Goal: Task Accomplishment & Management: Use online tool/utility

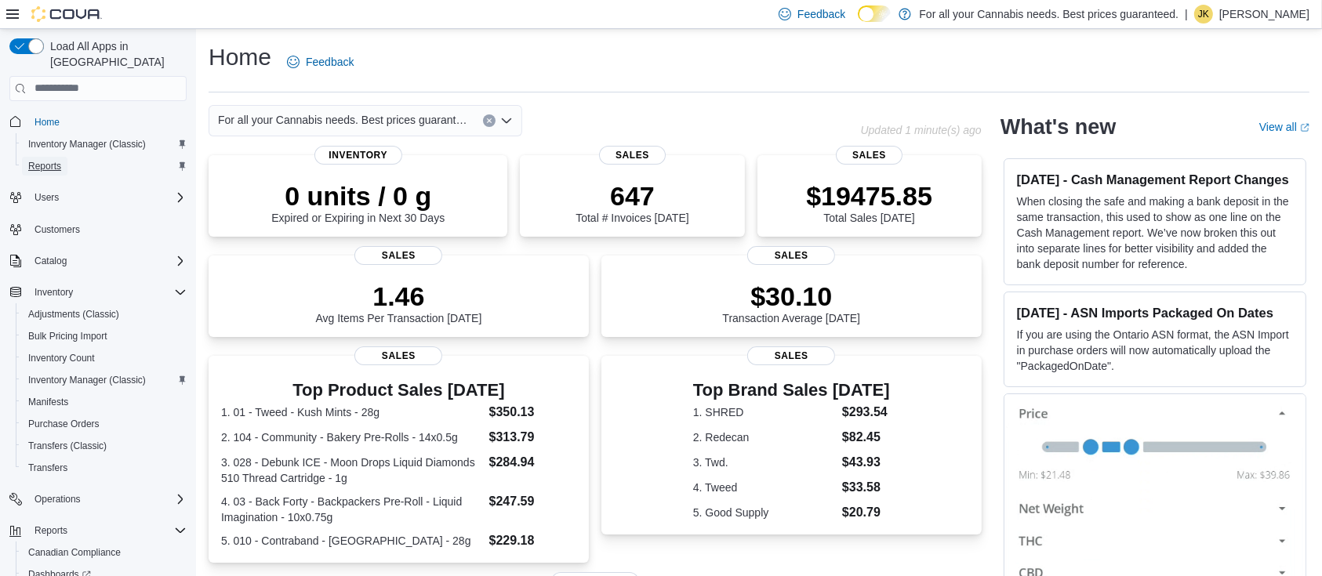
click at [51, 160] on span "Reports" at bounding box center [44, 166] width 33 height 13
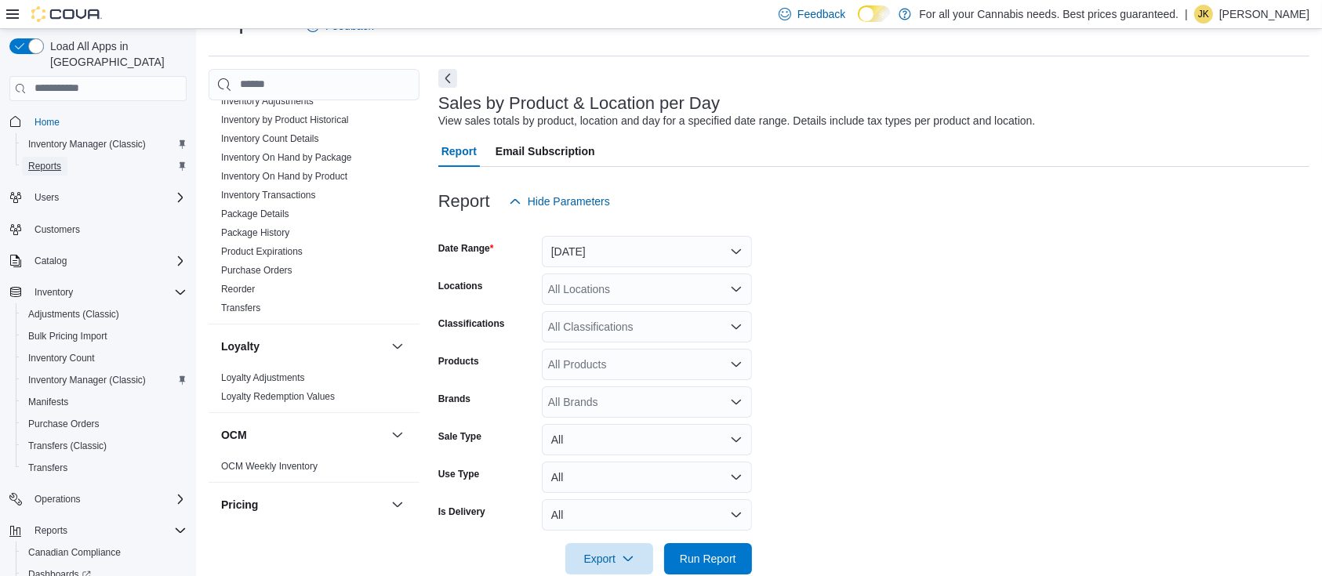
scroll to position [1078, 0]
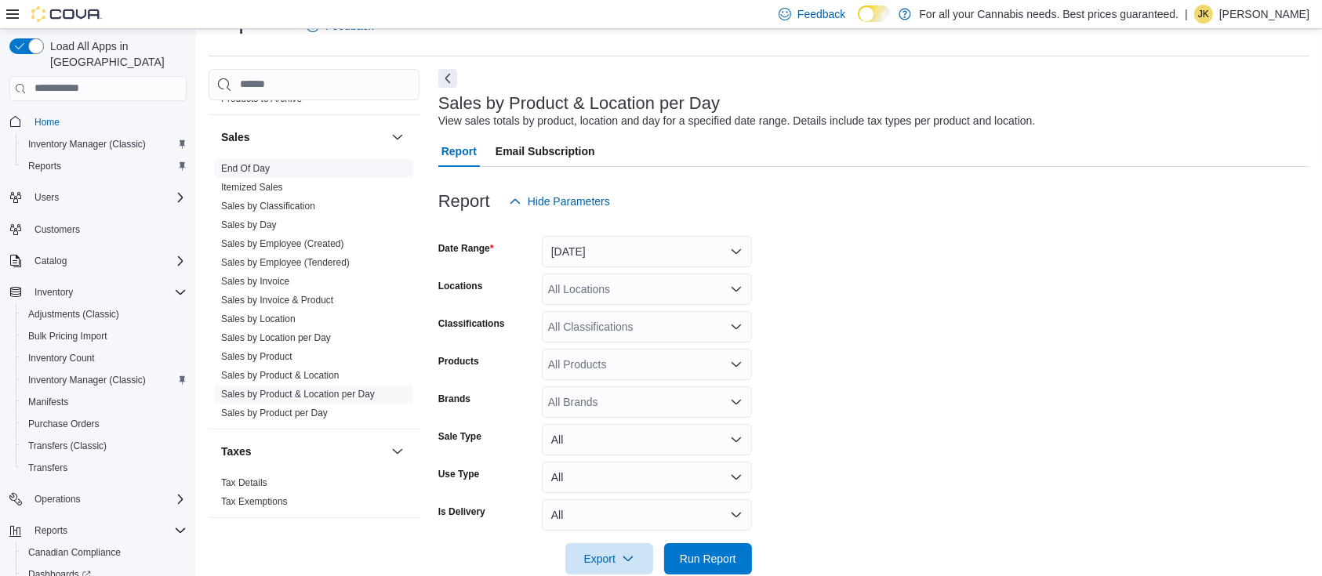
click at [249, 169] on link "End Of Day" at bounding box center [245, 168] width 49 height 11
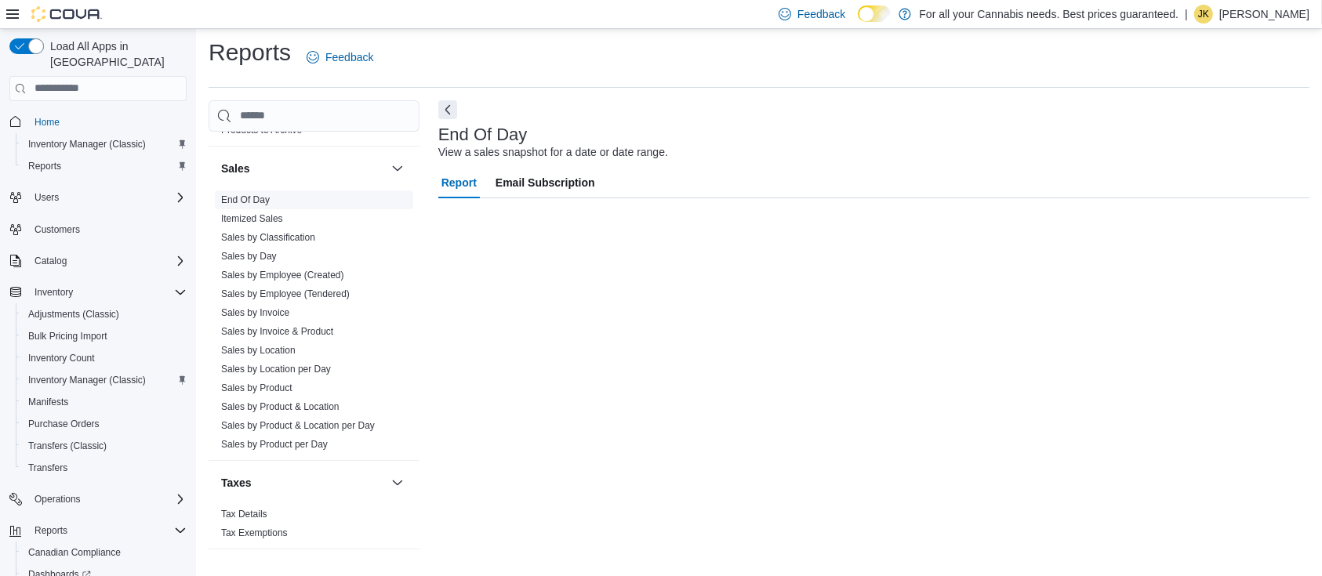
scroll to position [5, 0]
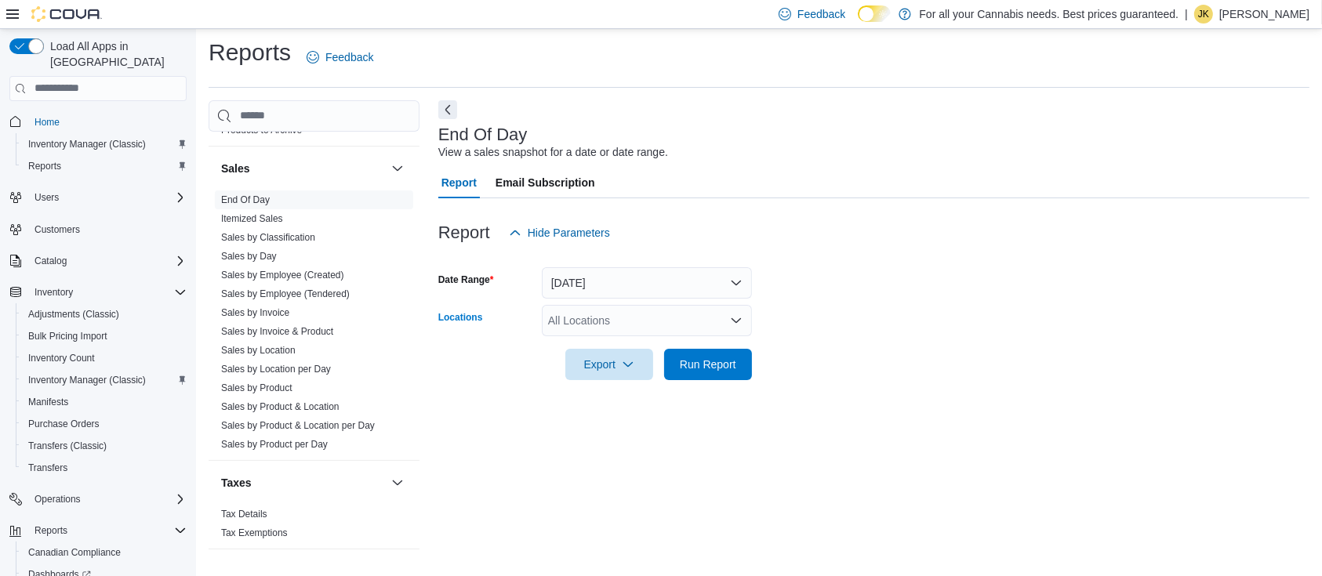
click at [597, 322] on div "All Locations" at bounding box center [647, 320] width 210 height 31
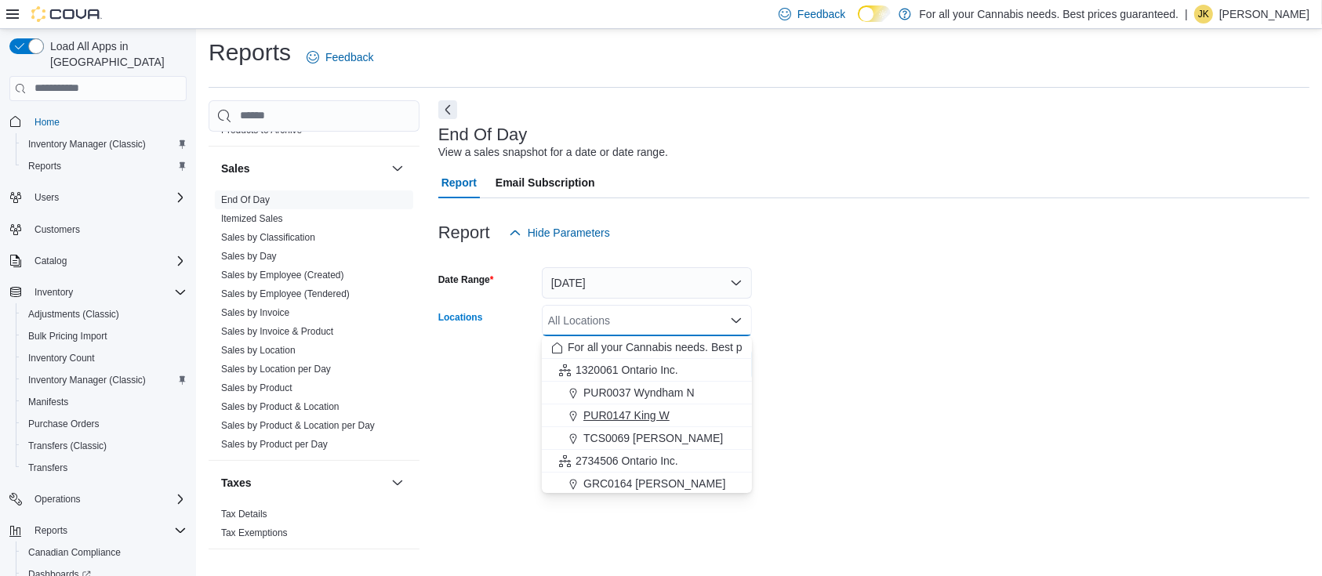
click at [644, 412] on span "PUR0147 King W" at bounding box center [626, 416] width 86 height 16
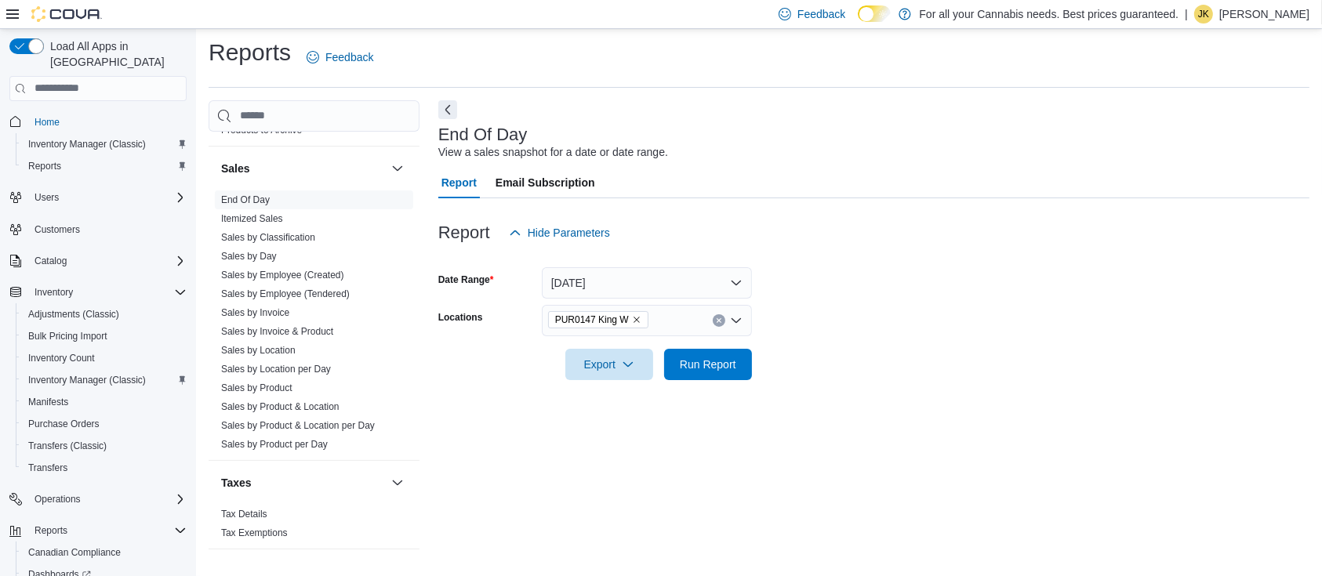
click at [881, 325] on form "Date Range Today Locations PUR0147 King W Export Run Report" at bounding box center [873, 315] width 871 height 132
click at [699, 350] on span "Run Report" at bounding box center [708, 363] width 69 height 31
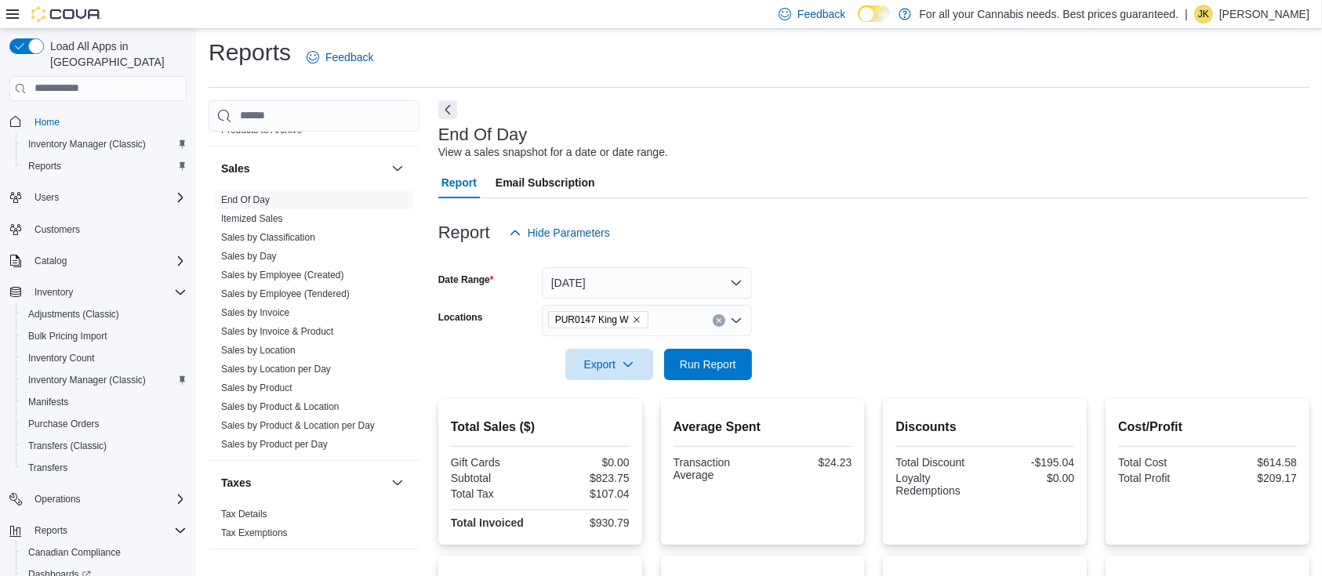
click at [721, 327] on div "PUR0147 King W" at bounding box center [647, 320] width 210 height 31
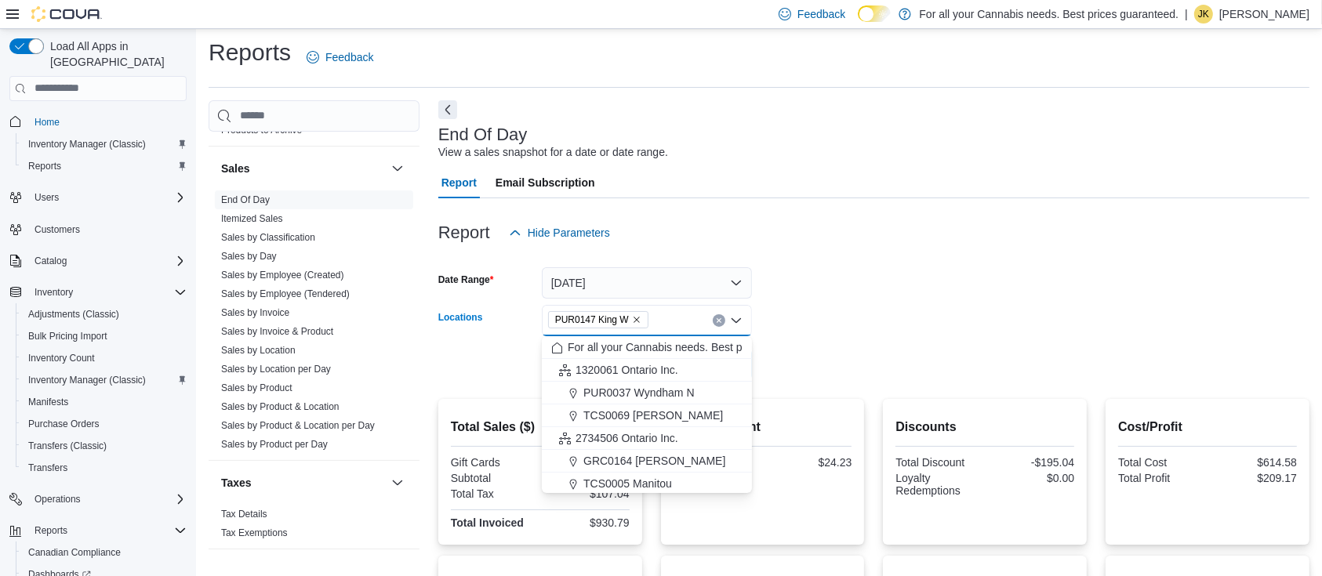
scroll to position [183, 0]
click at [625, 383] on span "TCS0201 King W" at bounding box center [625, 391] width 85 height 16
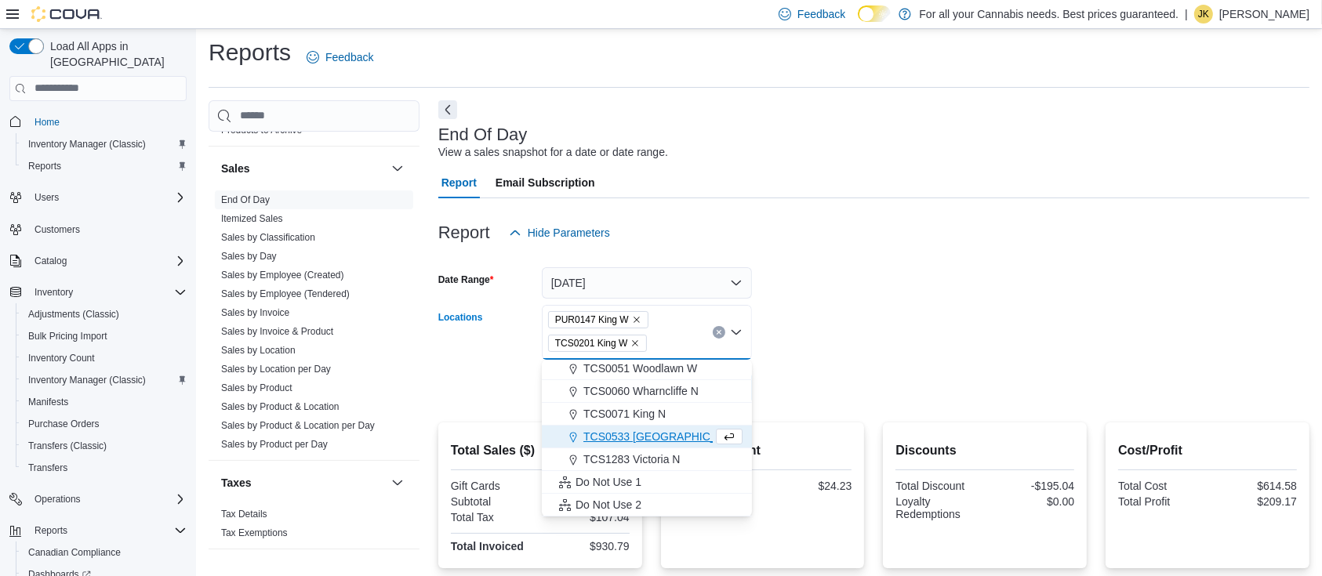
scroll to position [162, 0]
click at [995, 262] on div at bounding box center [873, 258] width 871 height 19
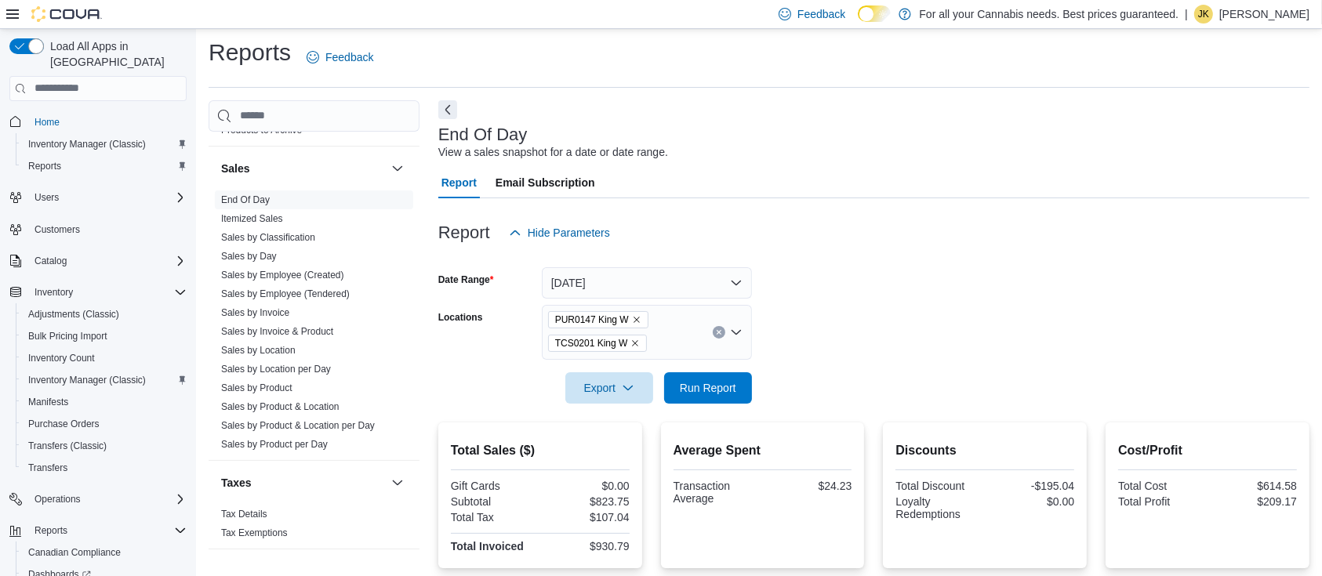
click at [637, 317] on icon "Remove PUR0147 King W from selection in this group" at bounding box center [636, 319] width 9 height 9
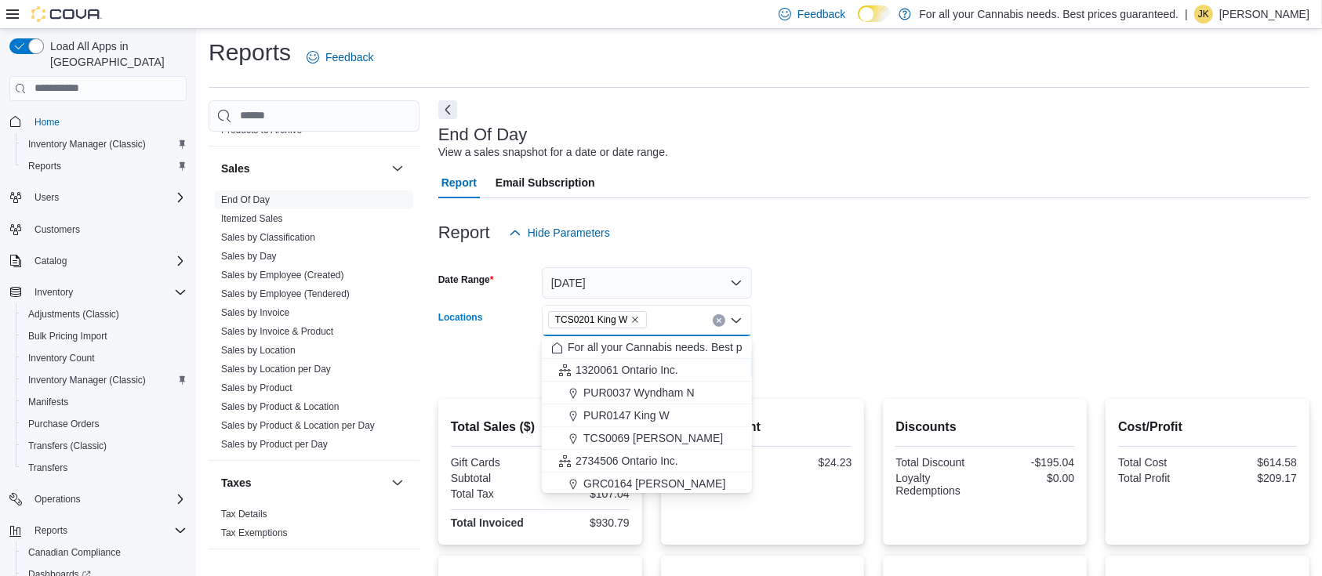
click at [824, 329] on form "Date Range Today Locations TCS0201 King W Combo box. Selected. TCS0201 King W. …" at bounding box center [873, 315] width 871 height 132
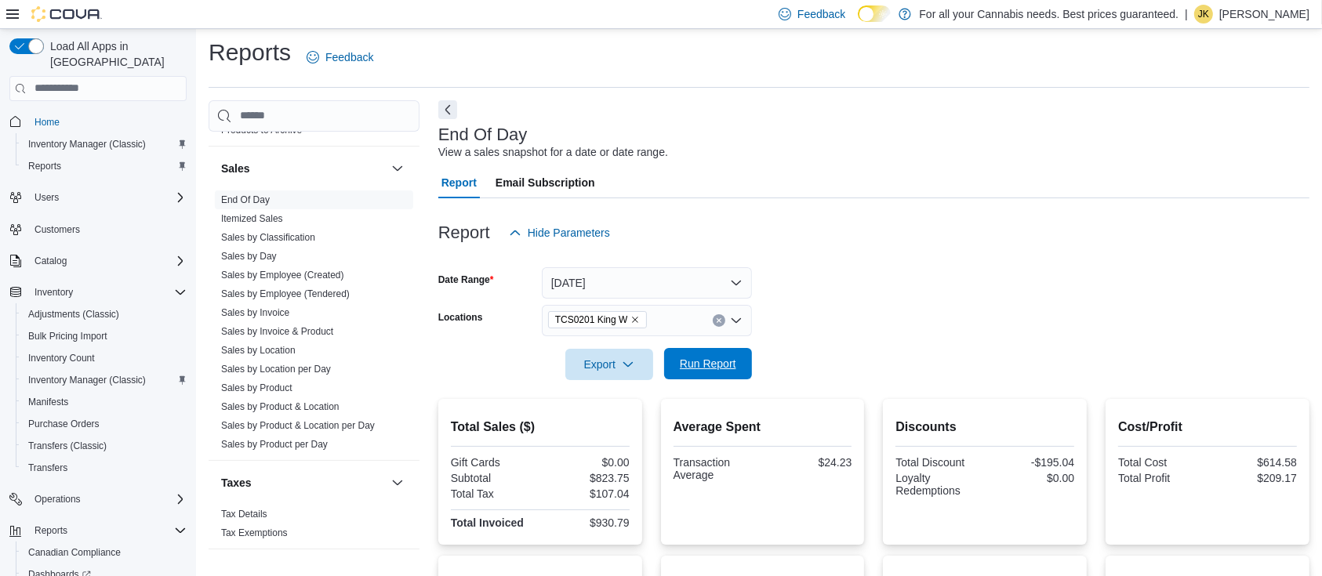
click at [686, 364] on span "Run Report" at bounding box center [708, 364] width 56 height 16
click at [355, 430] on span "Sales by Product & Location per Day" at bounding box center [298, 425] width 154 height 13
click at [354, 420] on link "Sales by Product & Location per Day" at bounding box center [298, 425] width 154 height 11
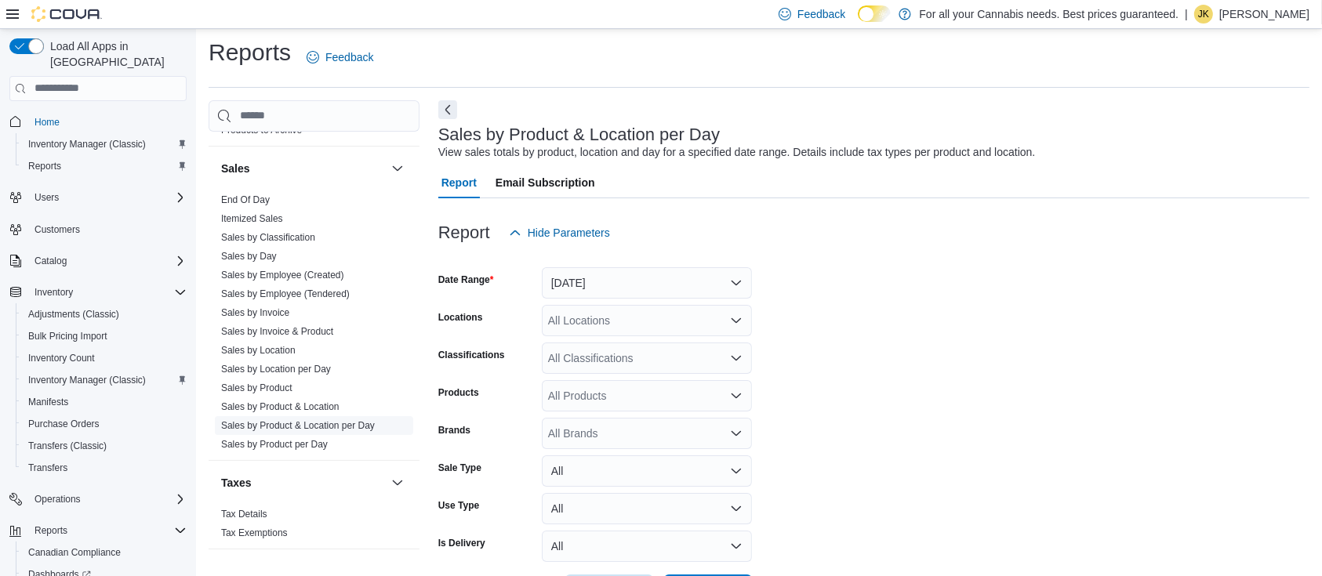
scroll to position [36, 0]
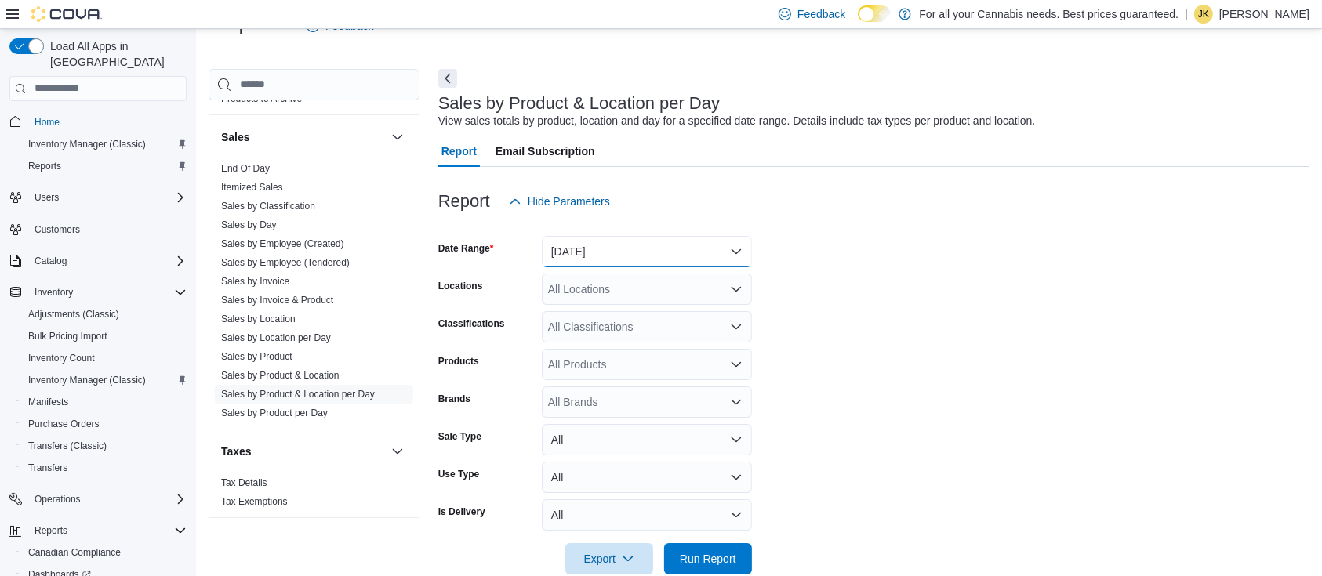
click at [617, 261] on button "Yesterday" at bounding box center [647, 251] width 210 height 31
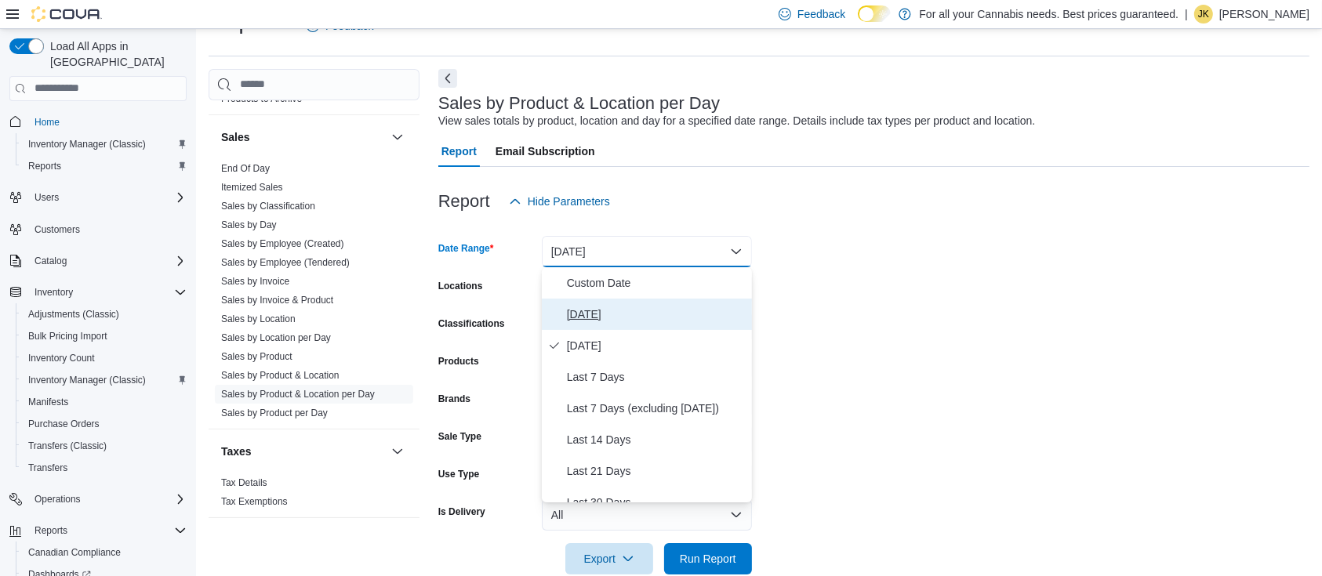
click at [583, 313] on span "Today" at bounding box center [656, 314] width 179 height 19
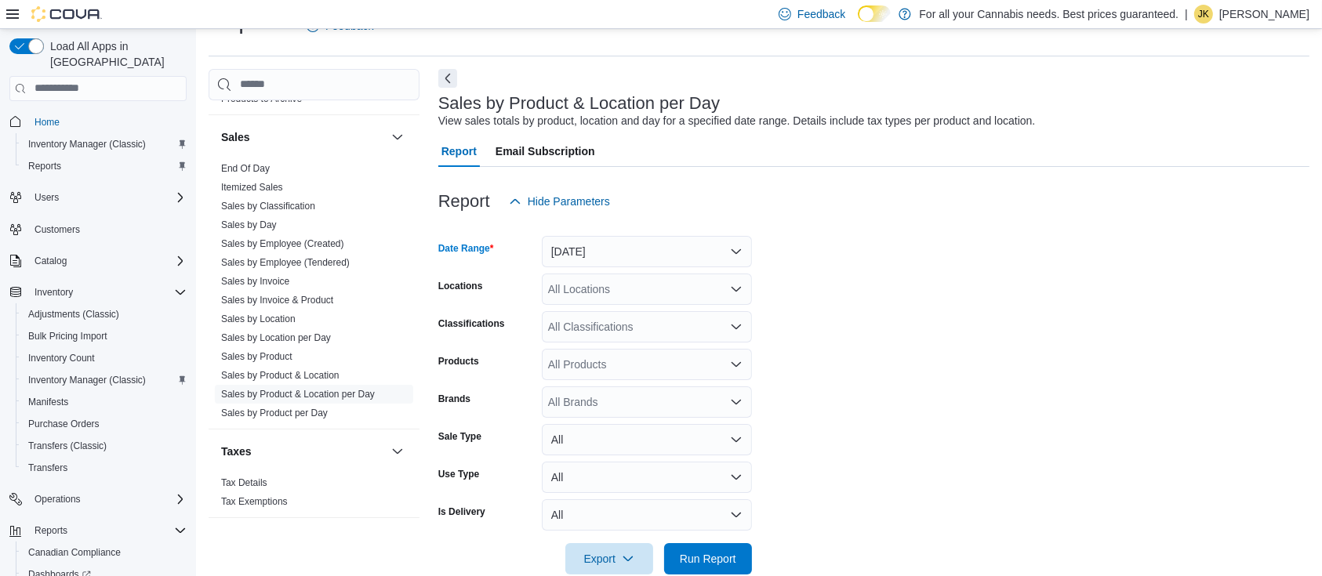
click at [607, 274] on div "All Locations" at bounding box center [647, 289] width 210 height 31
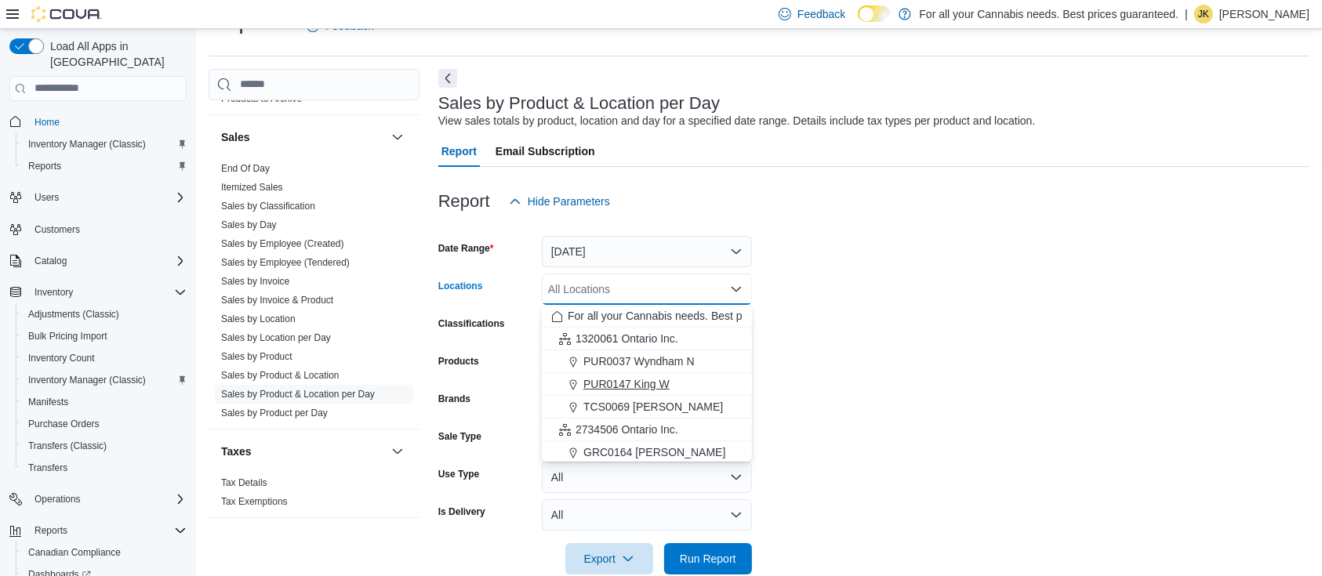
click at [610, 378] on span "PUR0147 King W" at bounding box center [626, 384] width 86 height 16
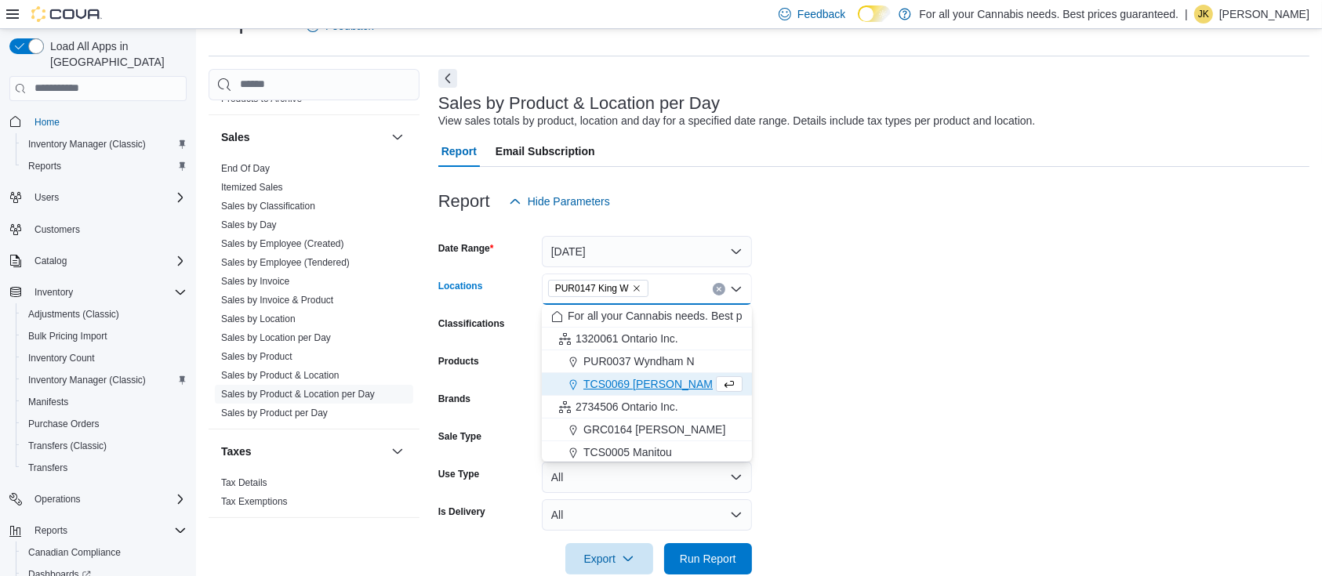
click at [942, 321] on form "Date Range Today Locations PUR0147 King W Combo box. Selected. PUR0147 King W. …" at bounding box center [873, 396] width 871 height 358
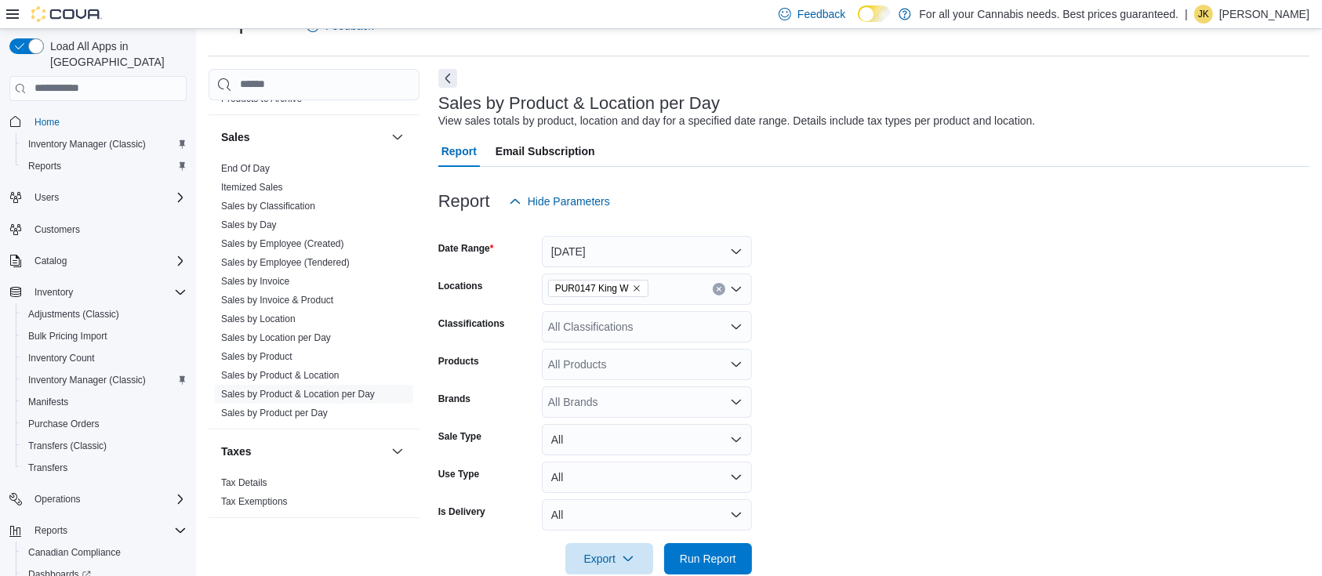
click at [662, 322] on div "All Classifications" at bounding box center [647, 326] width 210 height 31
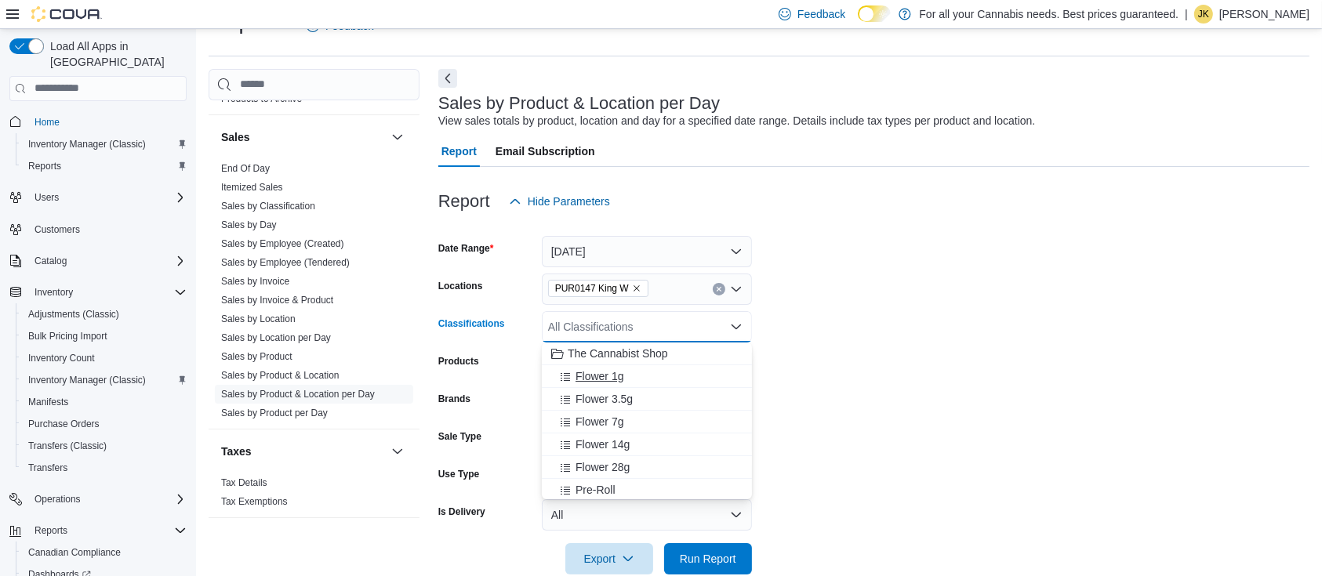
click at [618, 375] on span "Flower 1g" at bounding box center [600, 377] width 48 height 16
click at [618, 375] on span "Flower 3.5g" at bounding box center [604, 377] width 57 height 16
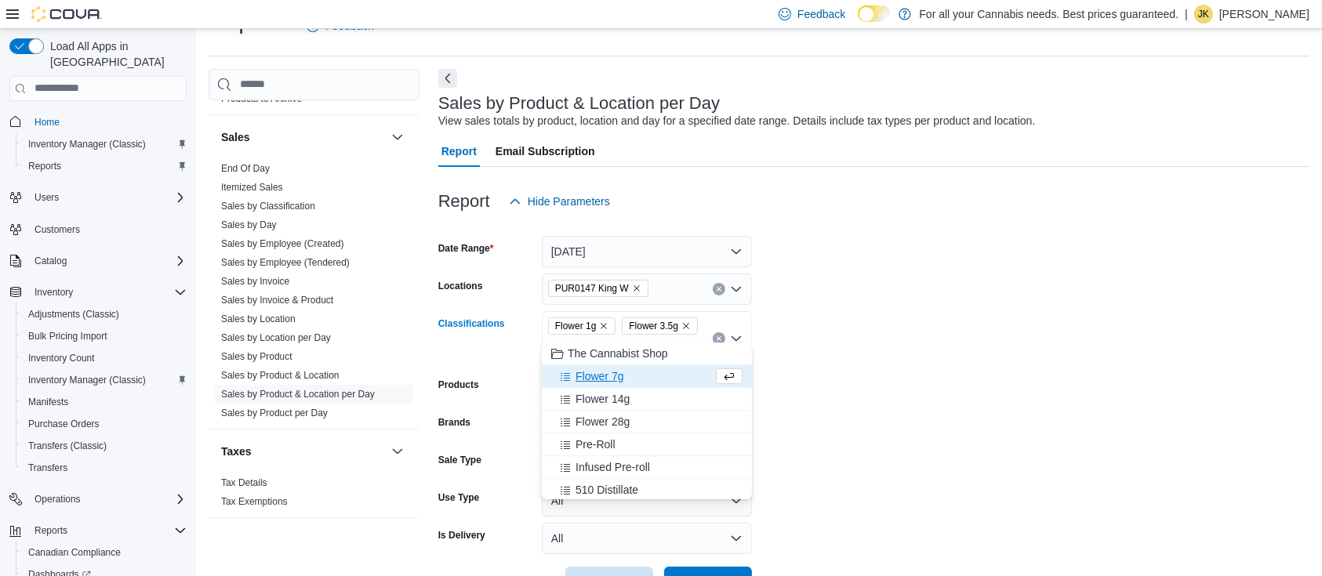
click at [611, 380] on span "Flower 7g" at bounding box center [600, 377] width 48 height 16
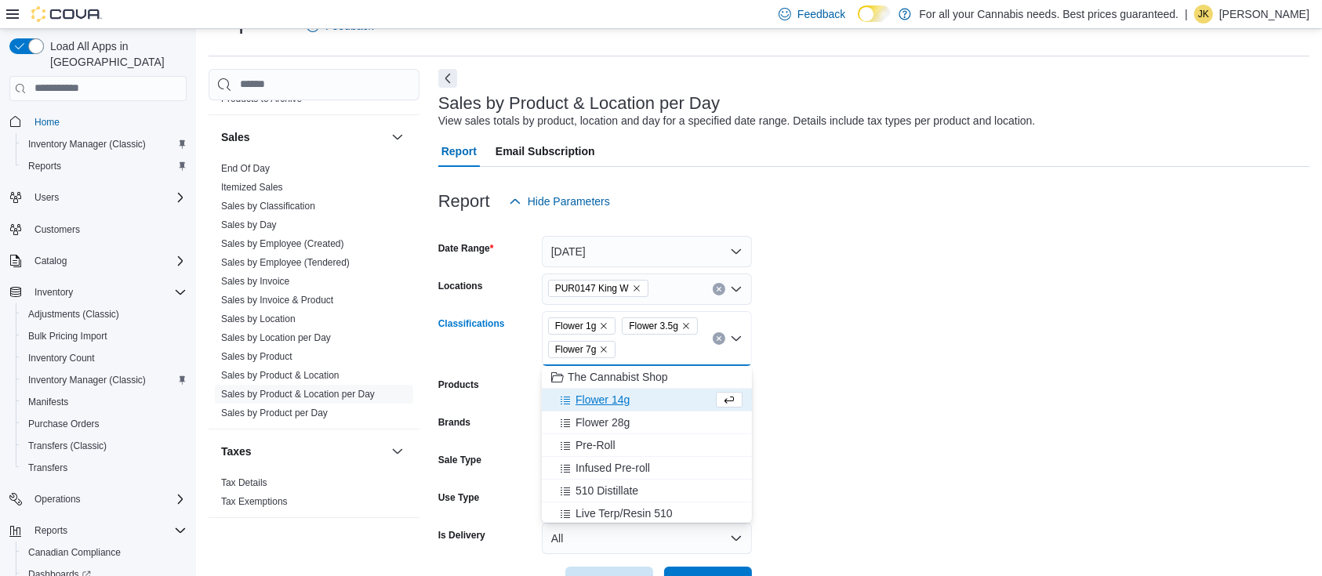
click at [616, 397] on span "Flower 14g" at bounding box center [603, 400] width 54 height 16
click at [619, 405] on span "Flower 28g" at bounding box center [603, 400] width 54 height 16
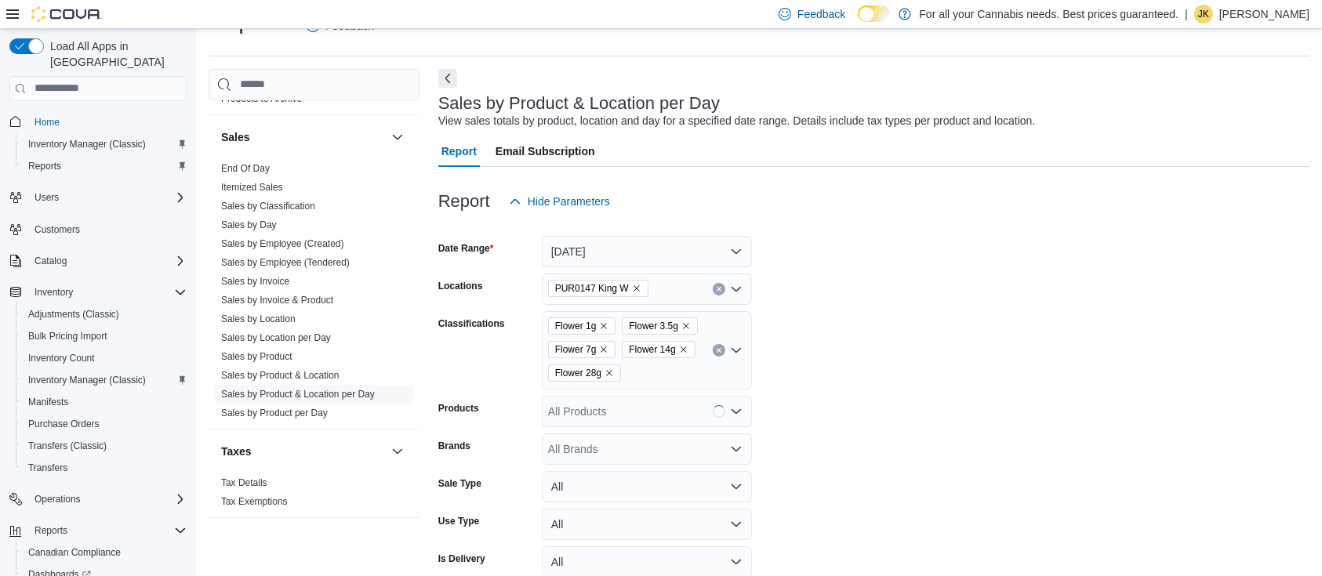
click at [1041, 377] on form "Date Range Today Locations PUR0147 King W Classifications Flower 1g Flower 3.5g…" at bounding box center [873, 419] width 871 height 405
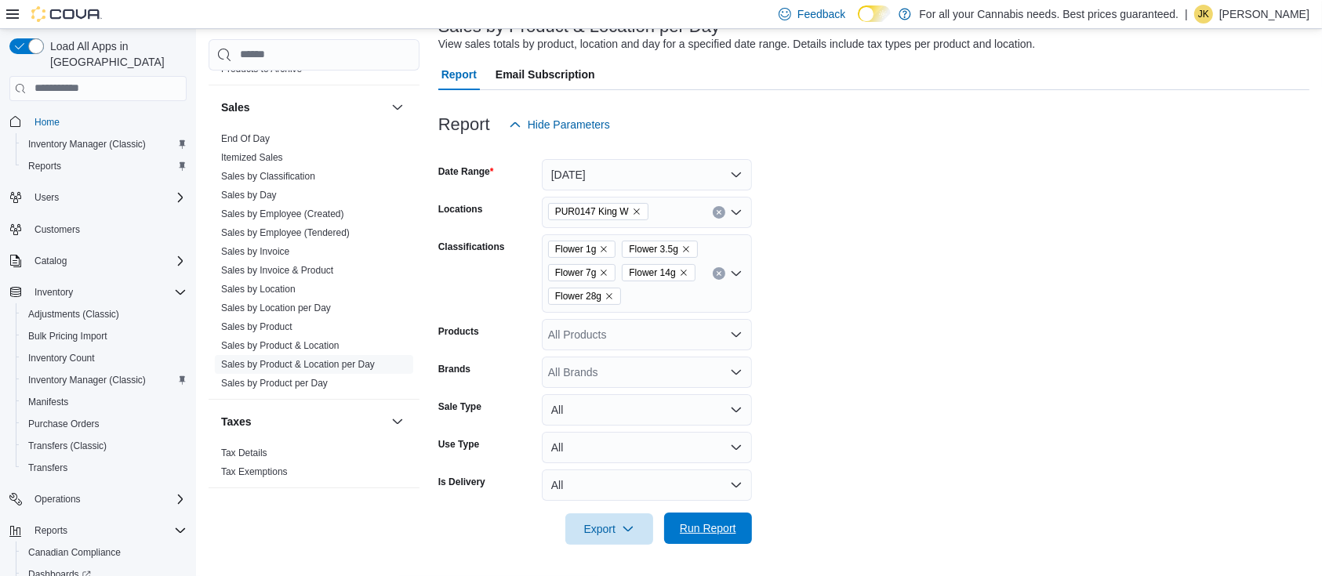
click at [705, 531] on span "Run Report" at bounding box center [708, 529] width 56 height 16
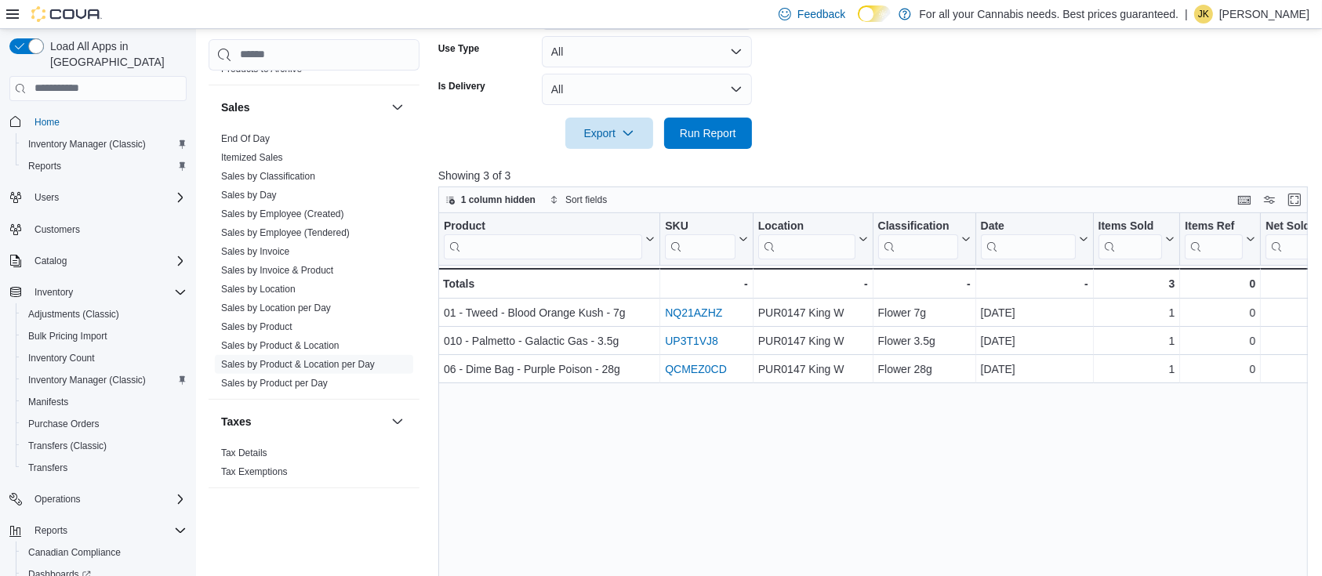
scroll to position [205, 0]
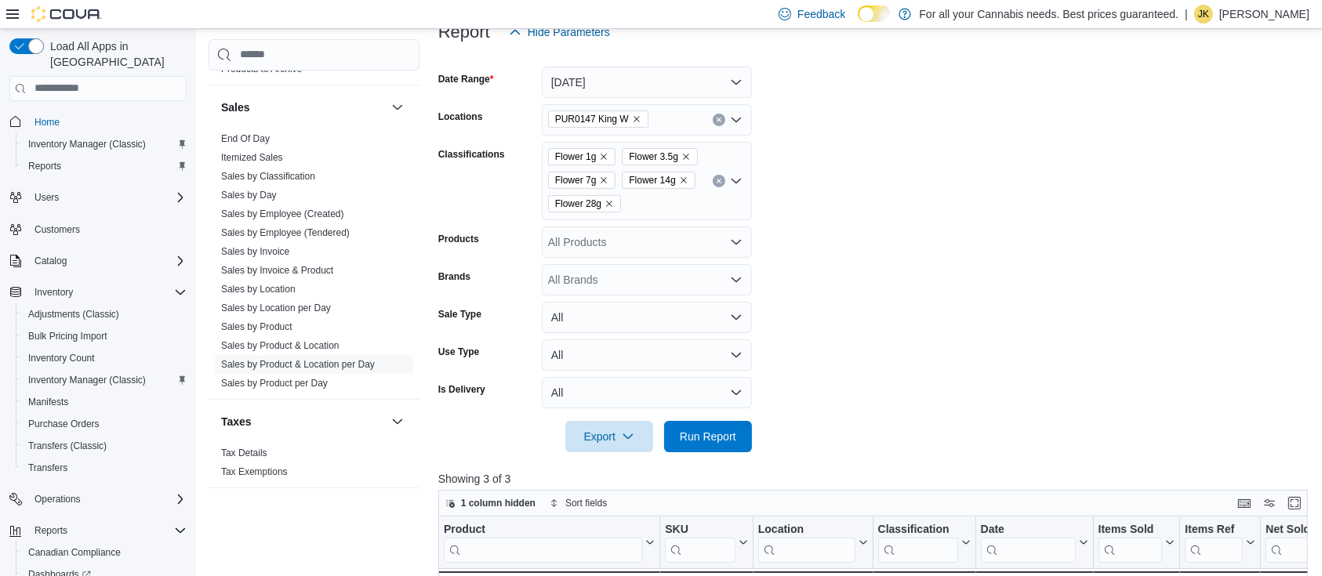
click at [717, 179] on icon "Clear input" at bounding box center [719, 181] width 4 height 4
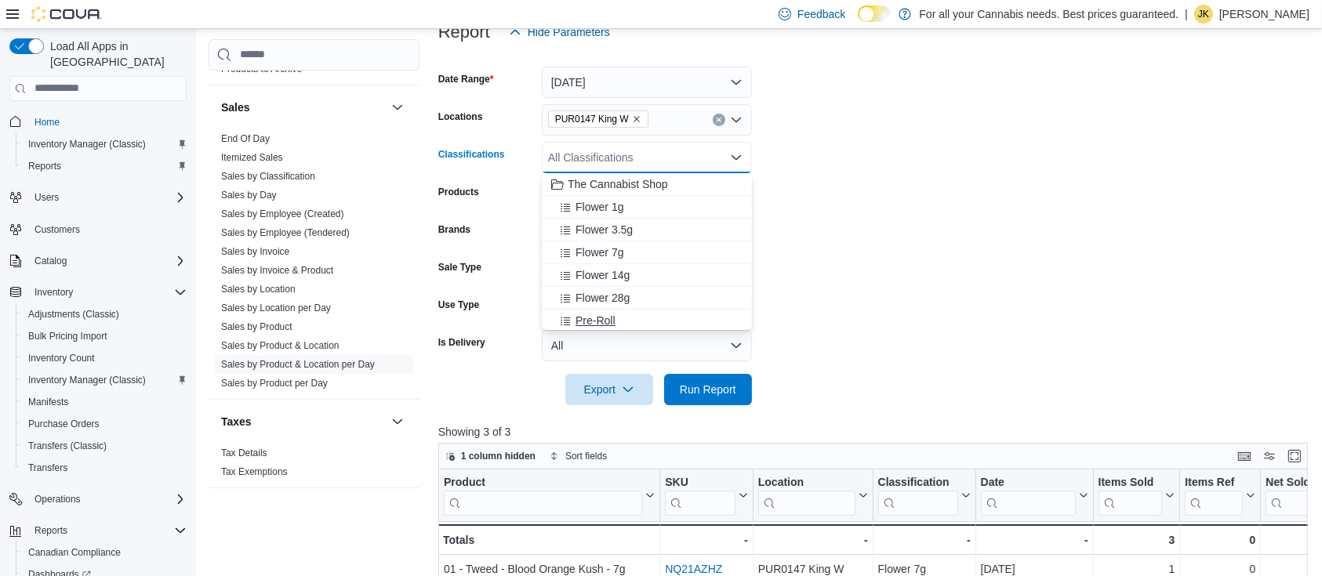
click at [613, 326] on span "Pre-Roll" at bounding box center [596, 321] width 40 height 16
click at [619, 317] on span "Infused Pre-roll" at bounding box center [613, 319] width 74 height 16
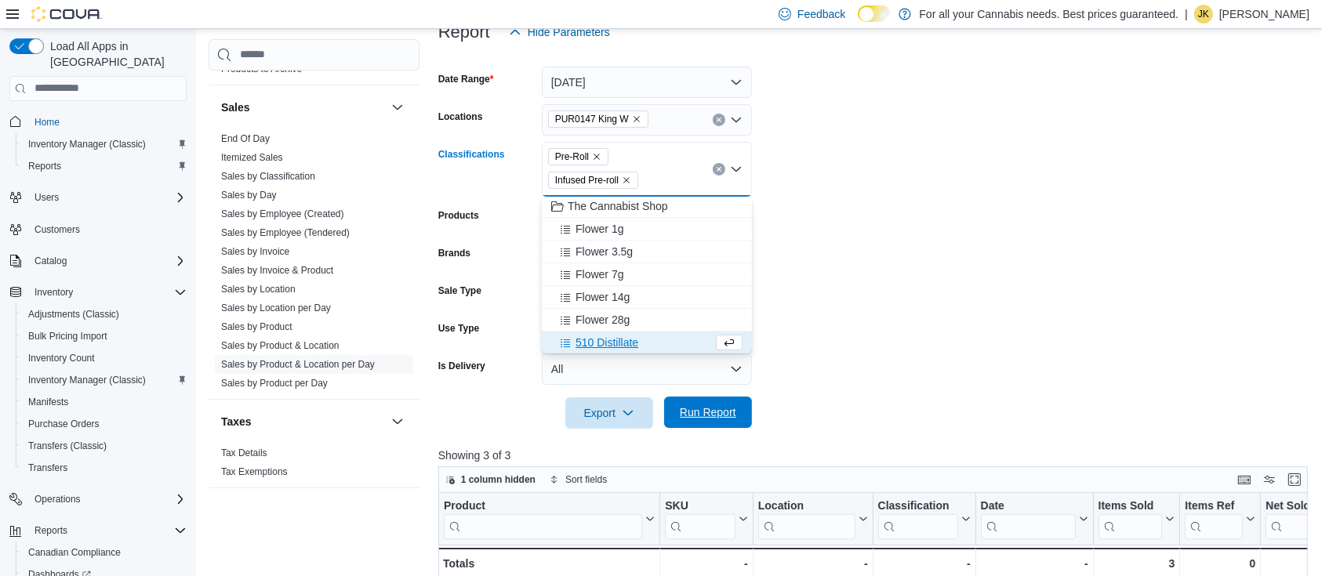
click at [709, 417] on span "Run Report" at bounding box center [708, 413] width 56 height 16
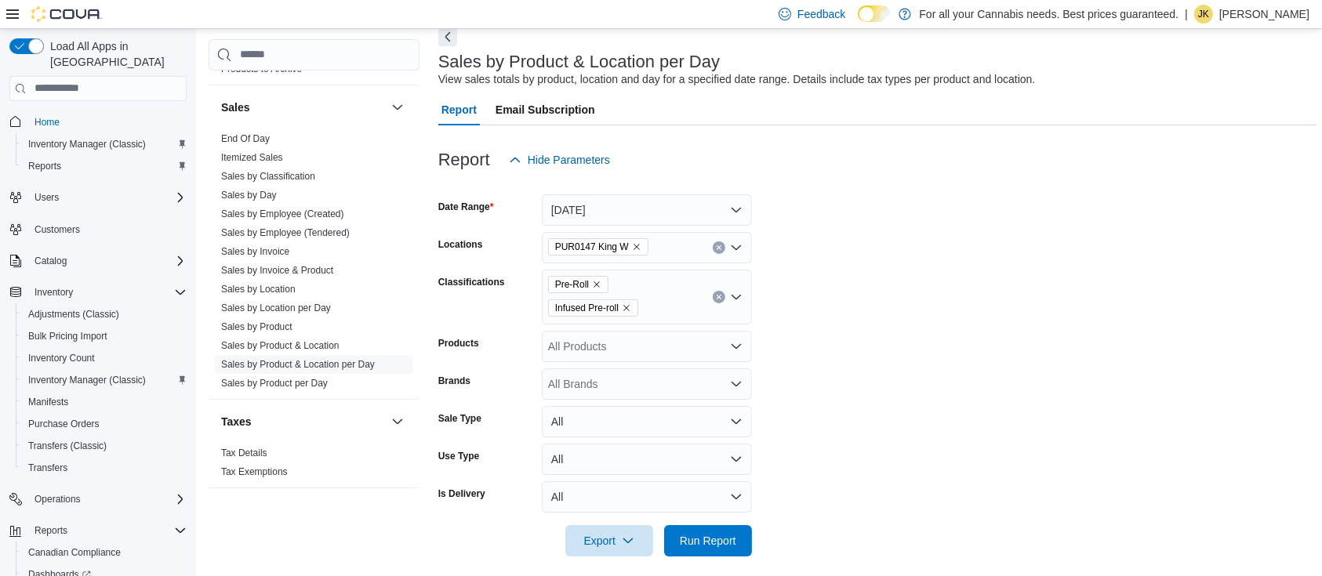
scroll to position [71, 0]
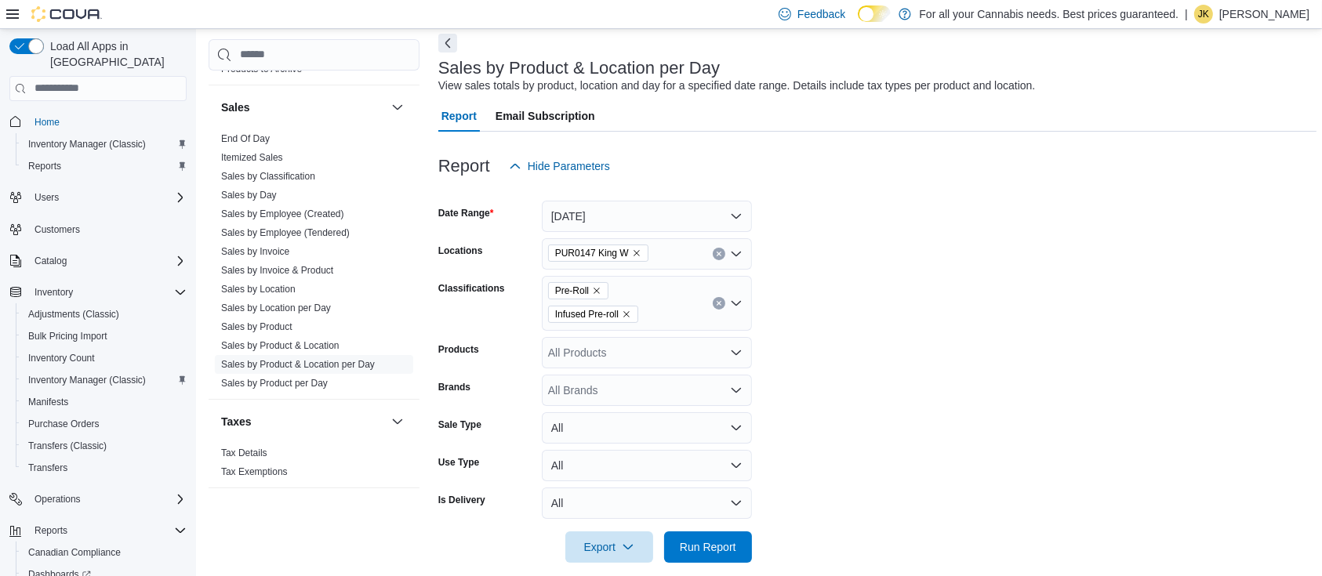
click at [717, 306] on button "Clear input" at bounding box center [719, 303] width 13 height 13
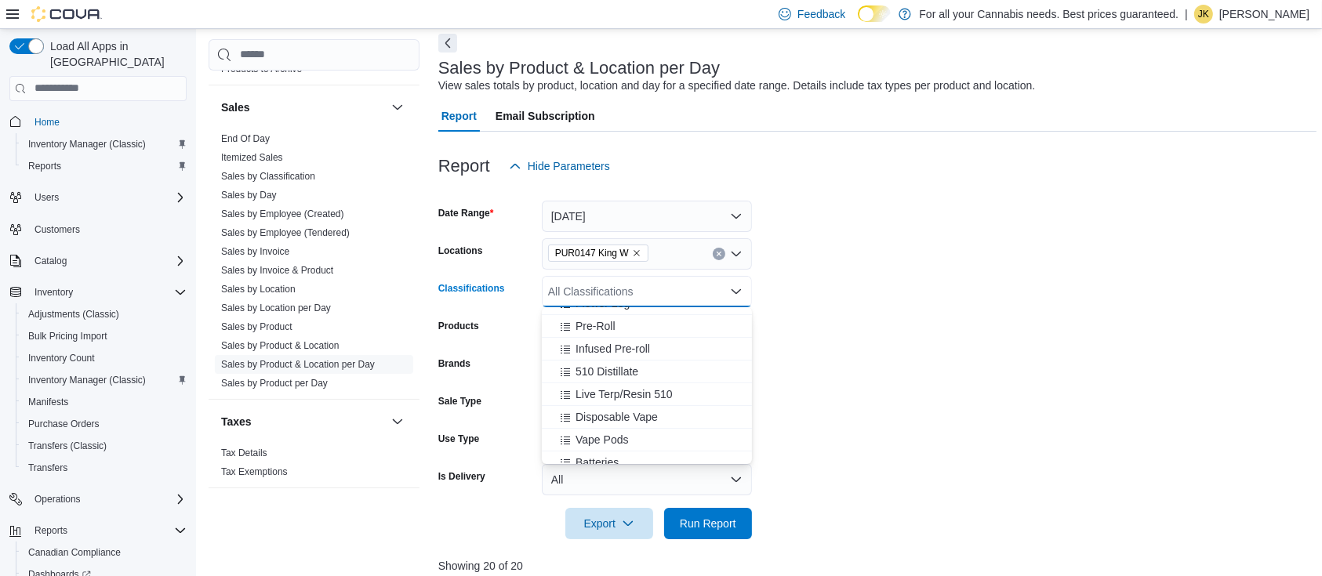
scroll to position [133, 0]
click at [644, 347] on span "Infused Pre-roll" at bounding box center [613, 345] width 74 height 16
click at [619, 337] on span "510 Distillate" at bounding box center [607, 345] width 63 height 16
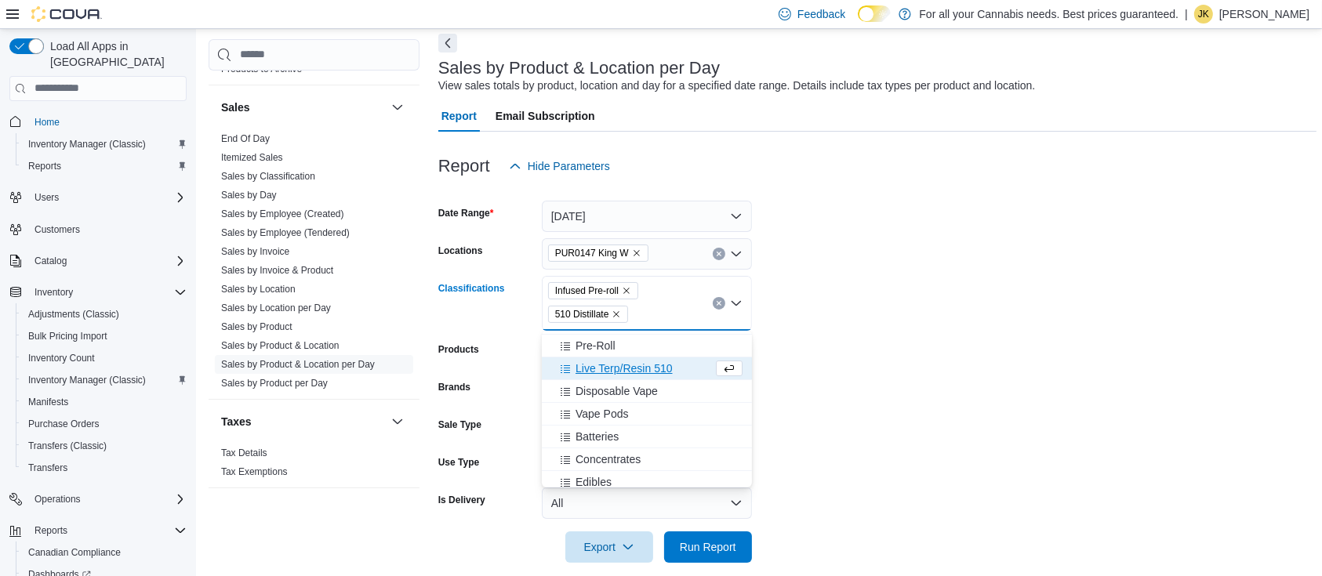
click at [627, 367] on span "Live Terp/Resin 510" at bounding box center [624, 369] width 96 height 16
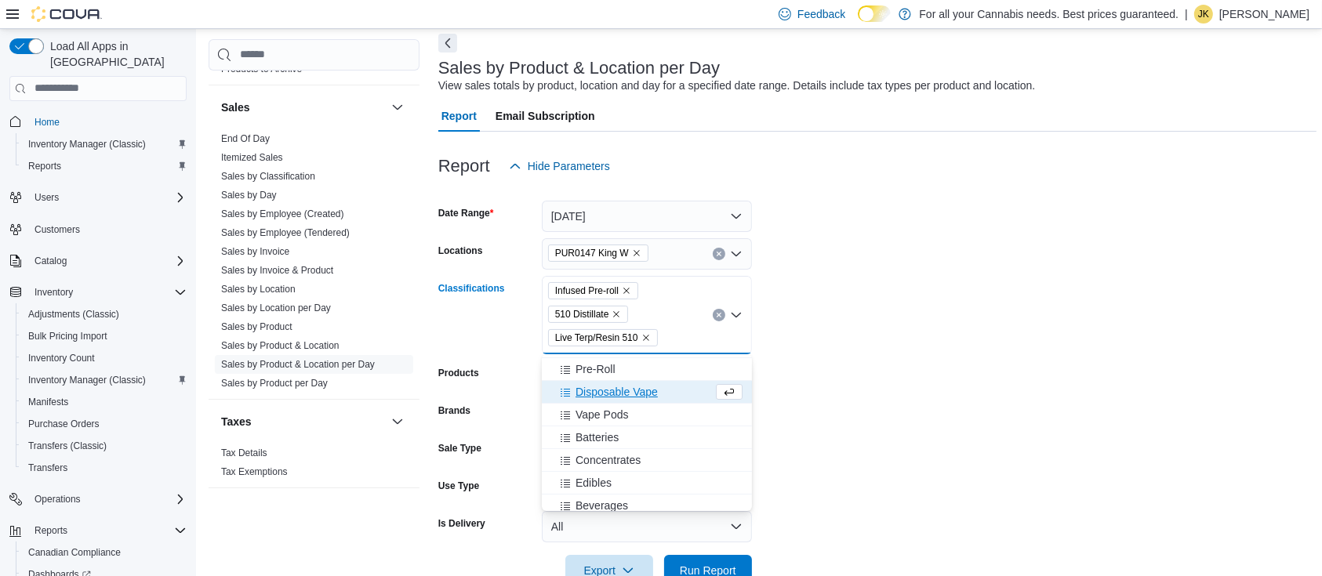
click at [623, 381] on button "Disposable Vape" at bounding box center [647, 392] width 210 height 23
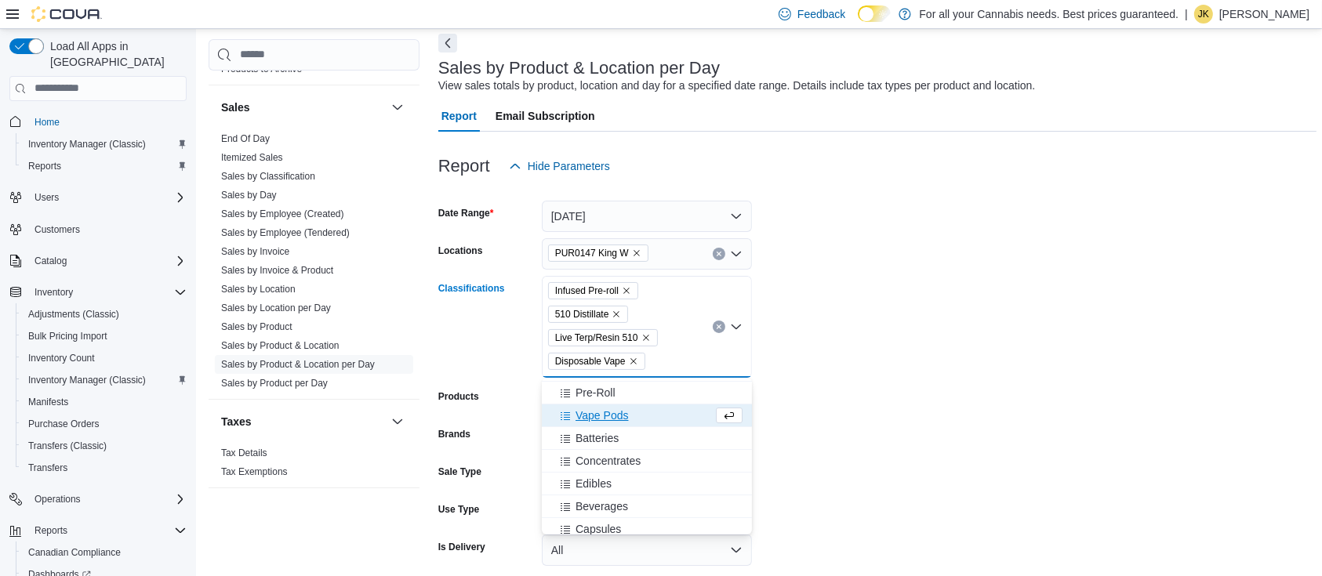
click at [630, 286] on icon "Remove Infused Pre-roll from selection in this group" at bounding box center [626, 290] width 9 height 9
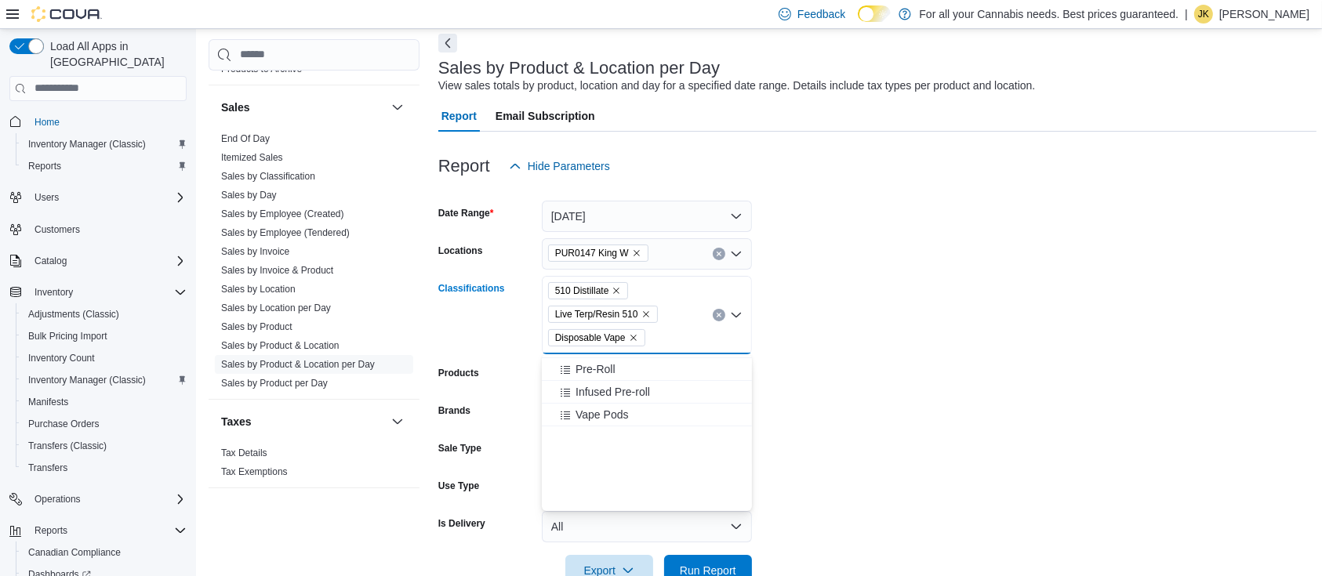
scroll to position [0, 0]
click at [852, 283] on form "Date Range Today Locations PUR0147 King W Classifications 510 Distillate Live T…" at bounding box center [877, 384] width 879 height 405
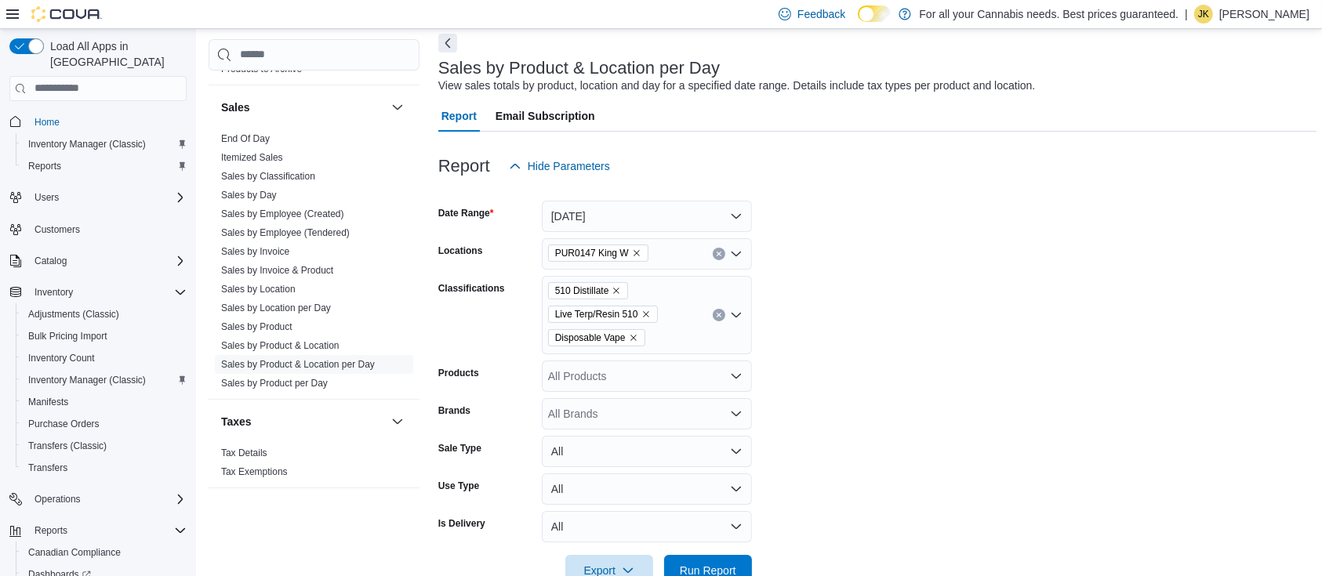
scroll to position [421, 0]
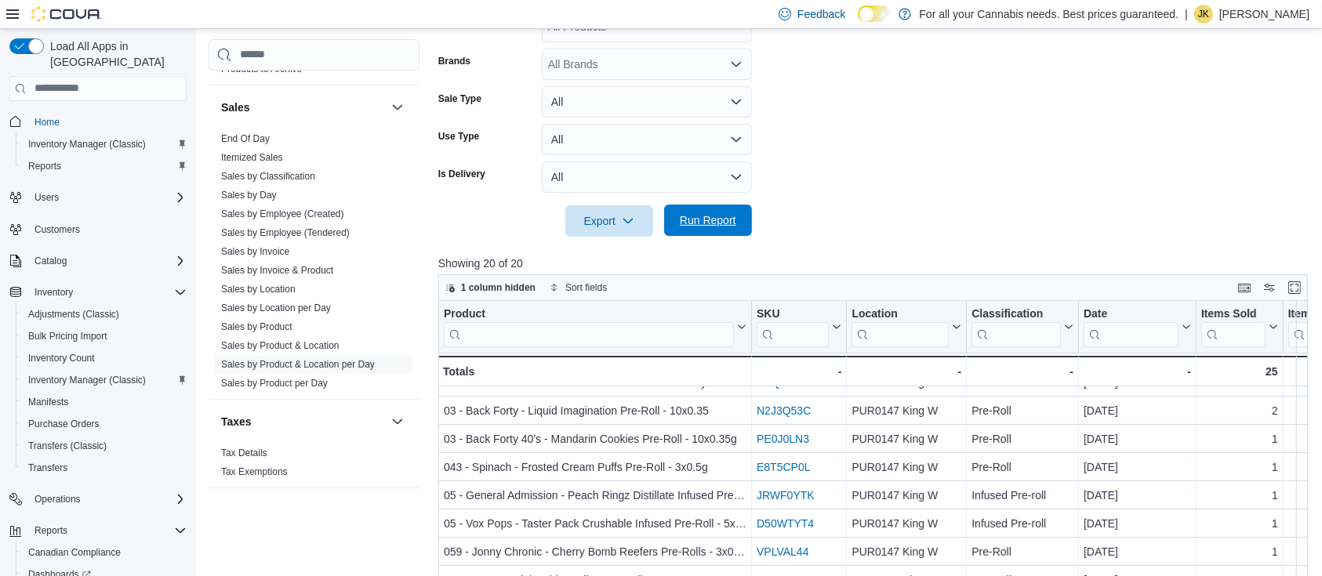
click at [712, 215] on span "Run Report" at bounding box center [708, 220] width 56 height 16
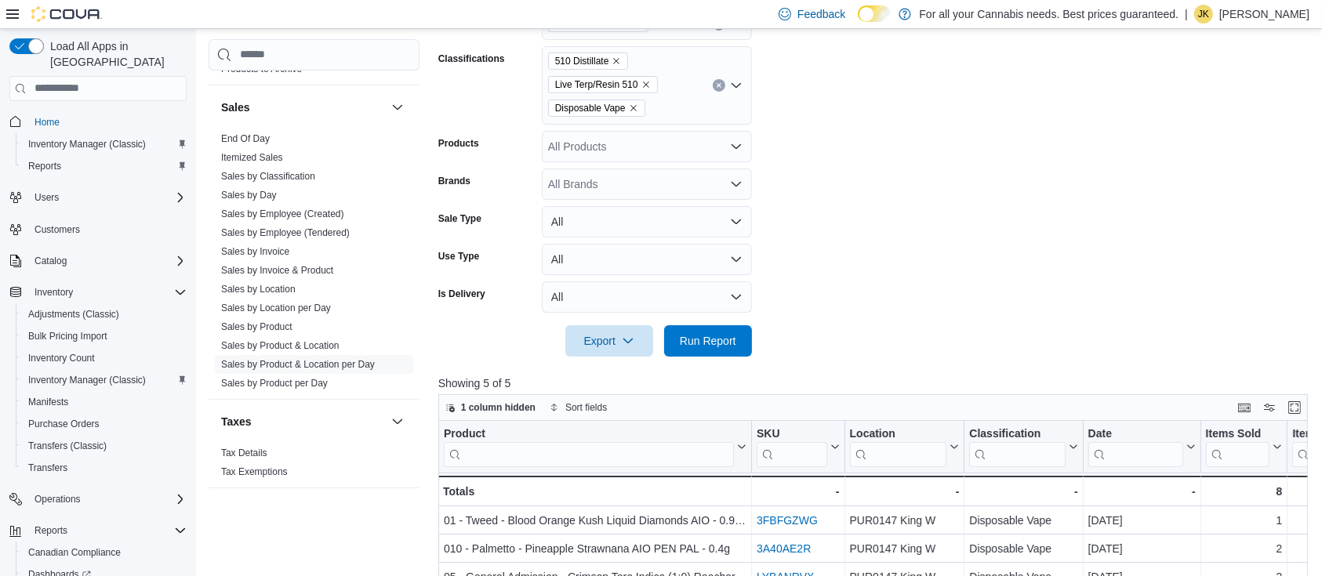
scroll to position [271, 0]
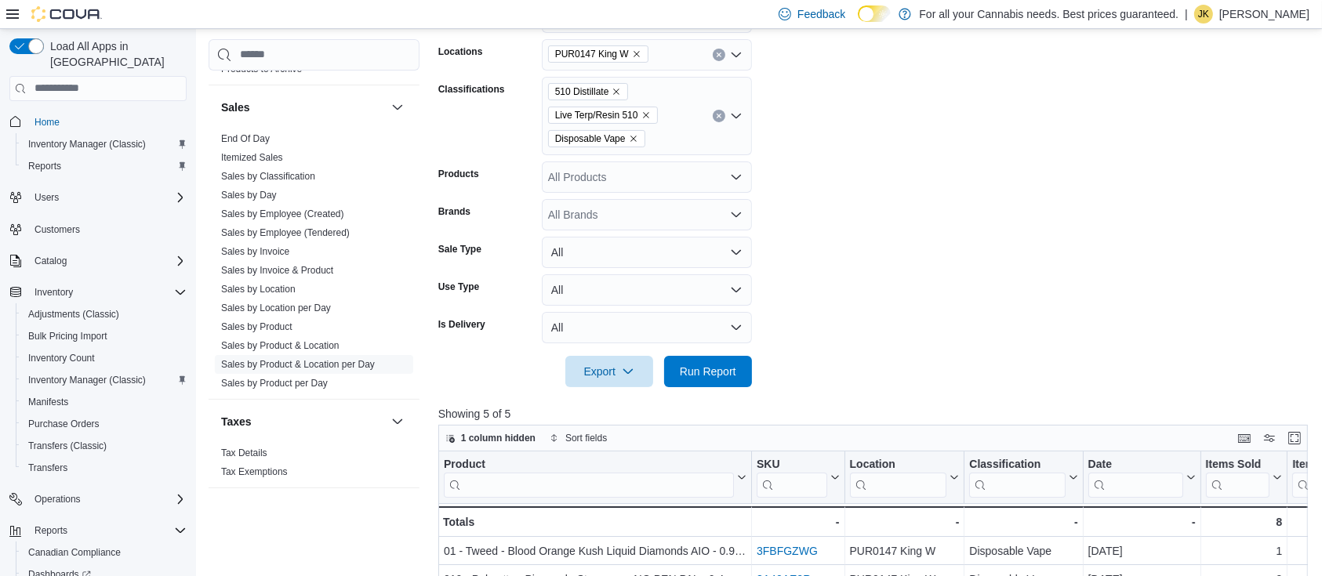
click at [714, 117] on button "Clear input" at bounding box center [719, 116] width 13 height 13
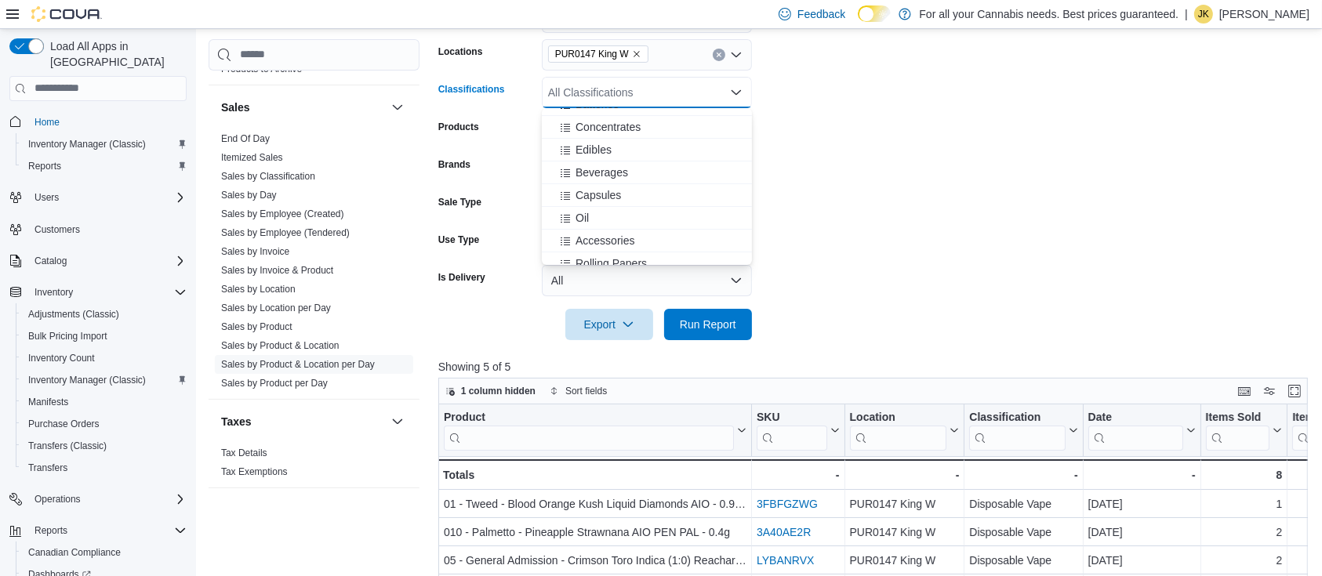
scroll to position [282, 0]
click at [636, 129] on span "Concentrates" at bounding box center [608, 133] width 65 height 16
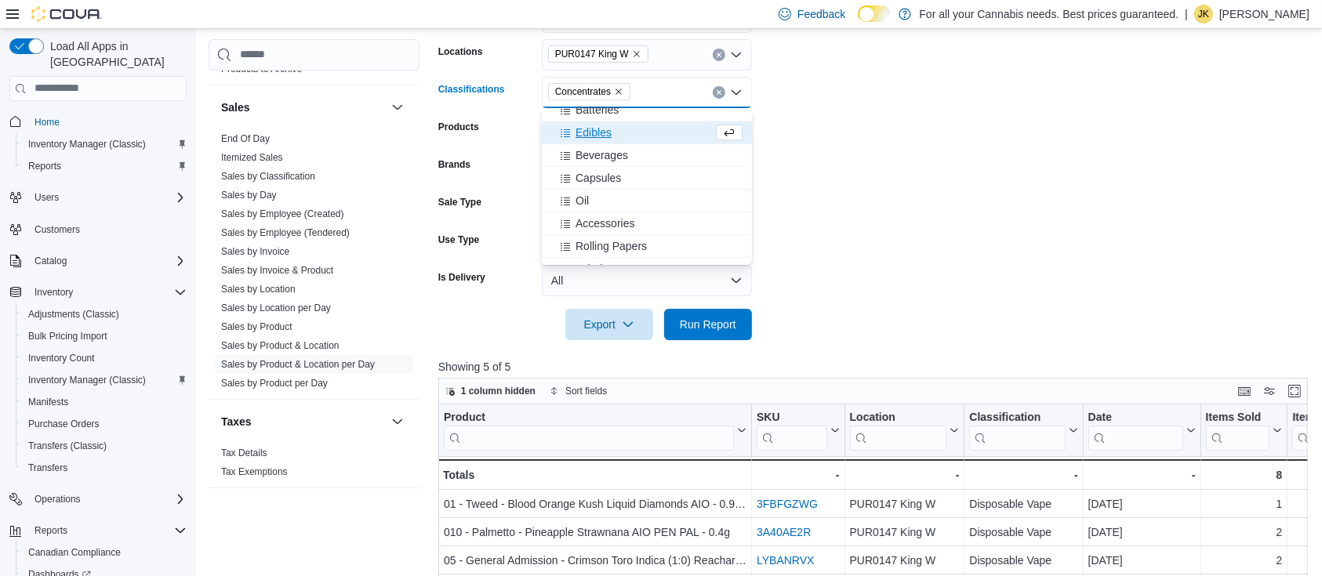
click at [598, 136] on span "Edibles" at bounding box center [594, 133] width 36 height 16
click at [611, 132] on span "Beverages" at bounding box center [602, 133] width 53 height 16
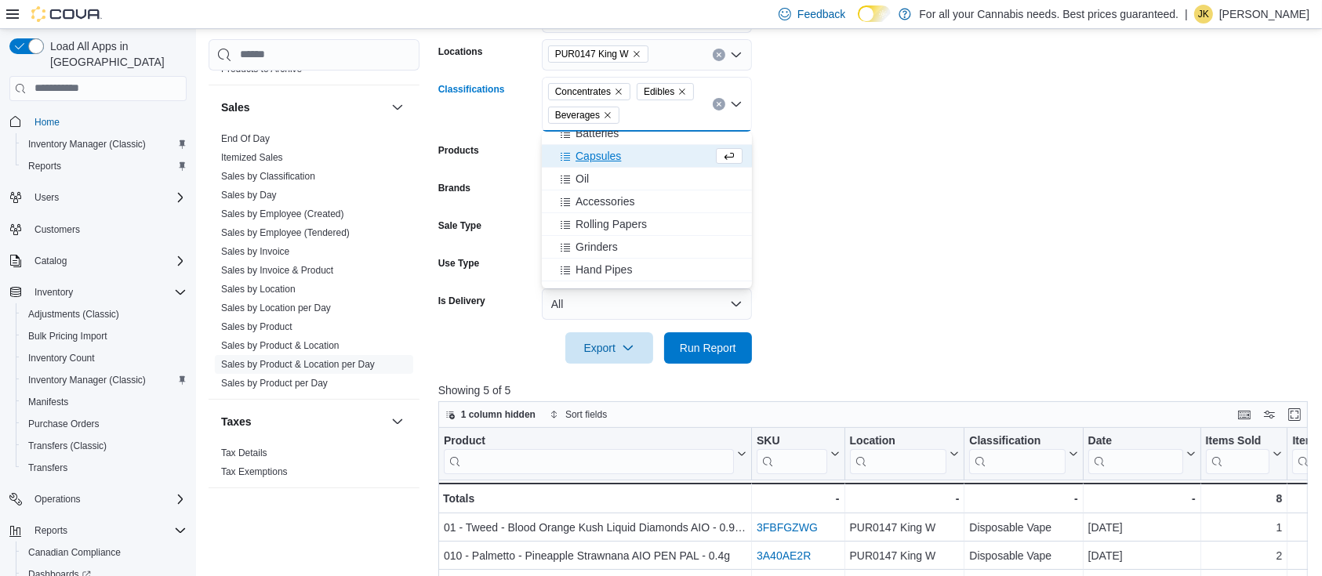
click at [612, 148] on span "Capsules" at bounding box center [598, 156] width 45 height 16
click at [593, 160] on div "Oil" at bounding box center [632, 156] width 162 height 16
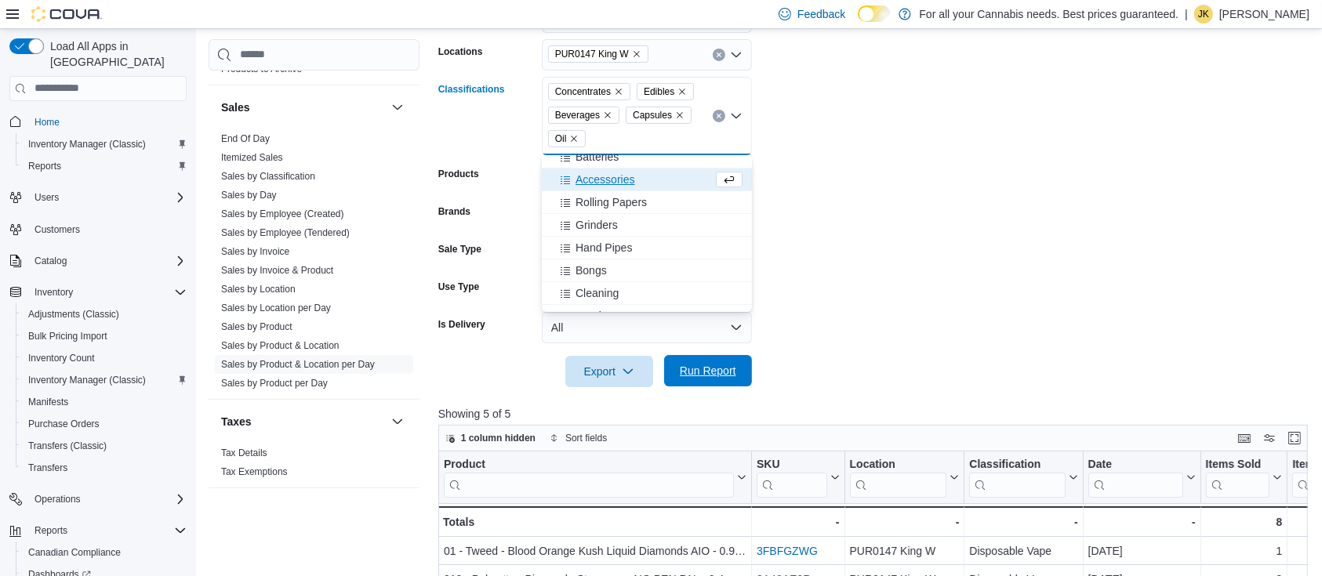
click at [721, 362] on span "Run Report" at bounding box center [708, 370] width 69 height 31
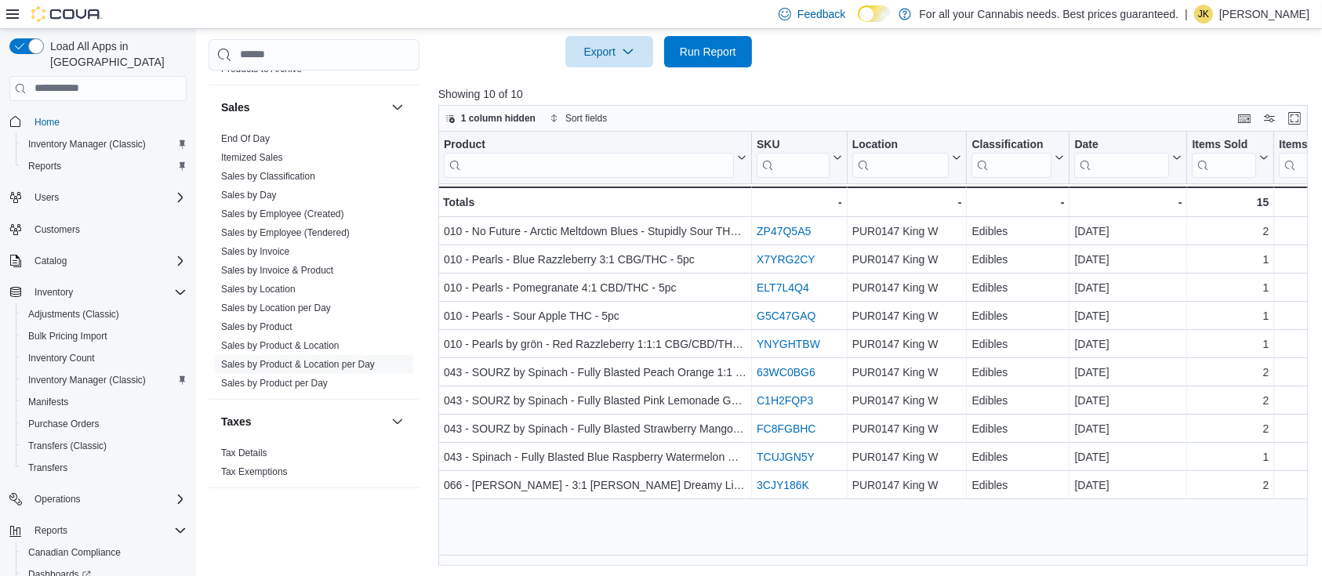
scroll to position [592, 0]
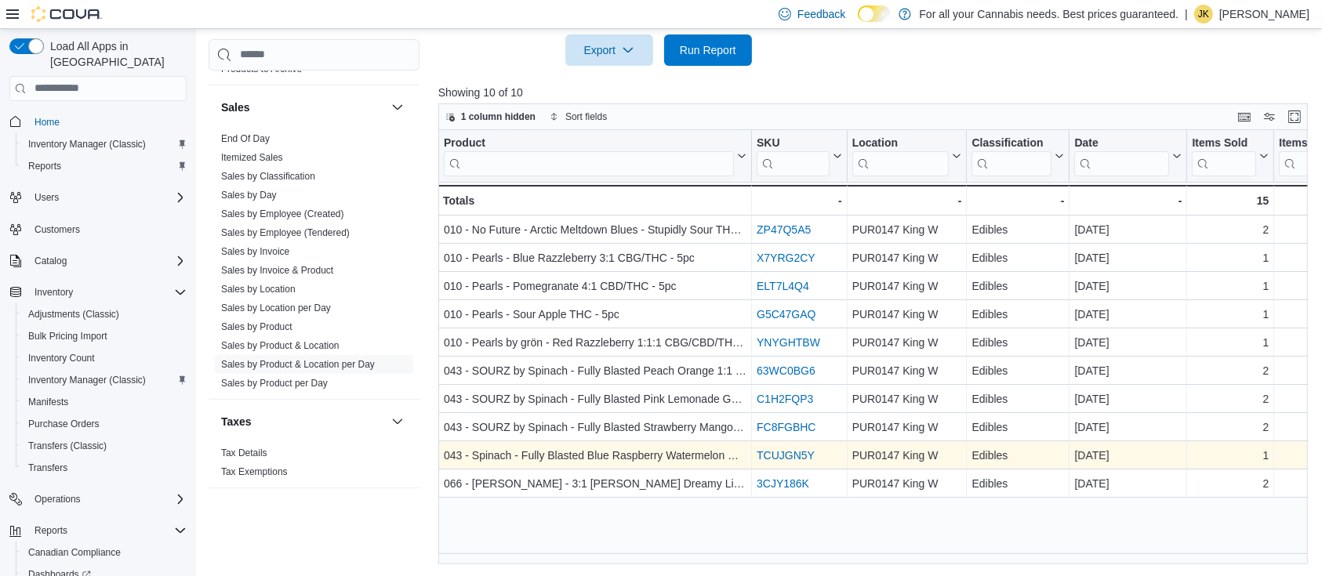
click at [775, 456] on link "TCUJGN5Y" at bounding box center [786, 455] width 58 height 13
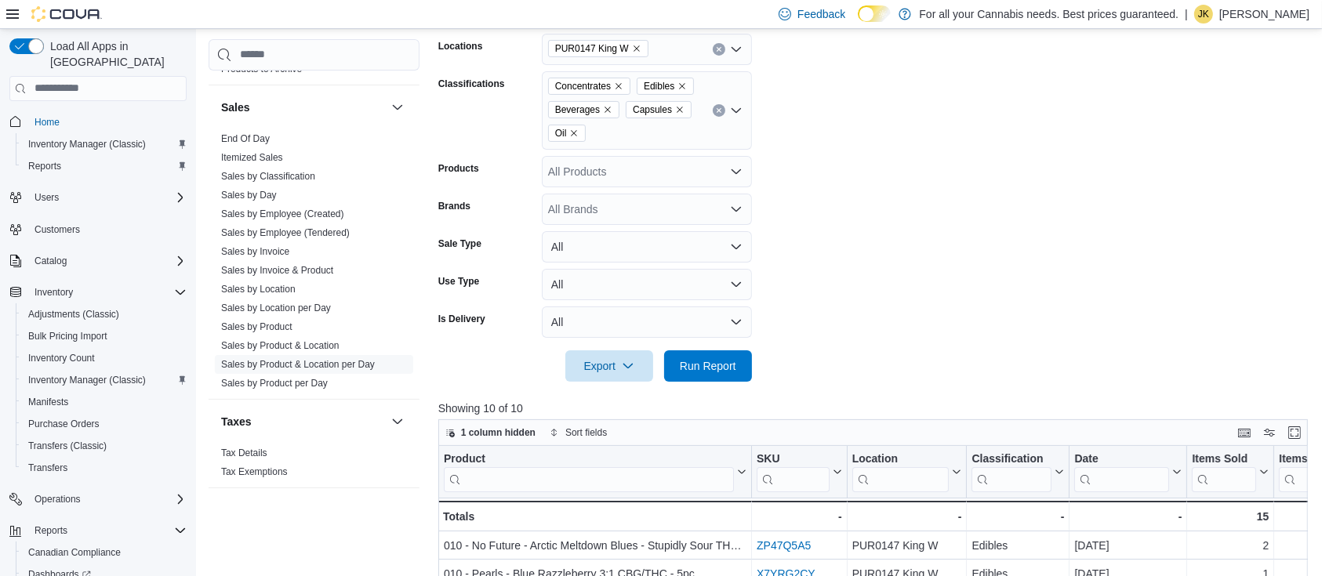
scroll to position [205, 0]
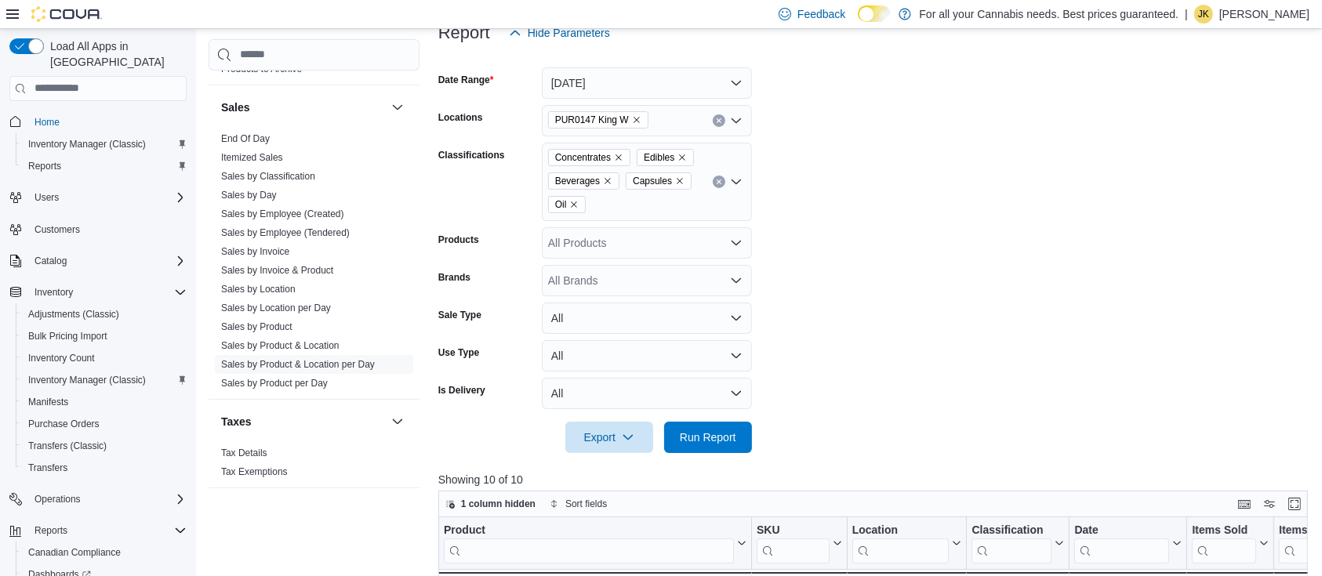
click at [717, 118] on icon "Clear input" at bounding box center [719, 121] width 6 height 6
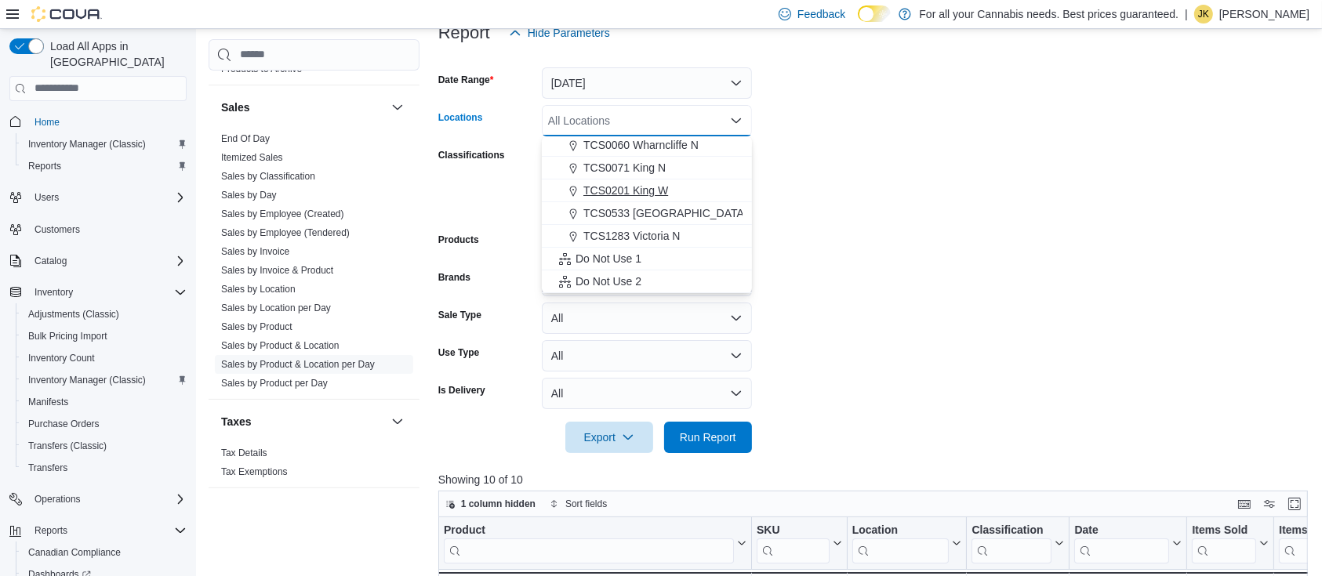
click at [632, 185] on span "TCS0201 King W" at bounding box center [625, 191] width 85 height 16
click at [884, 192] on form "Date Range Today Locations TCS0201 King W Combo box. Selected. TCS0201 King W. …" at bounding box center [877, 251] width 879 height 405
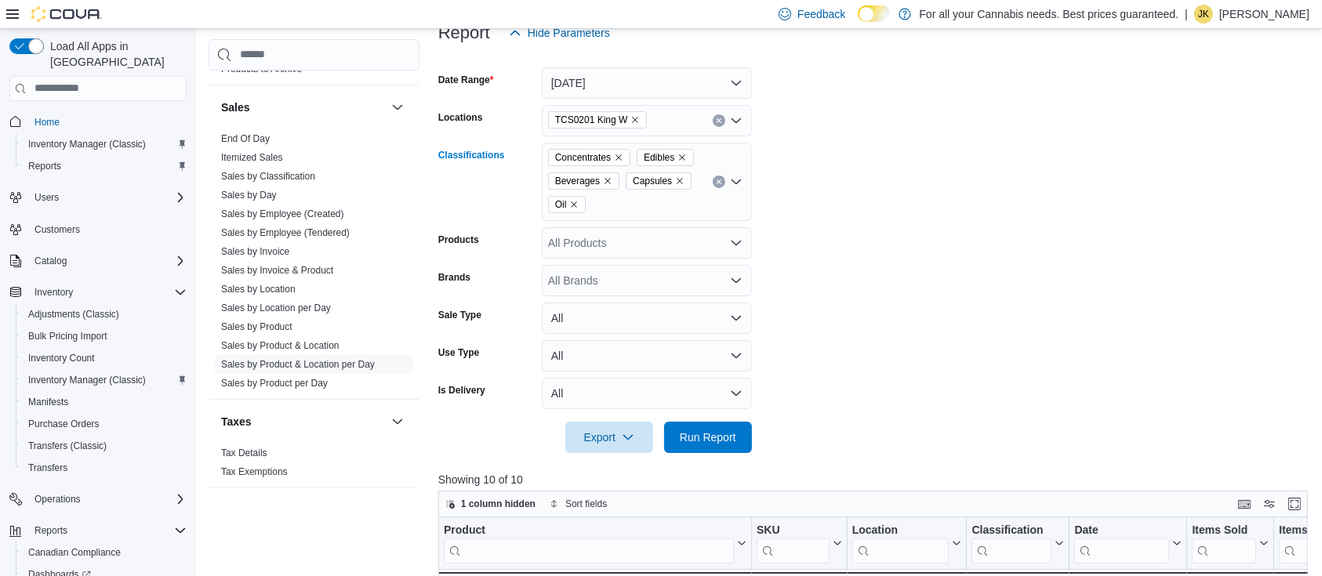
click at [608, 179] on icon "Remove Beverages from selection in this group" at bounding box center [608, 181] width 6 height 6
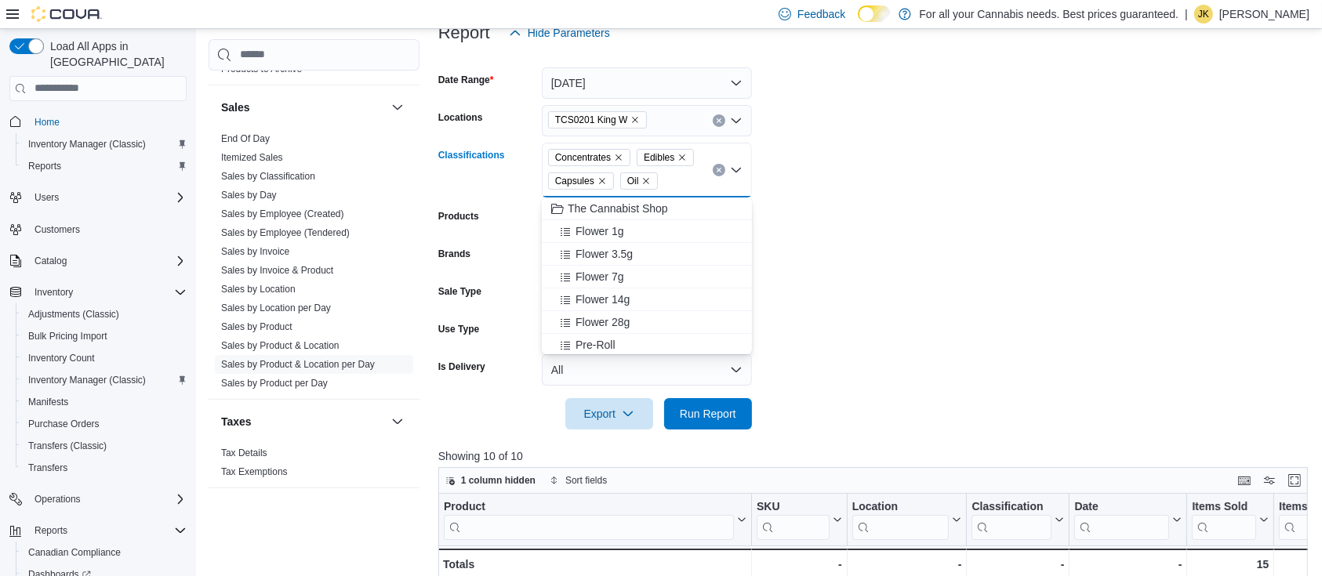
click at [682, 154] on icon "Remove Edibles from selection in this group" at bounding box center [681, 157] width 9 height 9
click at [730, 422] on span "Run Report" at bounding box center [708, 413] width 69 height 31
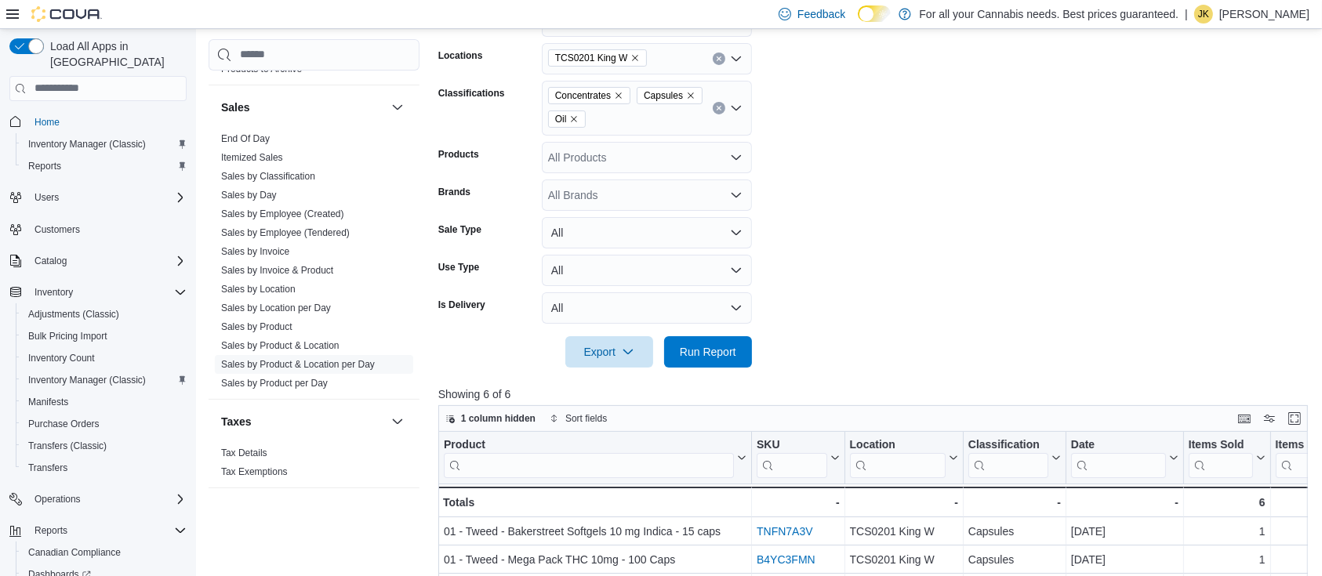
scroll to position [232, 0]
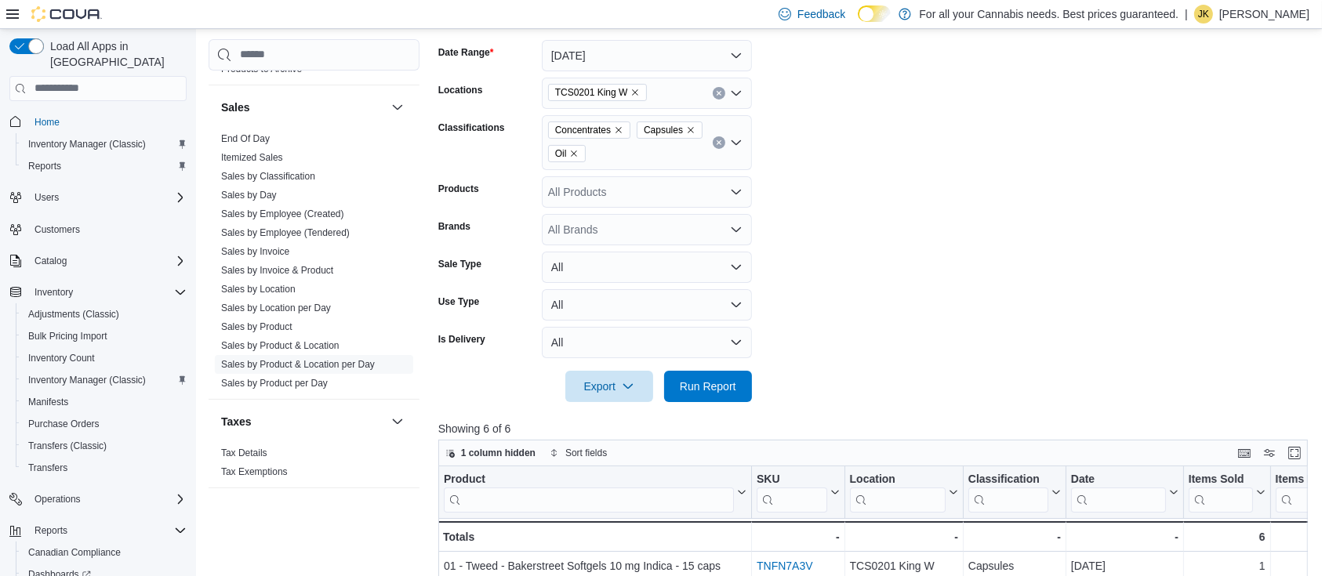
click at [719, 143] on icon "Clear input" at bounding box center [719, 143] width 6 height 6
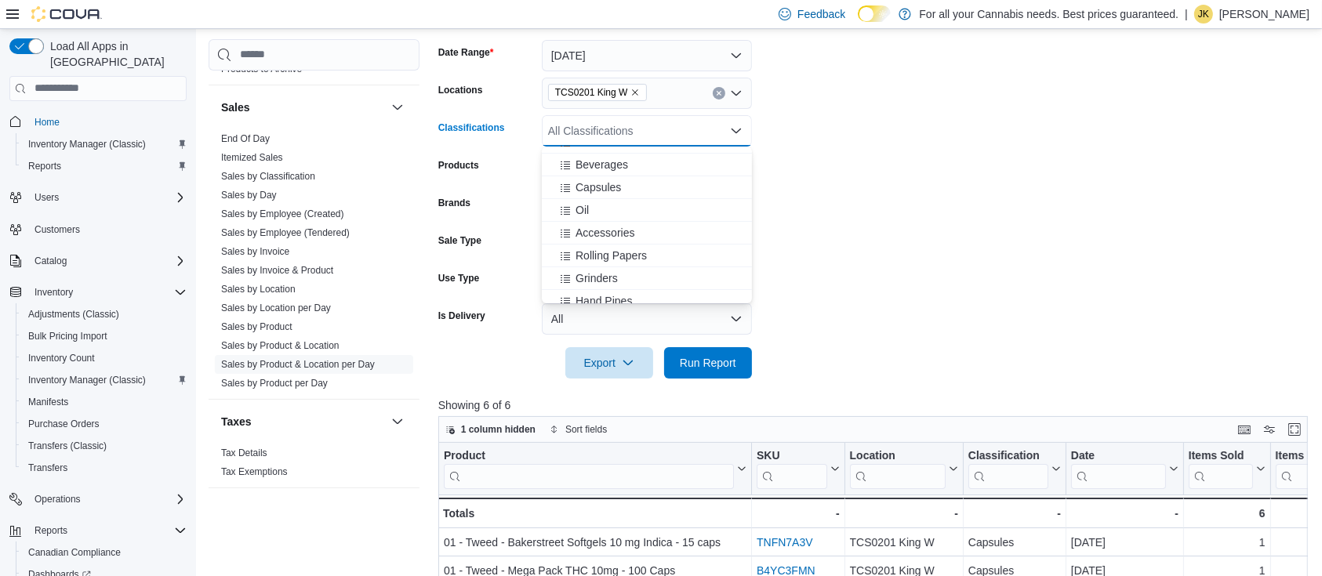
scroll to position [329, 0]
click at [590, 168] on span "Beverages" at bounding box center [602, 170] width 53 height 16
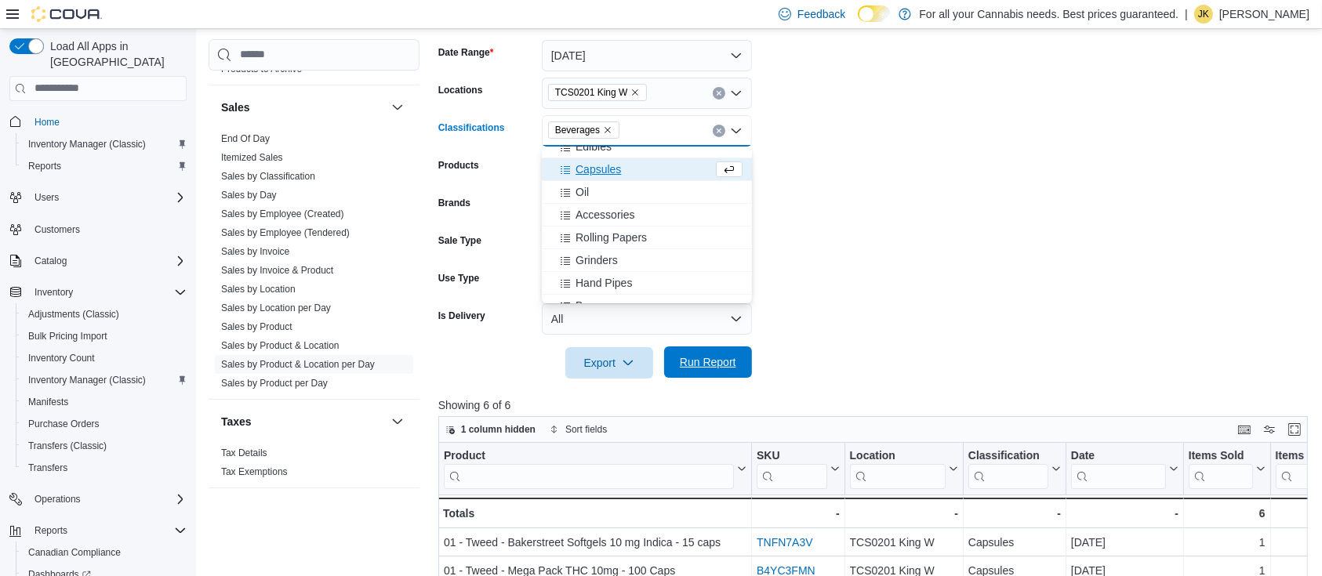
click at [696, 361] on span "Run Report" at bounding box center [708, 362] width 56 height 16
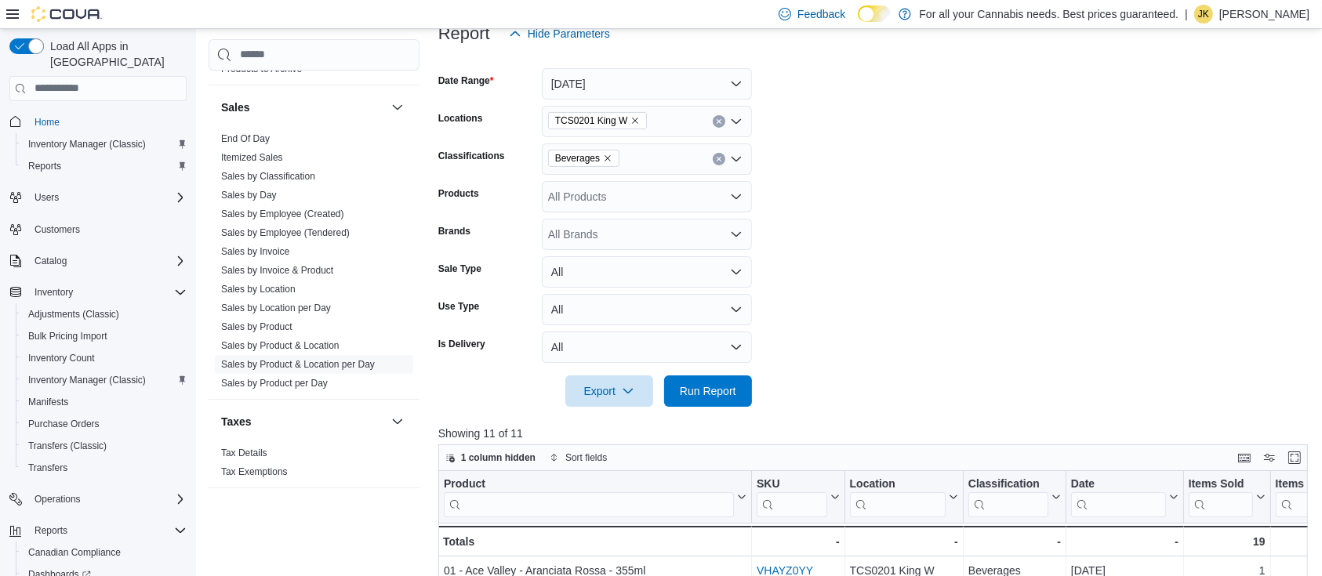
scroll to position [170, 0]
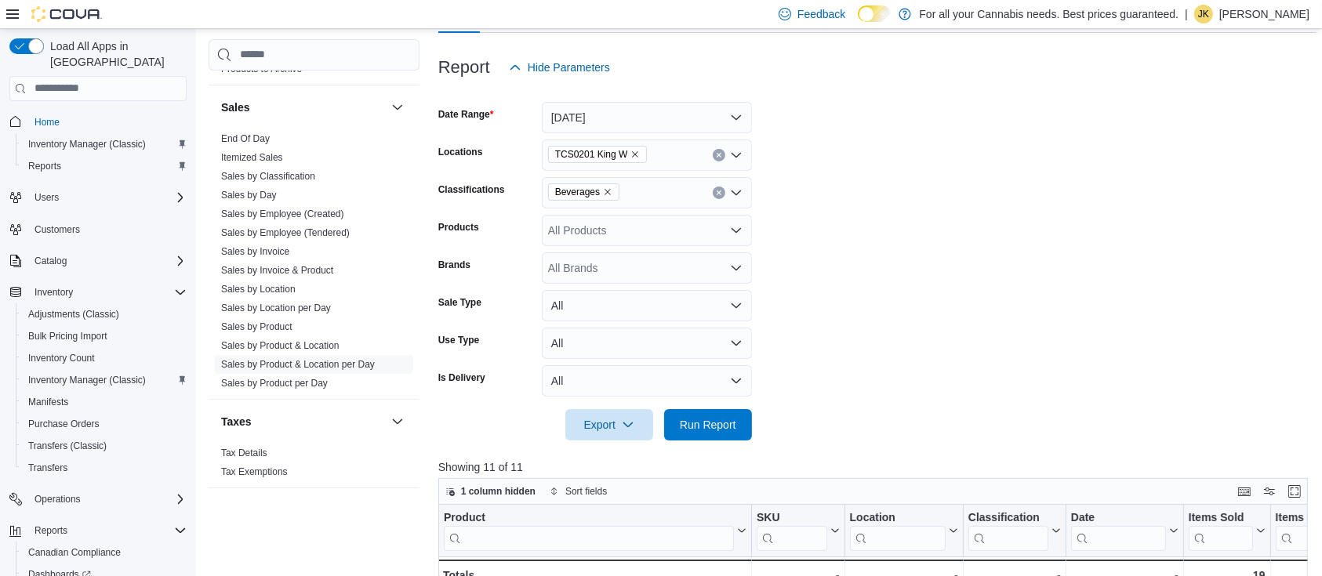
click at [714, 192] on button "Clear input" at bounding box center [719, 193] width 13 height 13
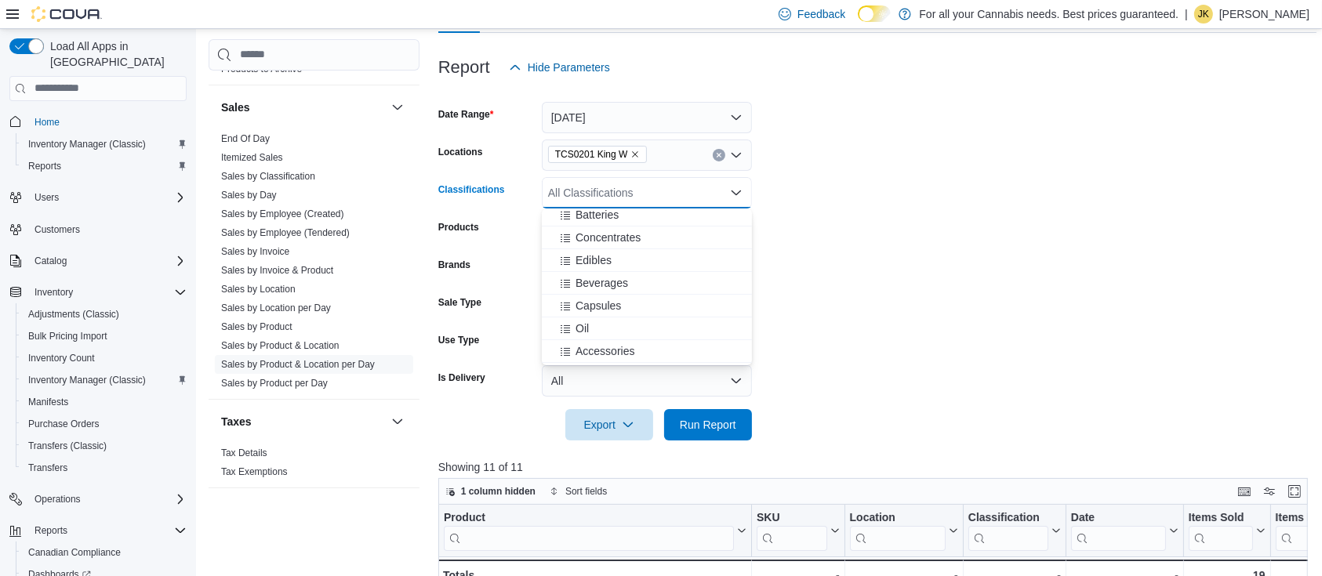
scroll to position [274, 0]
click at [645, 263] on div "Edibles" at bounding box center [646, 264] width 191 height 16
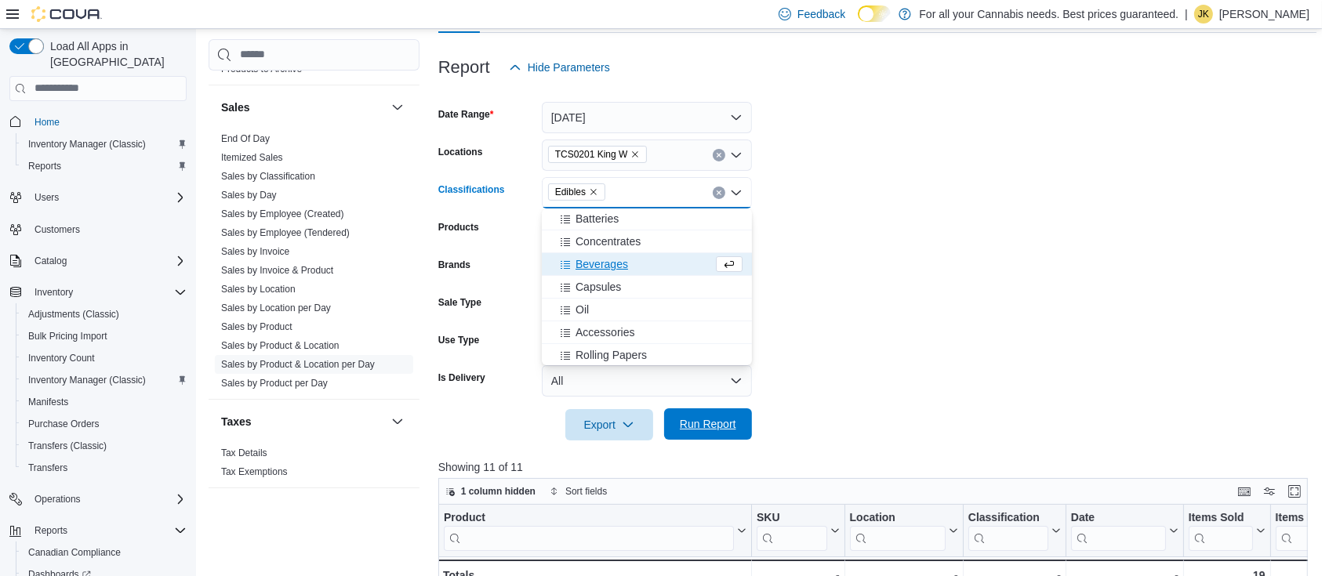
click at [735, 429] on span "Run Report" at bounding box center [708, 424] width 56 height 16
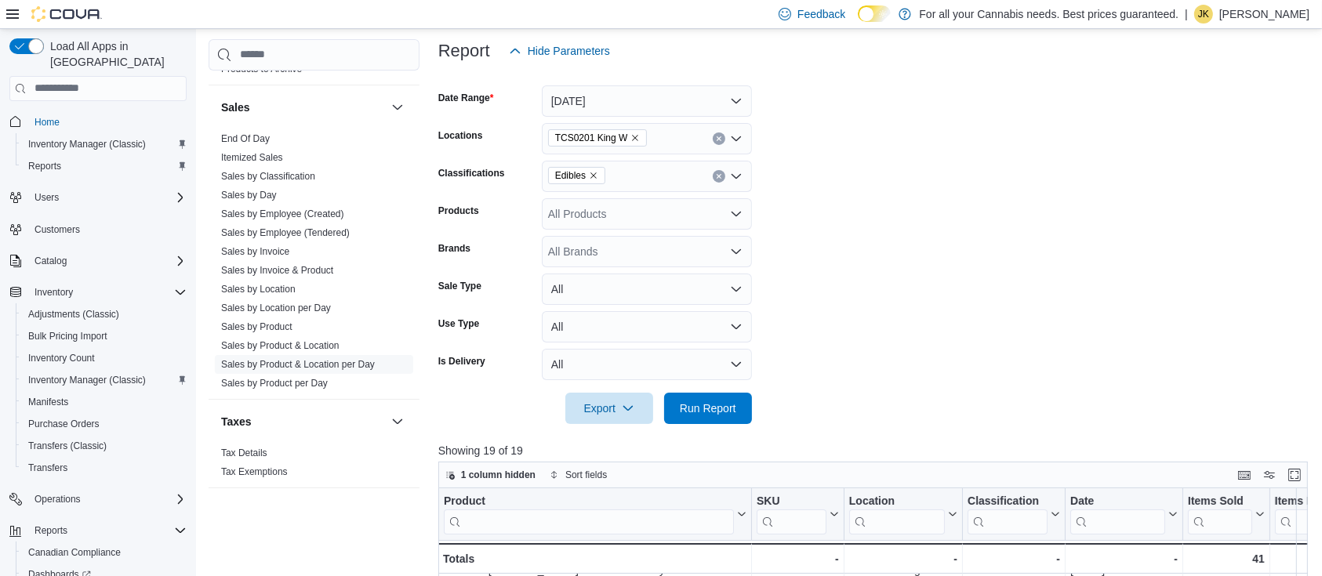
scroll to position [172, 0]
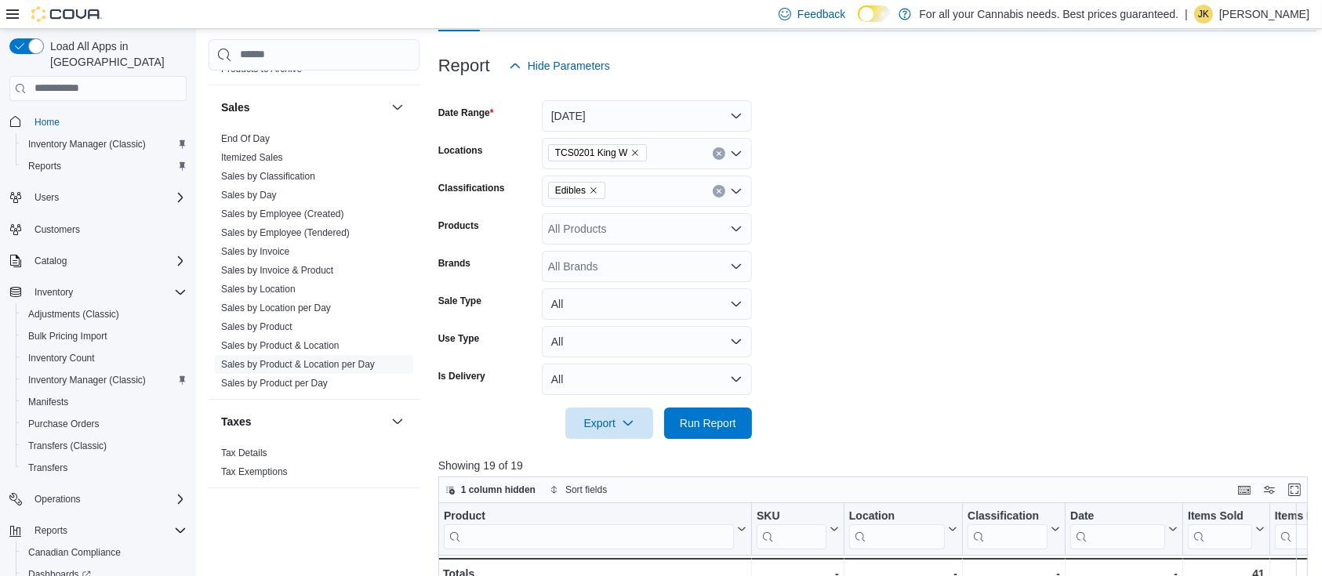
click at [721, 191] on button "Clear input" at bounding box center [719, 191] width 13 height 13
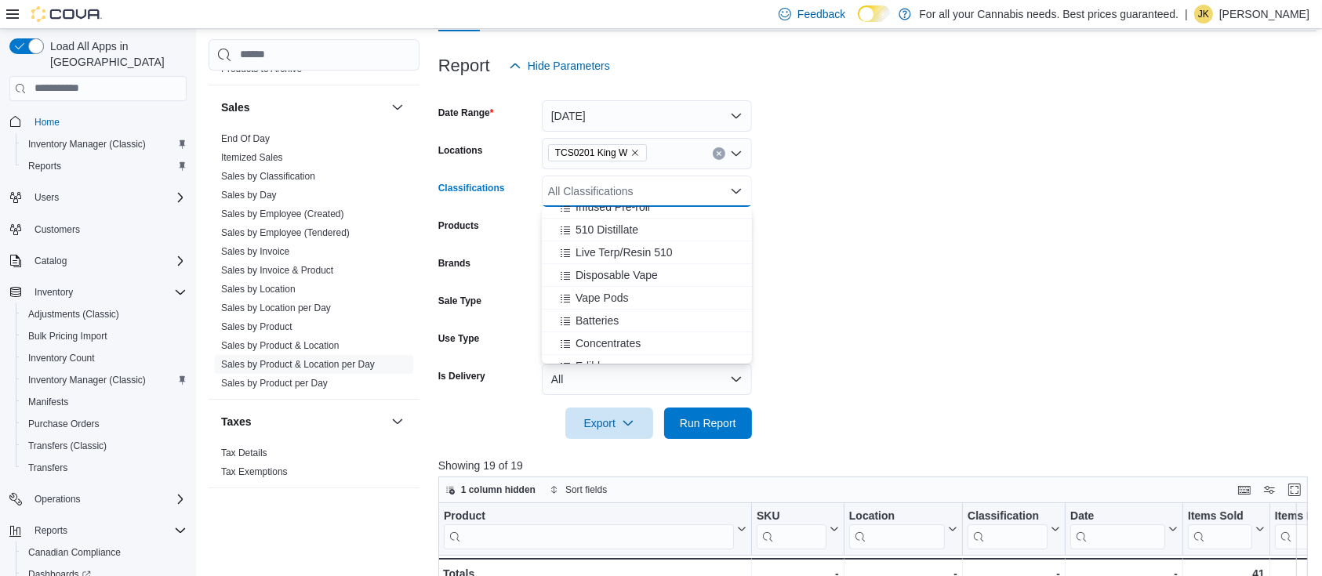
scroll to position [176, 0]
click at [636, 270] on span "Disposable Vape" at bounding box center [617, 270] width 82 height 16
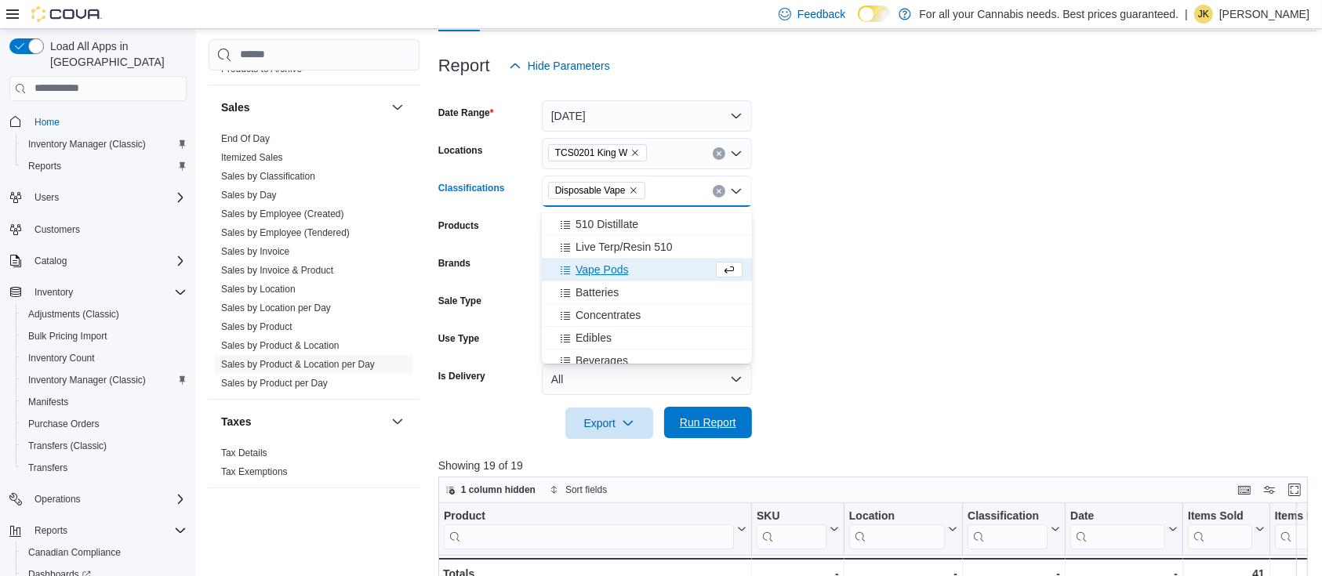
click at [721, 427] on span "Run Report" at bounding box center [708, 423] width 56 height 16
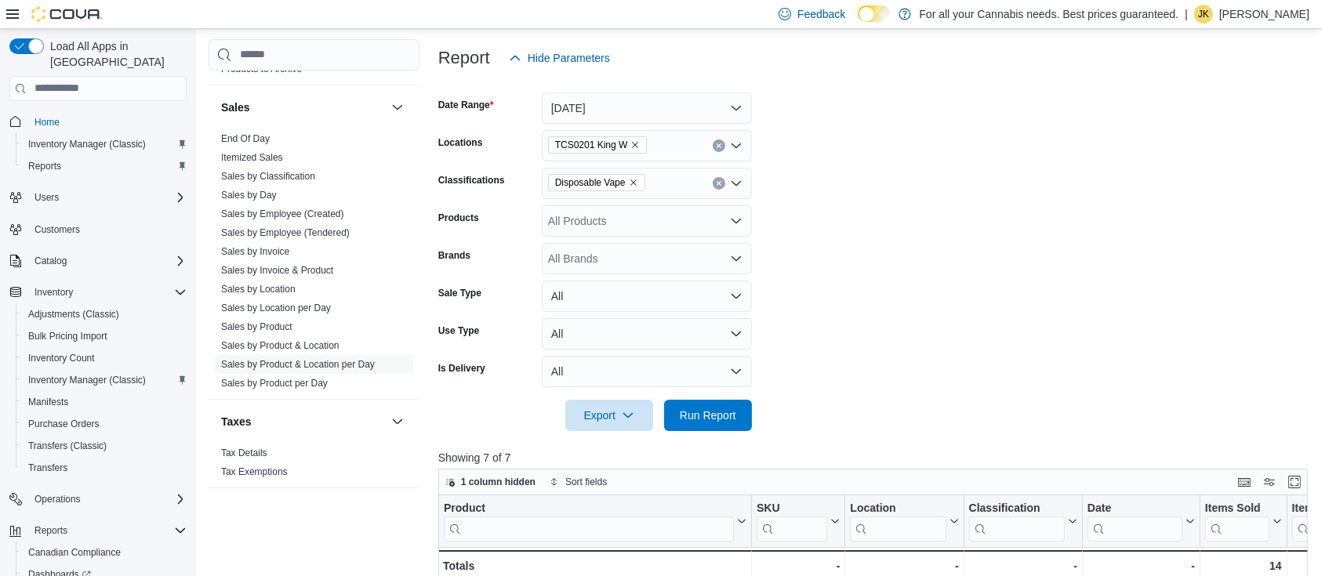
scroll to position [169, 0]
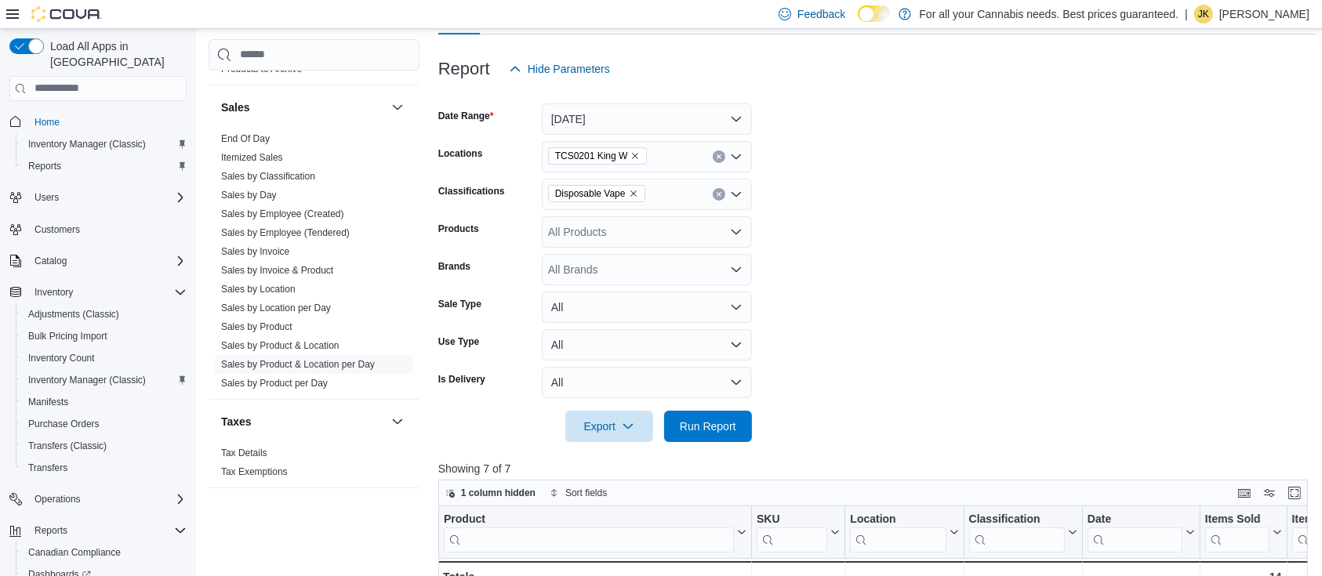
click at [721, 195] on icon "Clear input" at bounding box center [719, 194] width 4 height 4
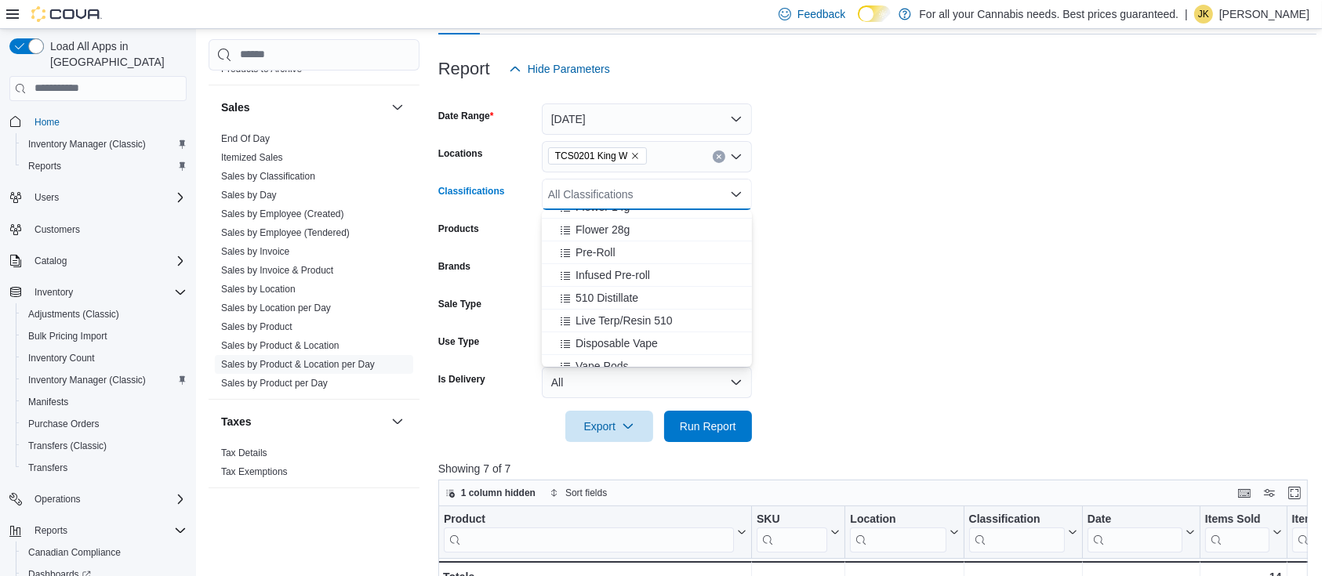
scroll to position [110, 0]
click at [625, 300] on button "510 Distillate" at bounding box center [647, 293] width 210 height 23
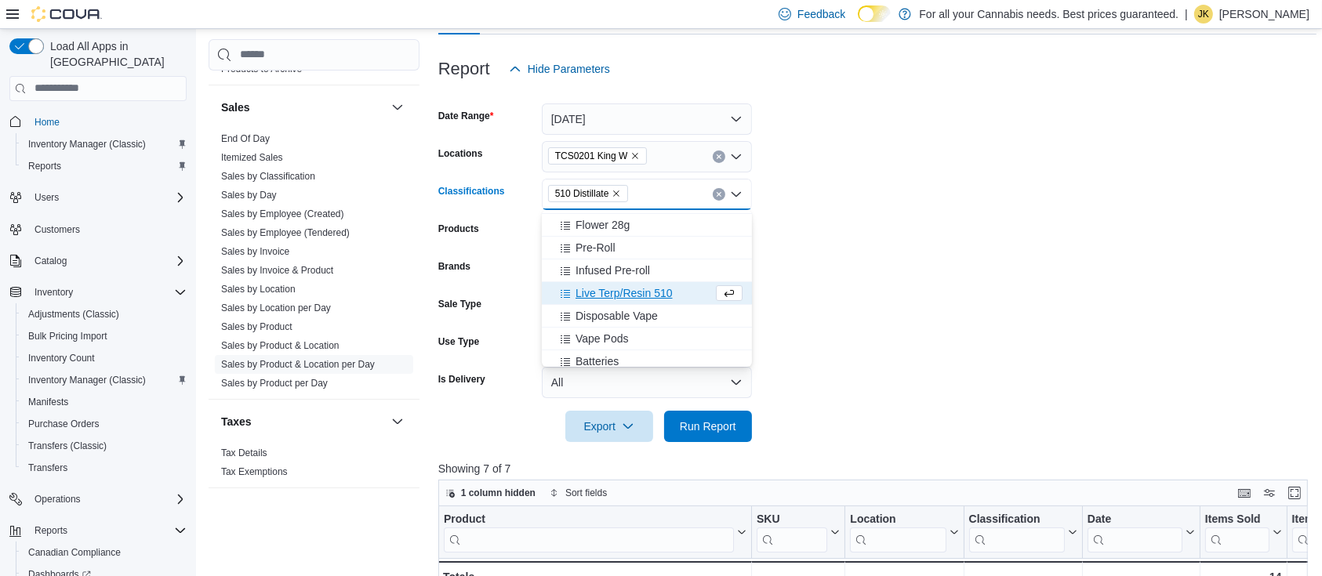
click at [649, 292] on span "Live Terp/Resin 510" at bounding box center [624, 293] width 96 height 16
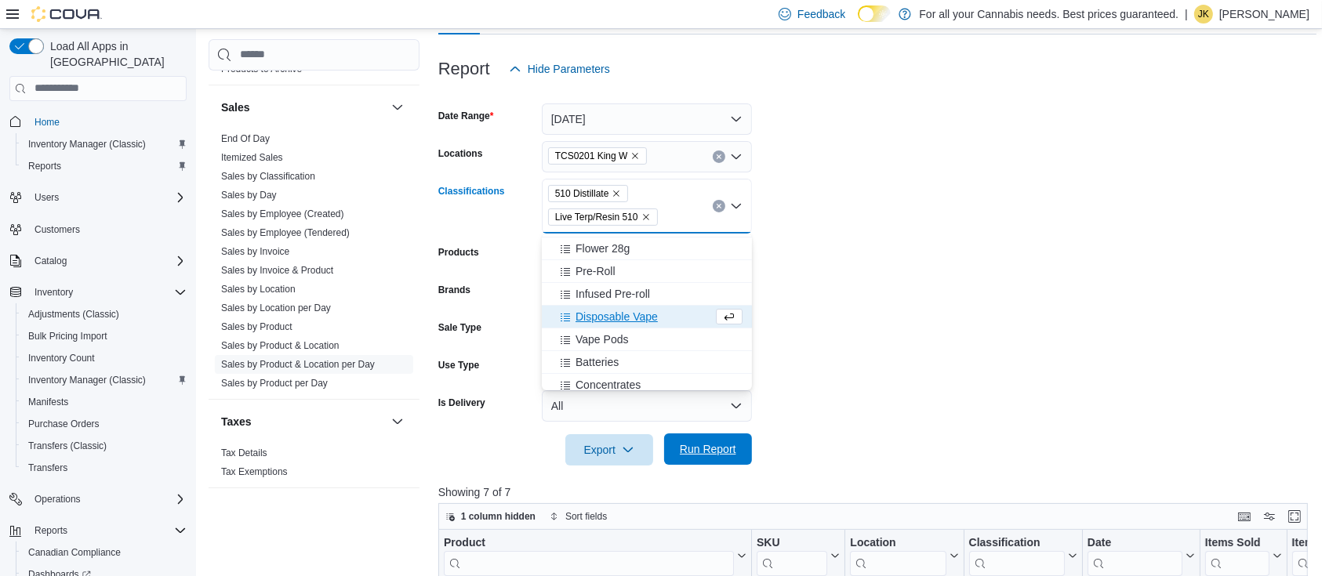
click at [740, 460] on span "Run Report" at bounding box center [708, 449] width 69 height 31
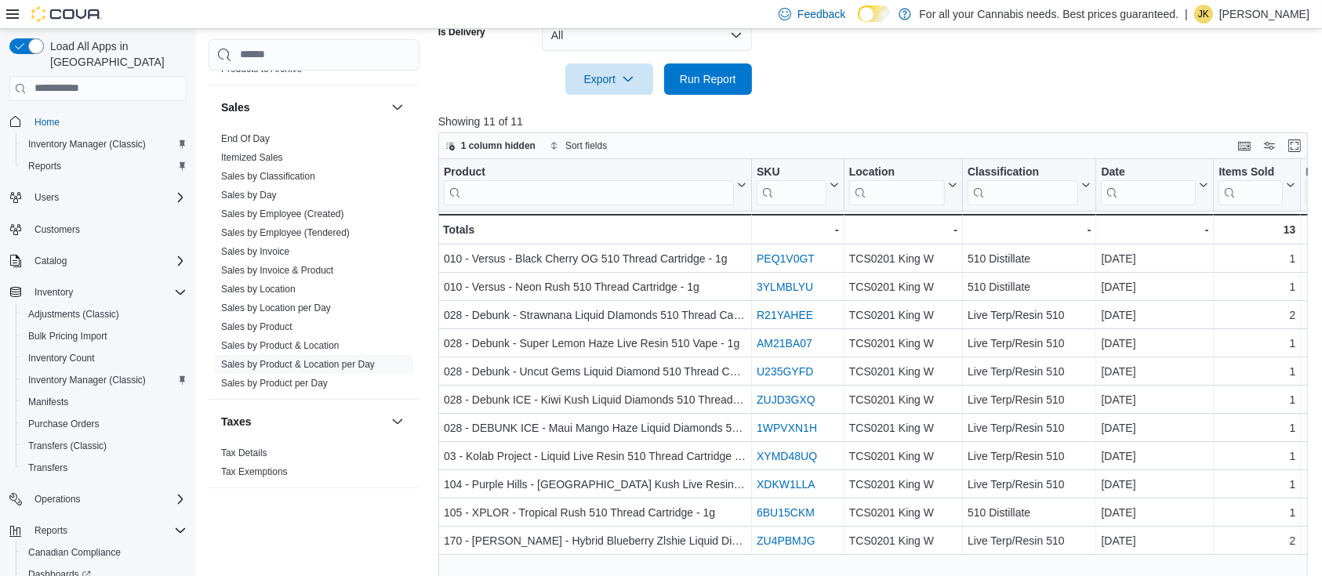
scroll to position [150, 0]
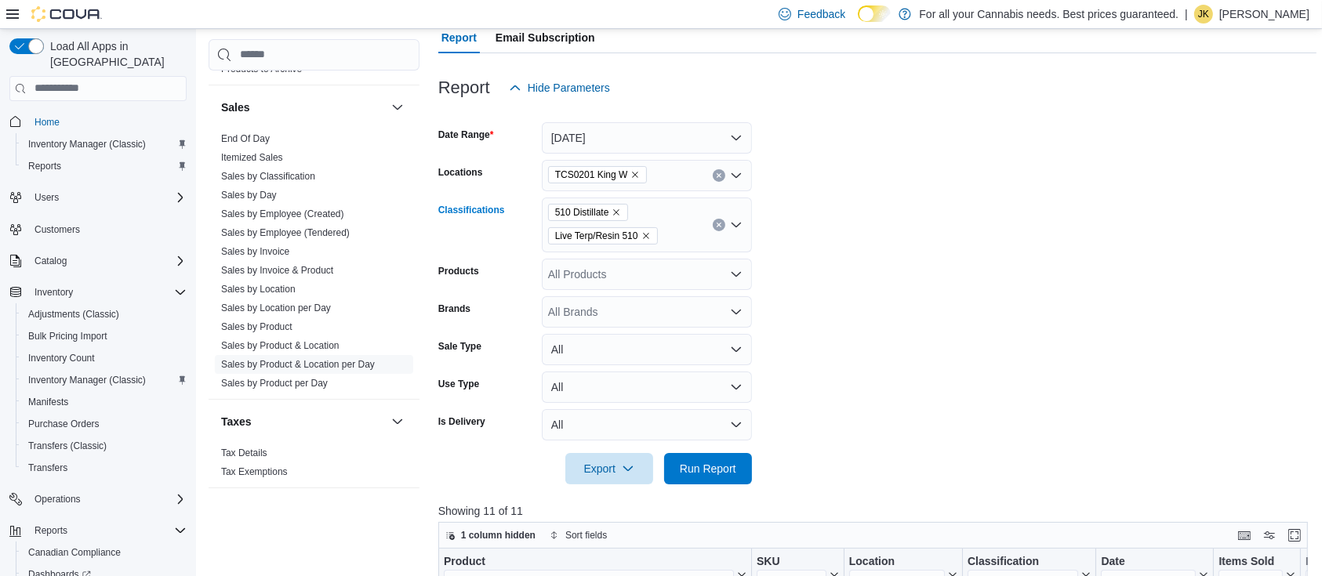
click at [722, 225] on button "Clear input" at bounding box center [719, 225] width 13 height 13
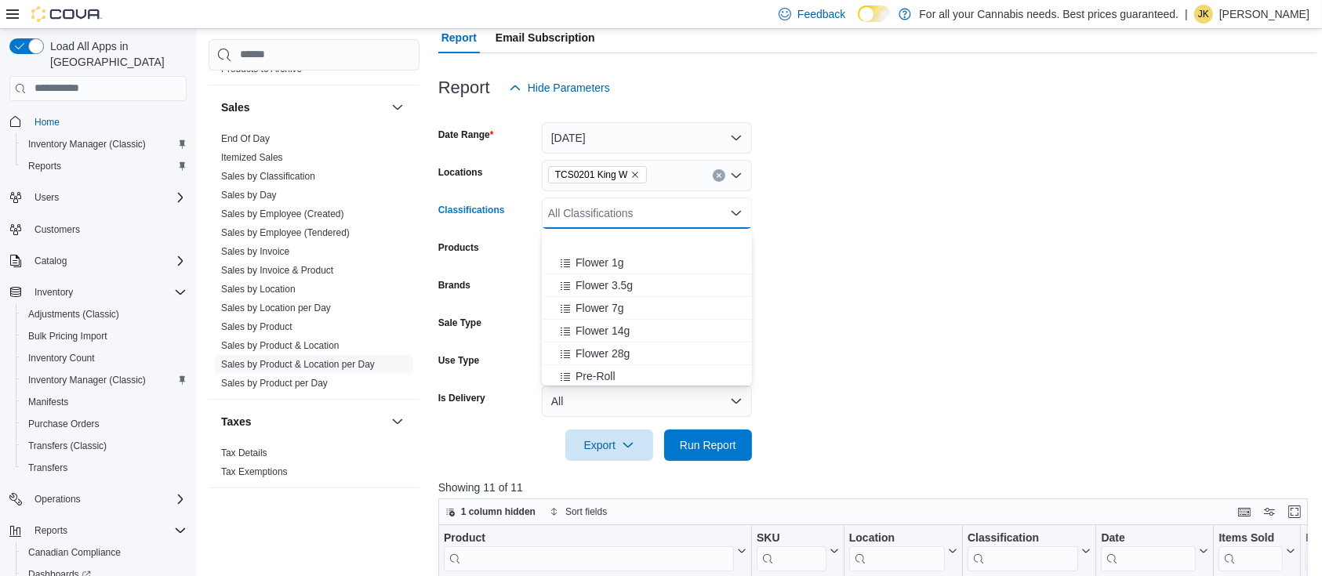
scroll to position [114, 0]
click at [668, 283] on div "Infused Pre-roll" at bounding box center [646, 286] width 191 height 16
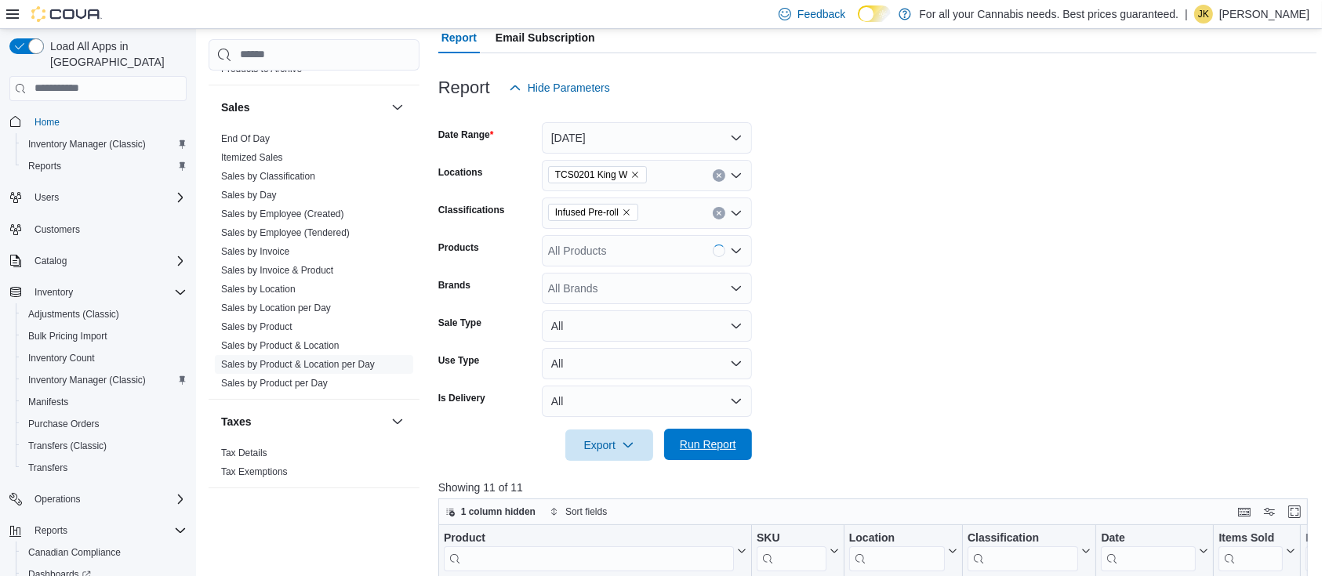
click at [723, 445] on span "Run Report" at bounding box center [708, 445] width 56 height 16
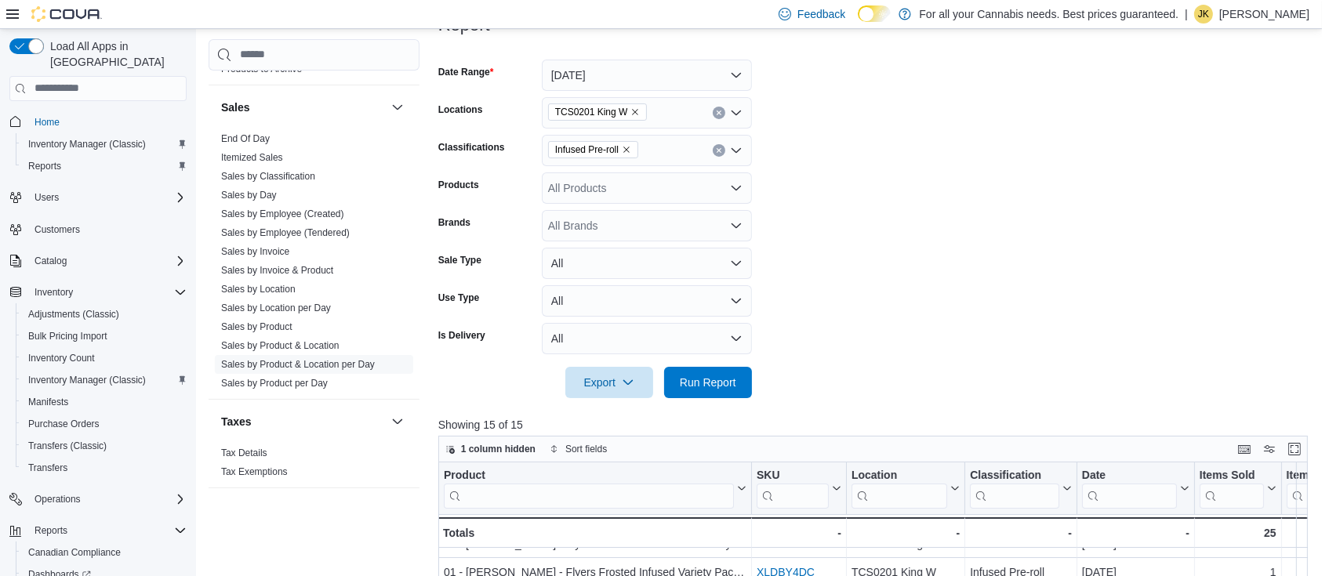
scroll to position [207, 0]
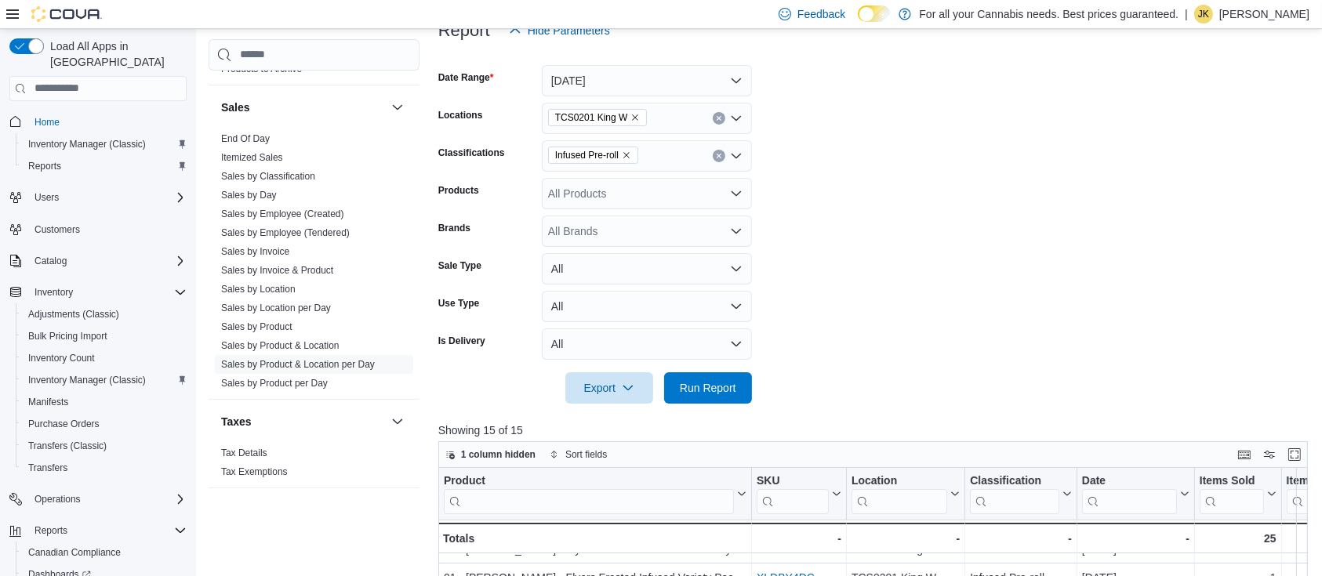
click at [711, 153] on div "Infused Pre-roll" at bounding box center [647, 155] width 210 height 31
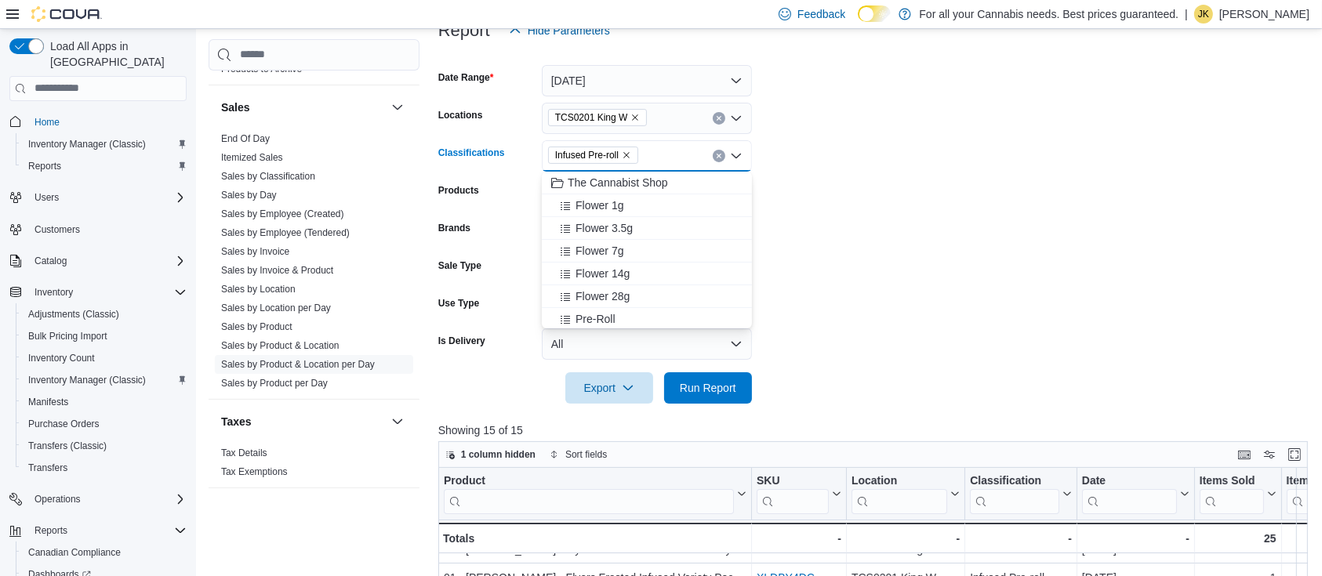
click at [721, 153] on icon "Clear input" at bounding box center [719, 156] width 6 height 6
click at [615, 313] on div "Pre-Roll" at bounding box center [646, 319] width 191 height 16
click at [710, 389] on span "Run Report" at bounding box center [708, 388] width 56 height 16
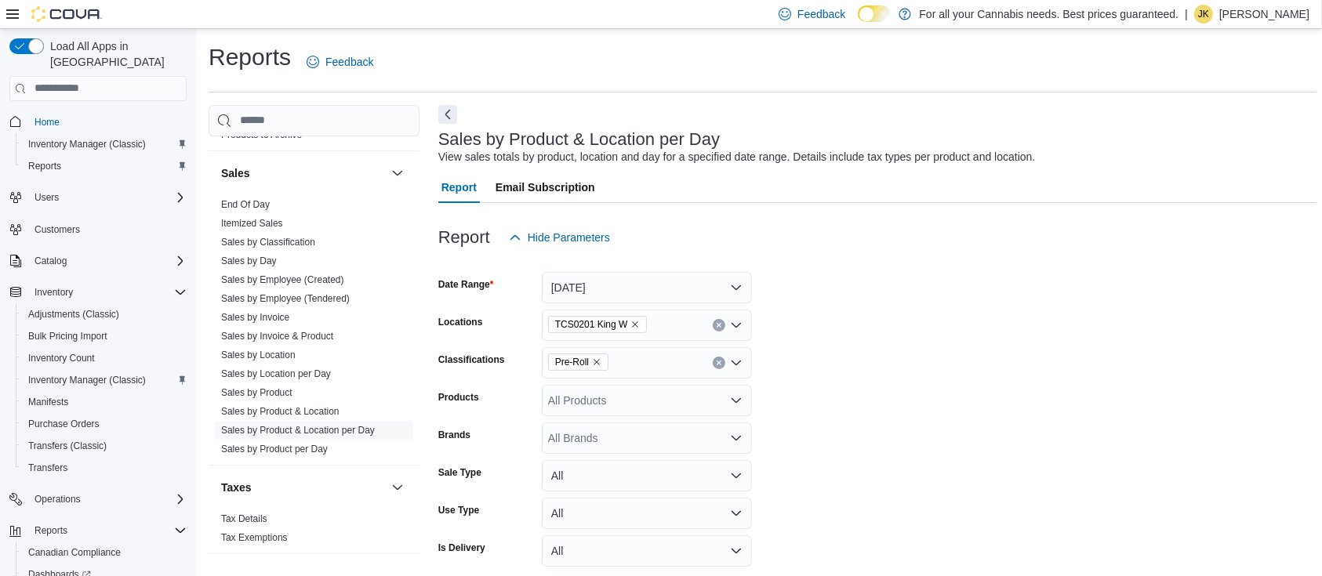
click at [718, 363] on icon "Clear input" at bounding box center [719, 363] width 4 height 4
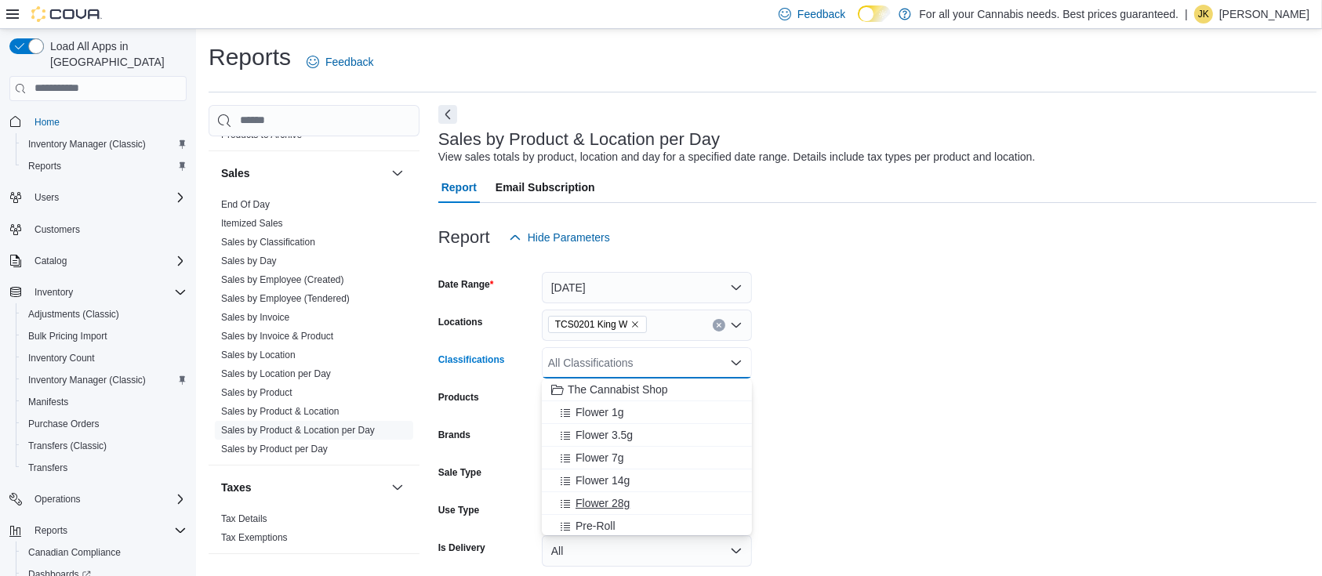
click at [622, 502] on span "Flower 28g" at bounding box center [603, 504] width 54 height 16
click at [921, 346] on form "Date Range Today Locations TCS0201 King W Classifications Flower 28g Combo box.…" at bounding box center [877, 432] width 879 height 358
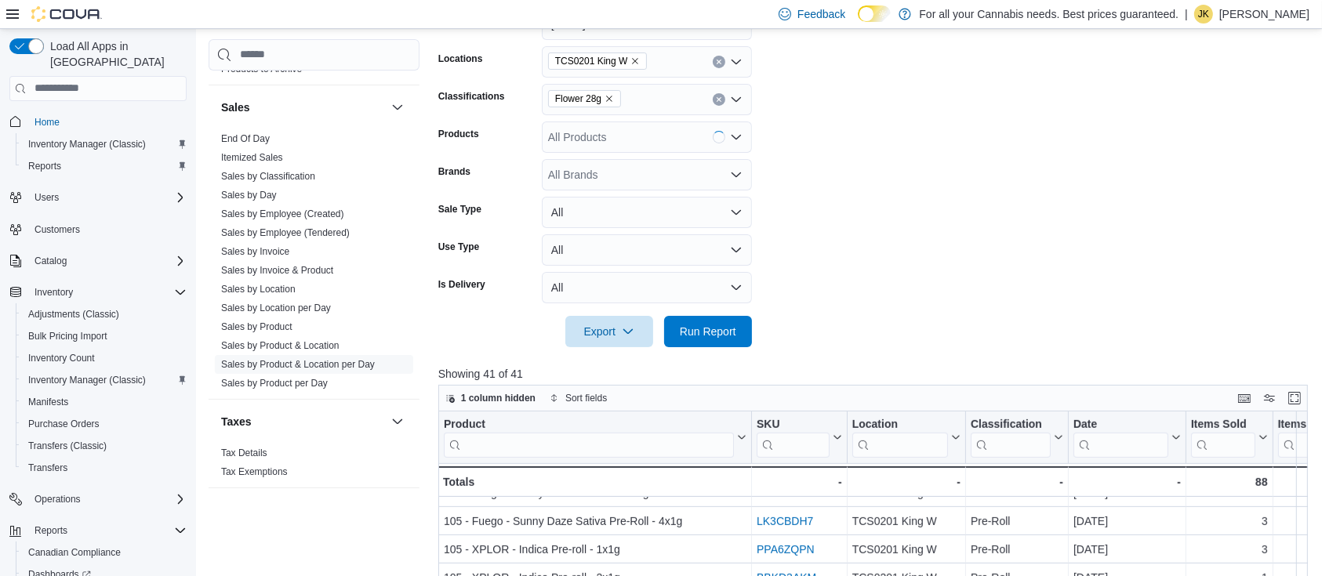
scroll to position [266, 0]
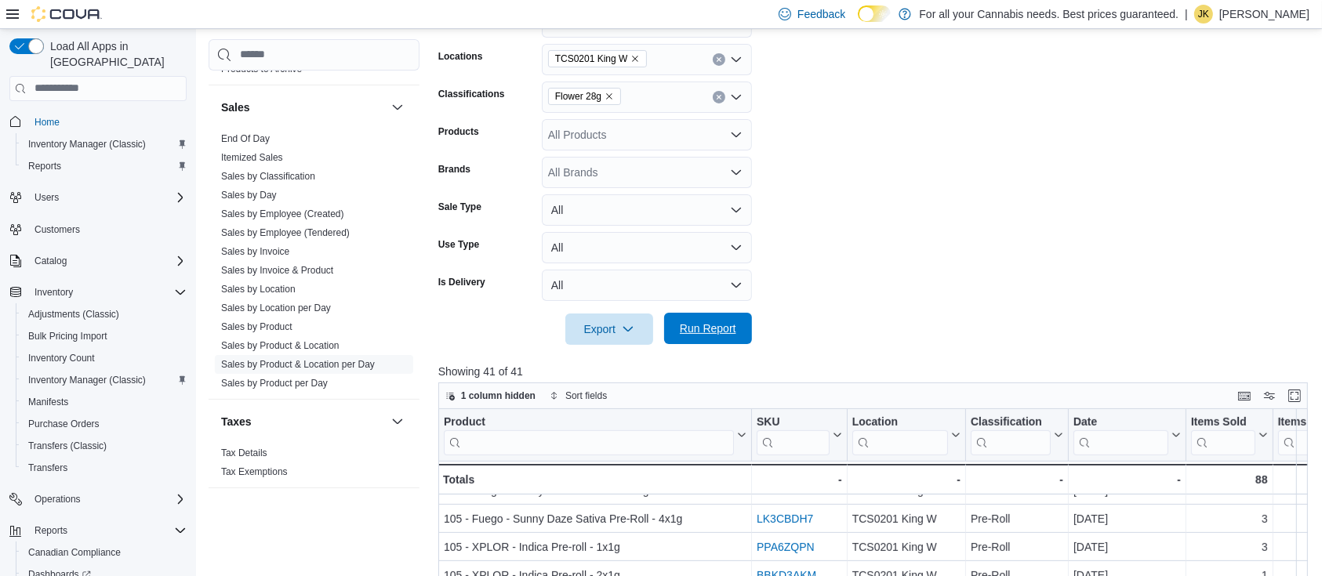
click at [688, 327] on span "Run Report" at bounding box center [708, 329] width 56 height 16
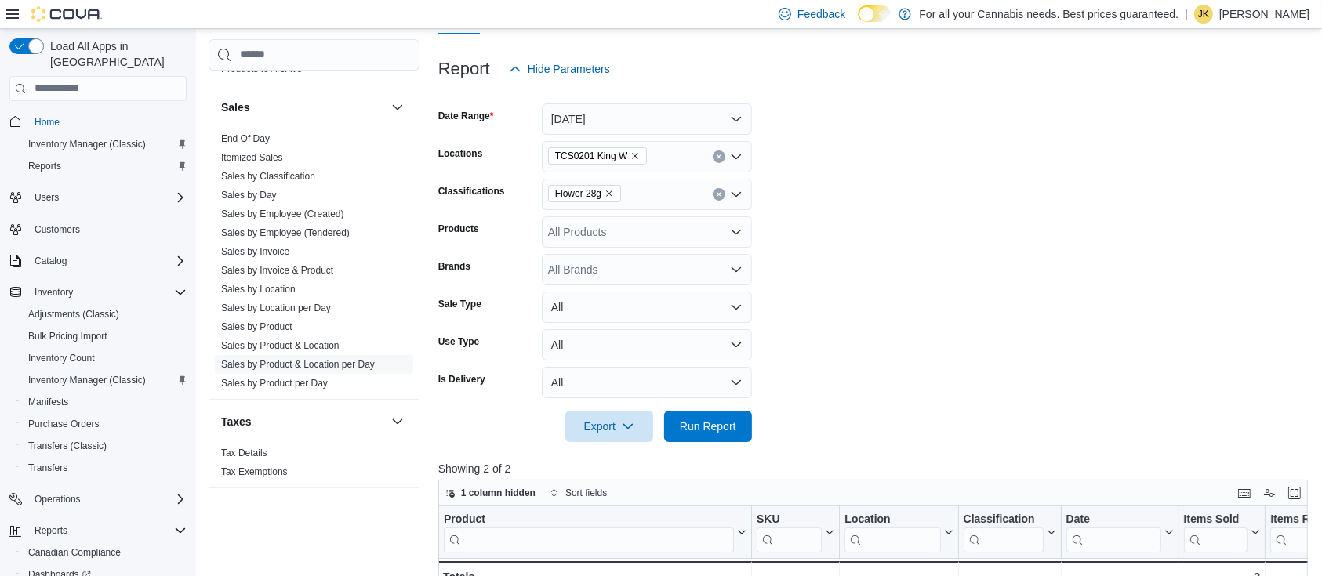
scroll to position [165, 0]
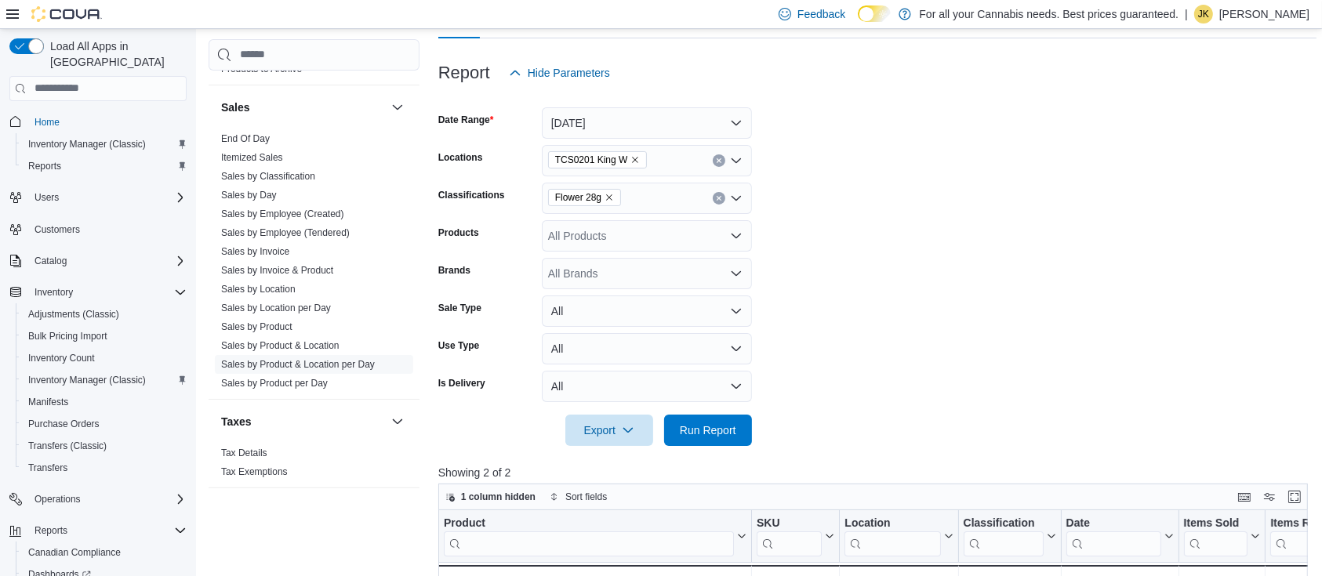
click at [714, 198] on button "Clear input" at bounding box center [719, 198] width 13 height 13
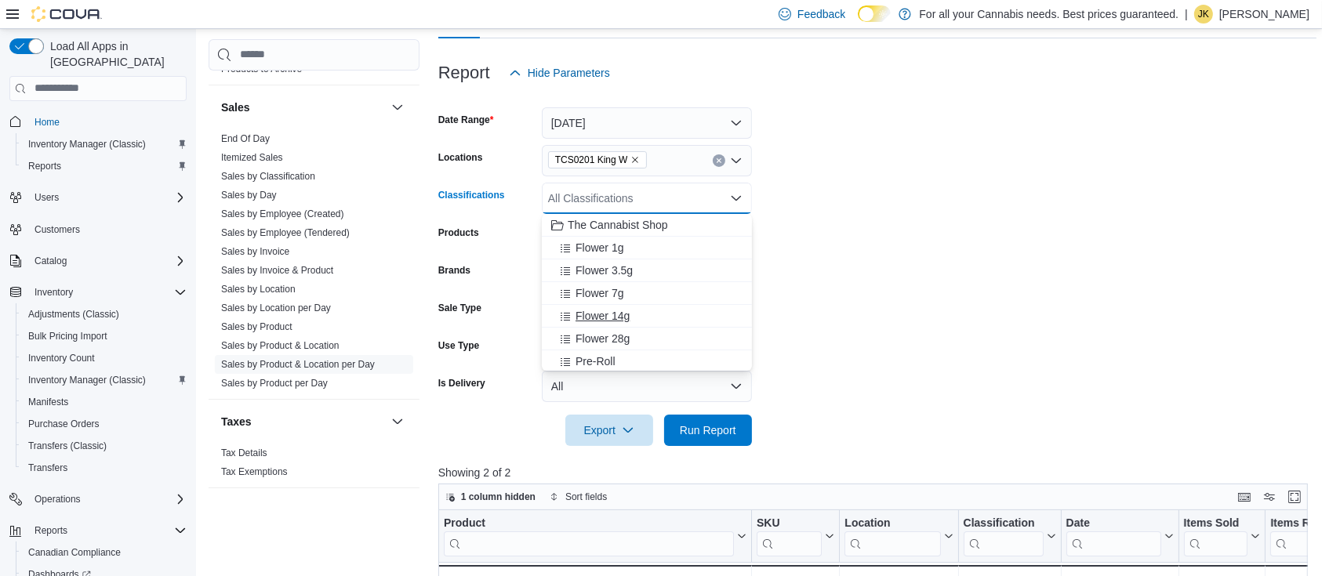
click at [632, 308] on div "Flower 14g" at bounding box center [646, 316] width 191 height 16
click at [688, 433] on span "Run Report" at bounding box center [708, 430] width 56 height 16
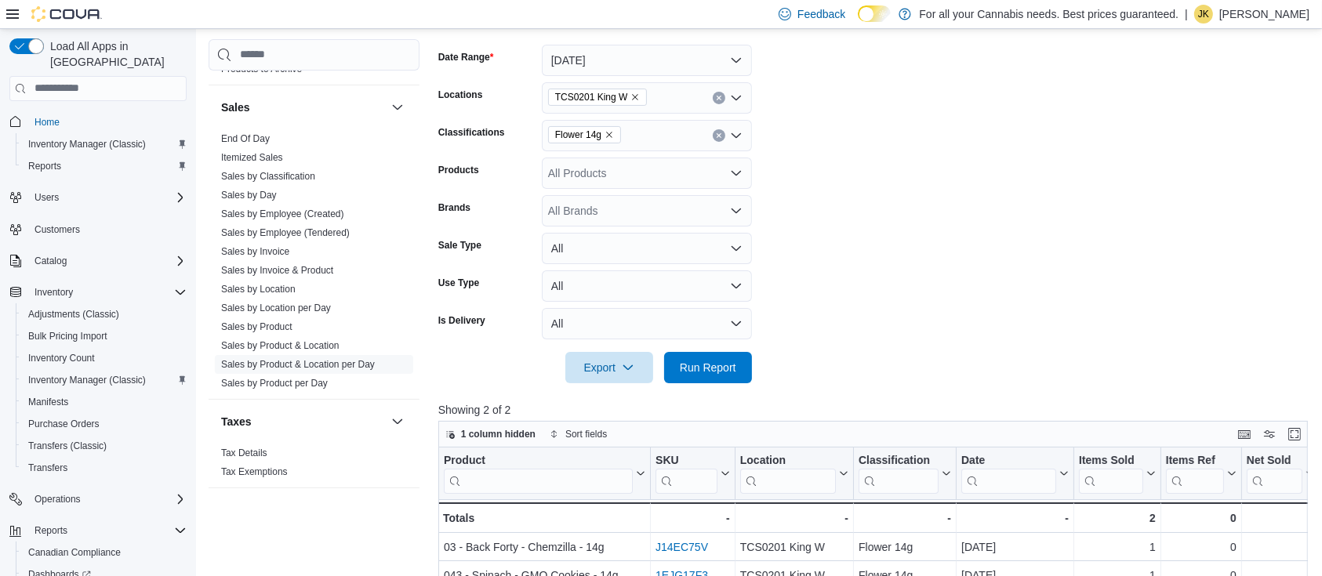
scroll to position [201, 0]
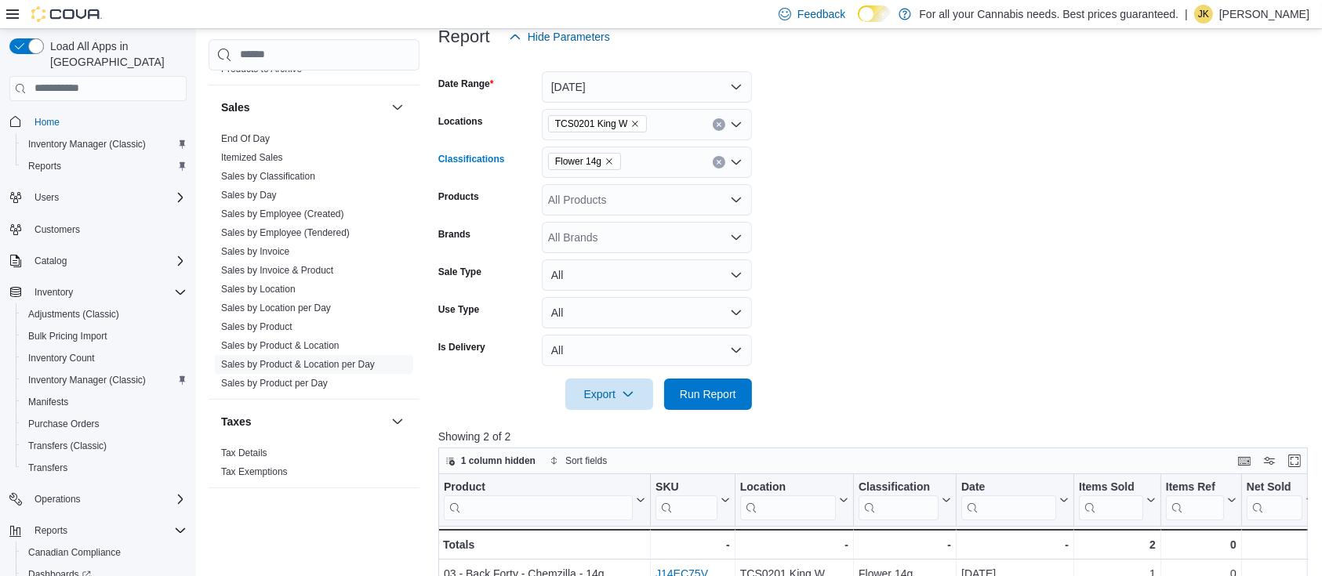
click at [722, 160] on button "Clear input" at bounding box center [719, 162] width 13 height 13
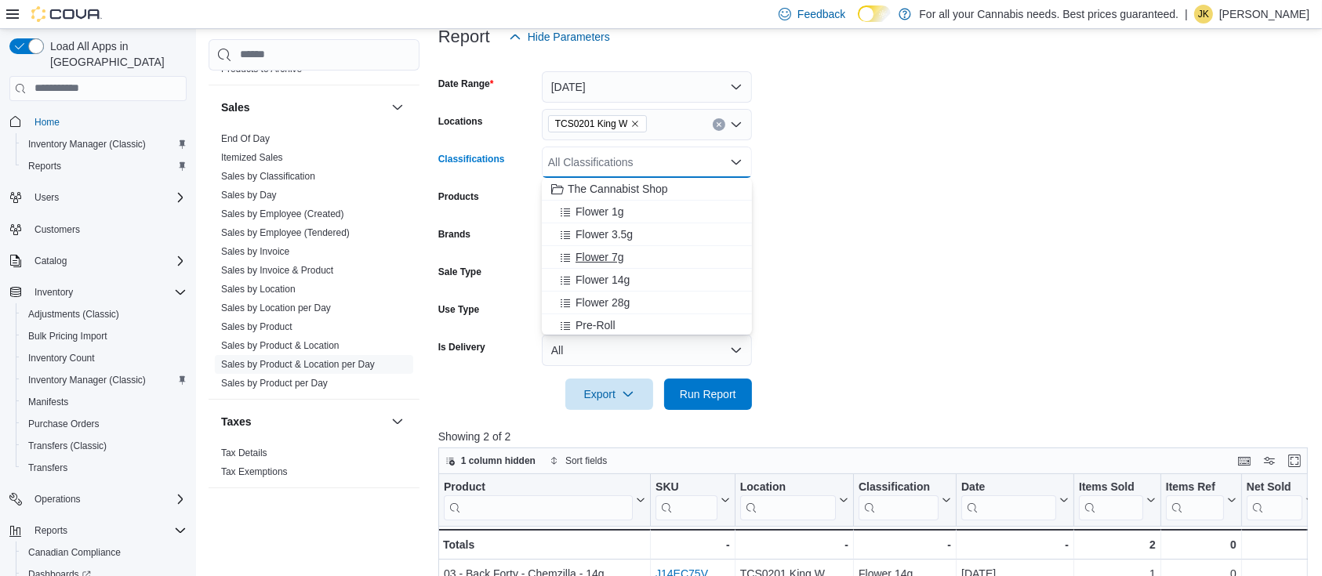
click at [628, 257] on div "Flower 7g" at bounding box center [646, 257] width 191 height 16
click at [699, 404] on span "Run Report" at bounding box center [708, 393] width 69 height 31
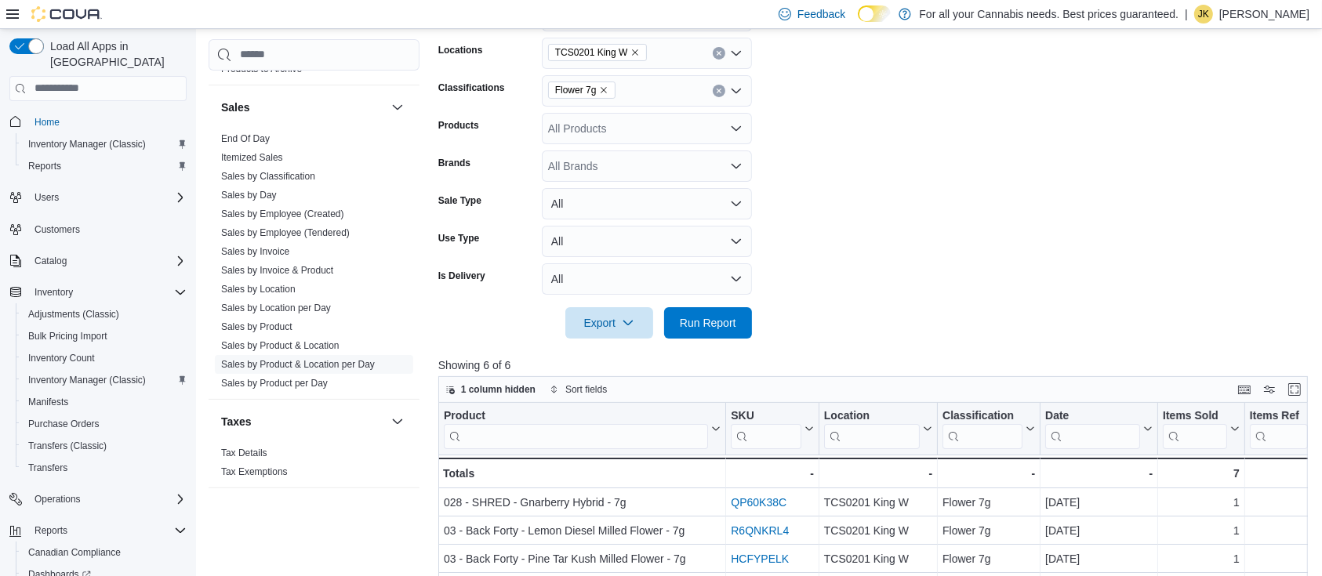
scroll to position [212, 0]
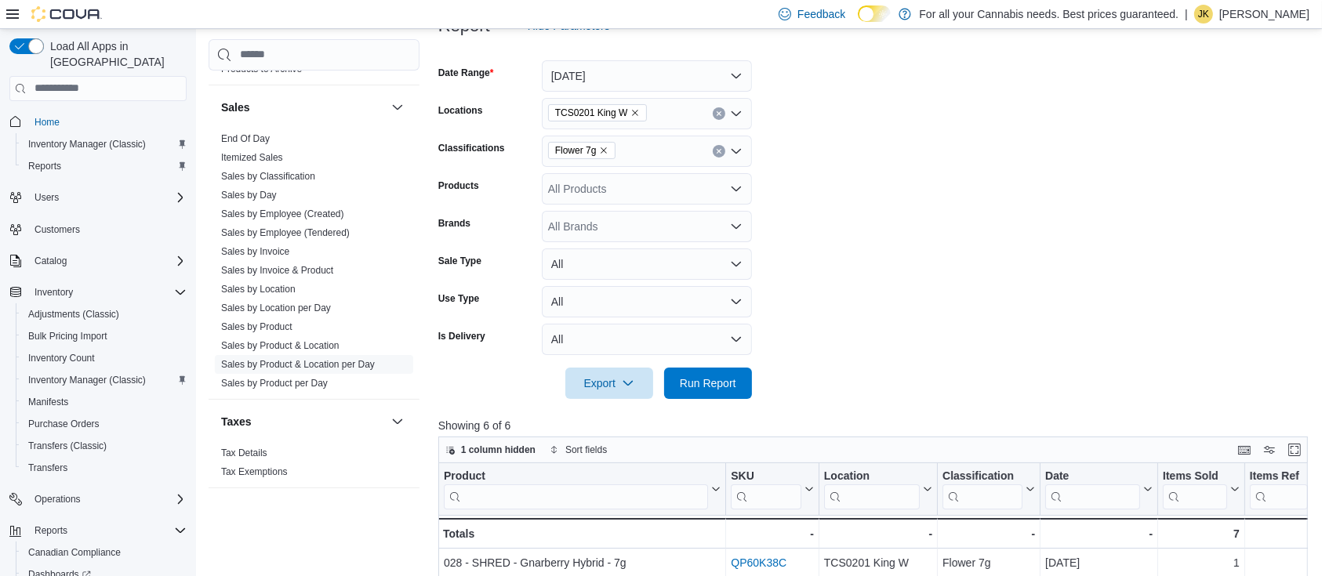
click at [714, 148] on button "Clear input" at bounding box center [719, 151] width 13 height 13
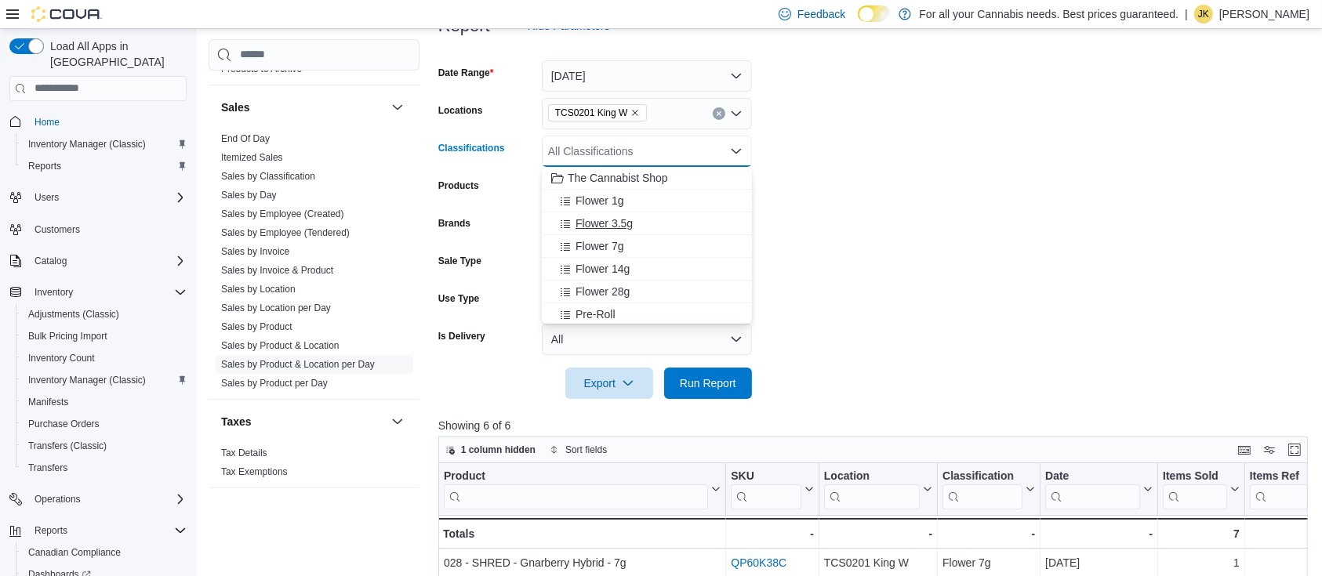
click at [639, 219] on div "Flower 3.5g" at bounding box center [646, 224] width 191 height 16
click at [709, 393] on span "Run Report" at bounding box center [708, 382] width 69 height 31
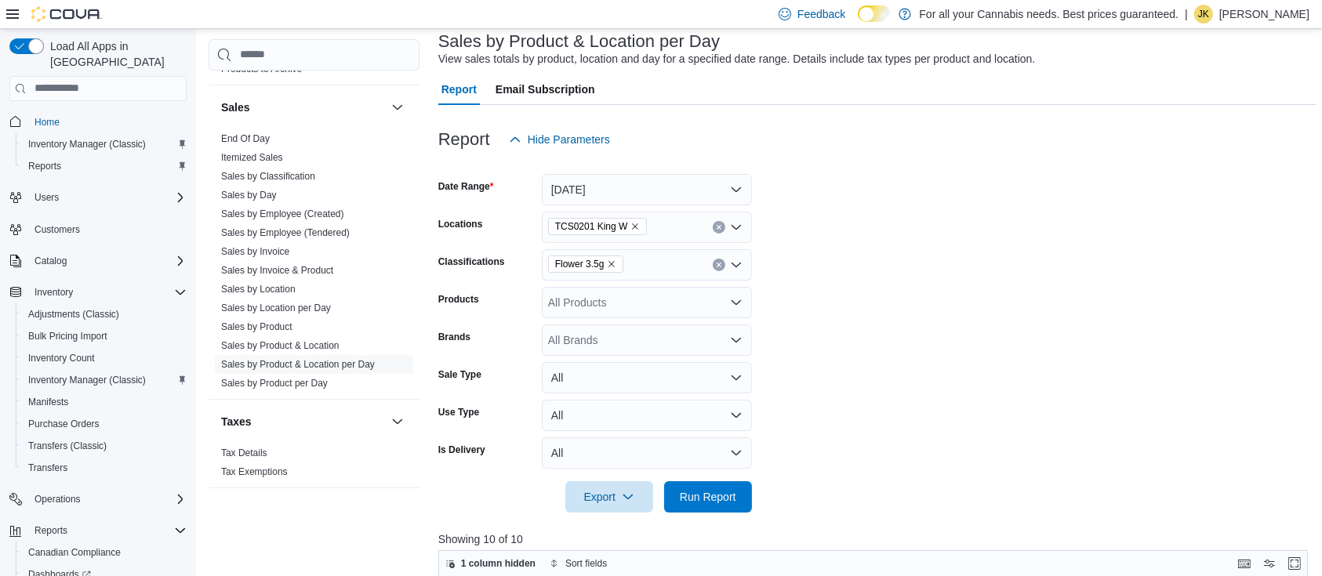
scroll to position [168, 0]
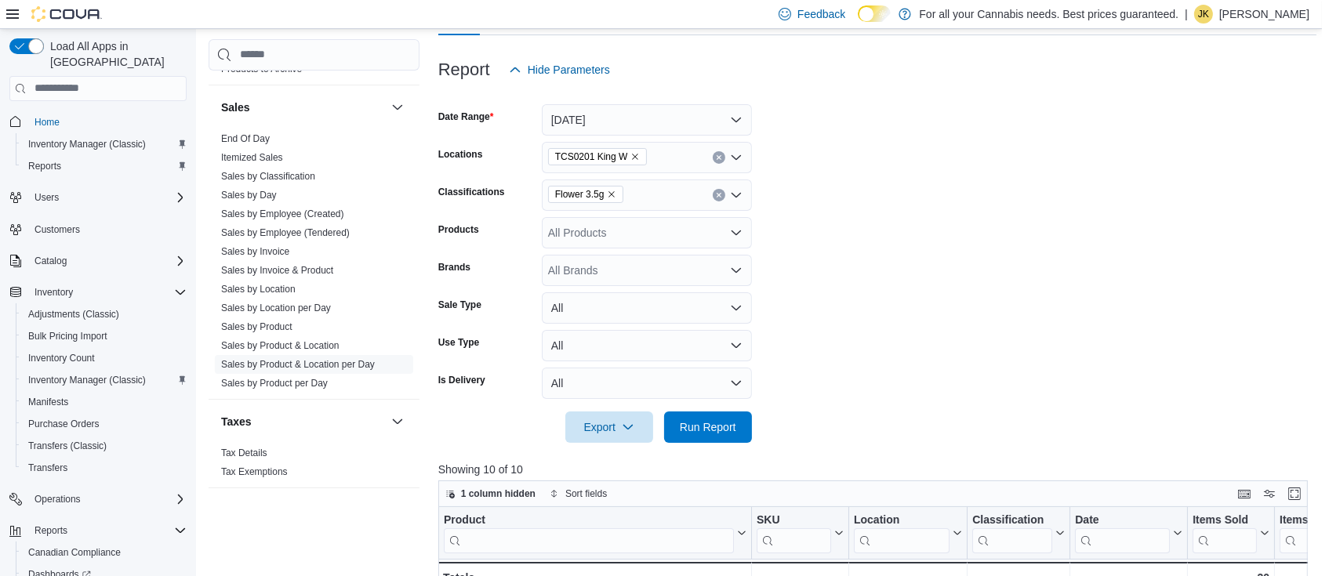
click at [716, 193] on icon "Clear input" at bounding box center [719, 195] width 6 height 6
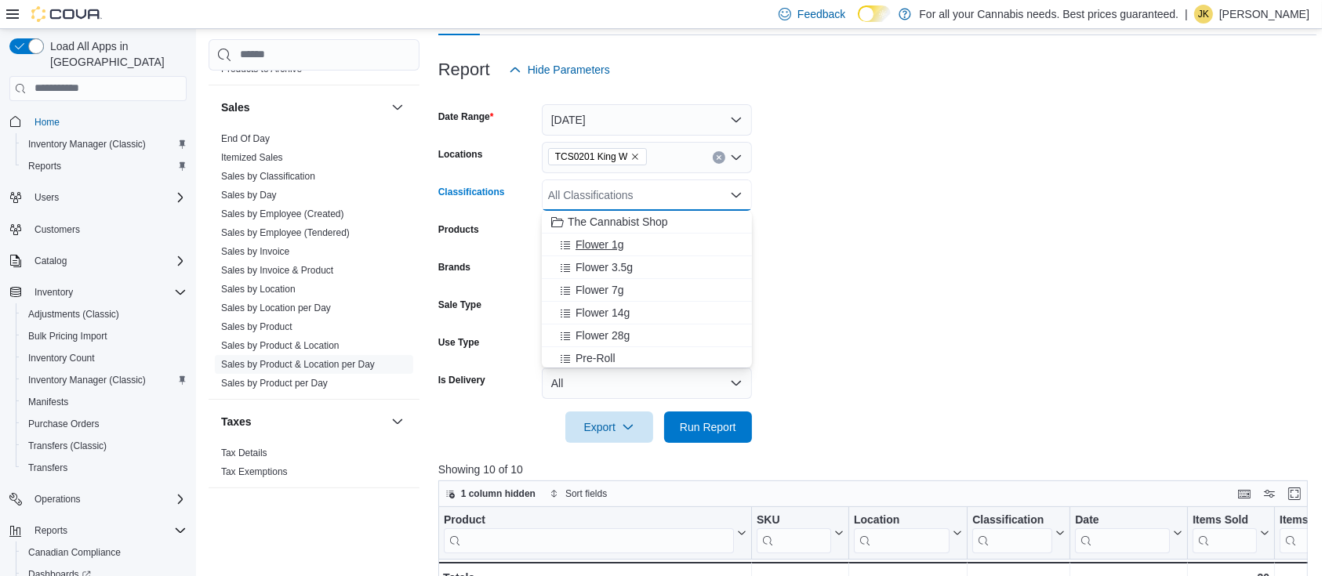
click at [608, 244] on span "Flower 1g" at bounding box center [600, 245] width 48 height 16
click at [732, 434] on span "Run Report" at bounding box center [708, 427] width 56 height 16
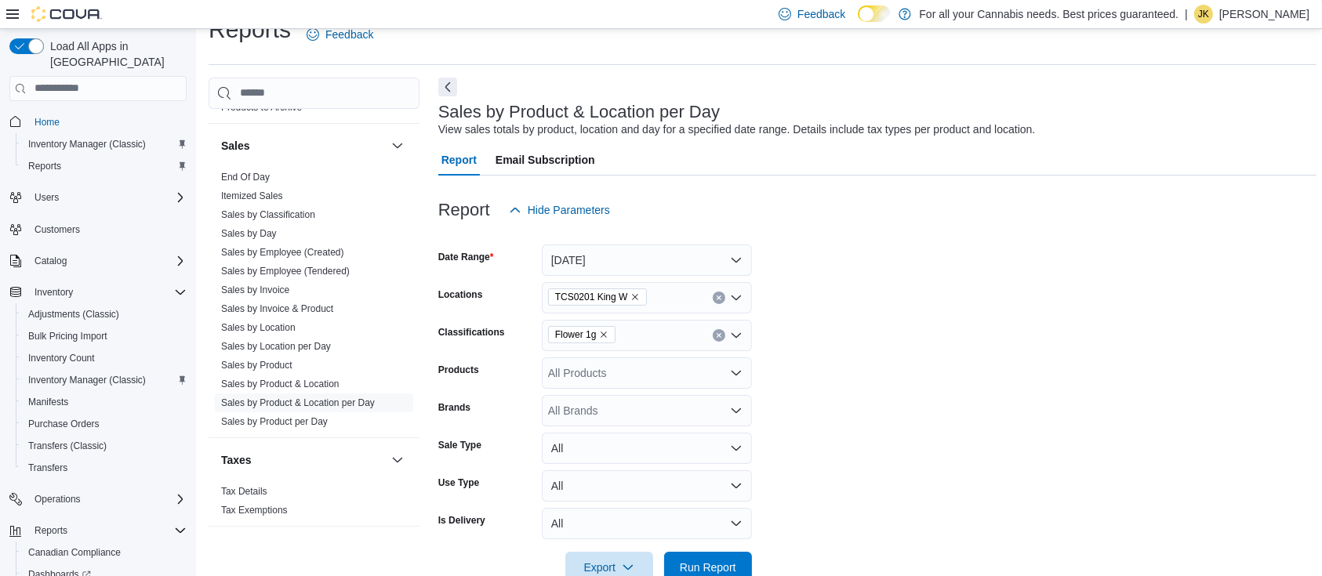
scroll to position [18, 0]
